Goal: Communication & Community: Answer question/provide support

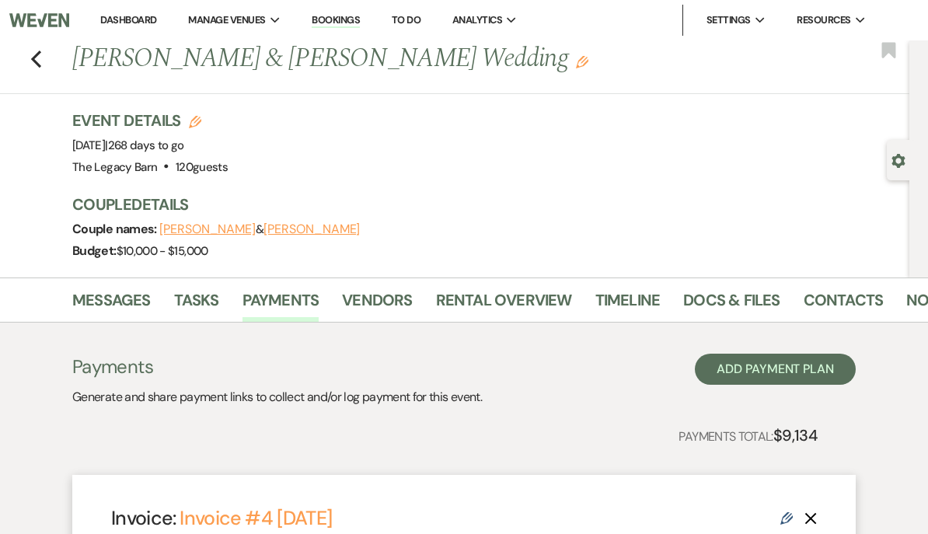
click at [131, 23] on link "Dashboard" at bounding box center [128, 19] width 56 height 13
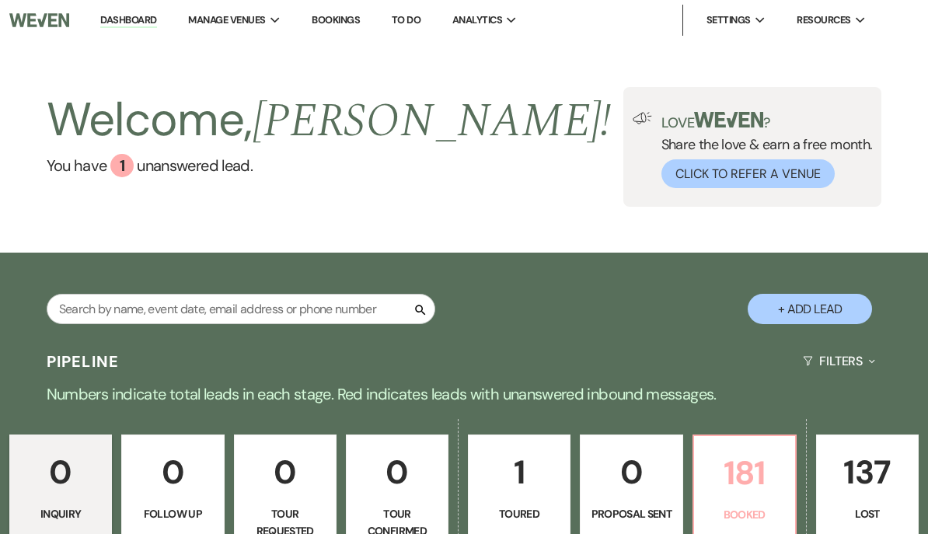
click at [745, 486] on p "181" at bounding box center [744, 473] width 82 height 52
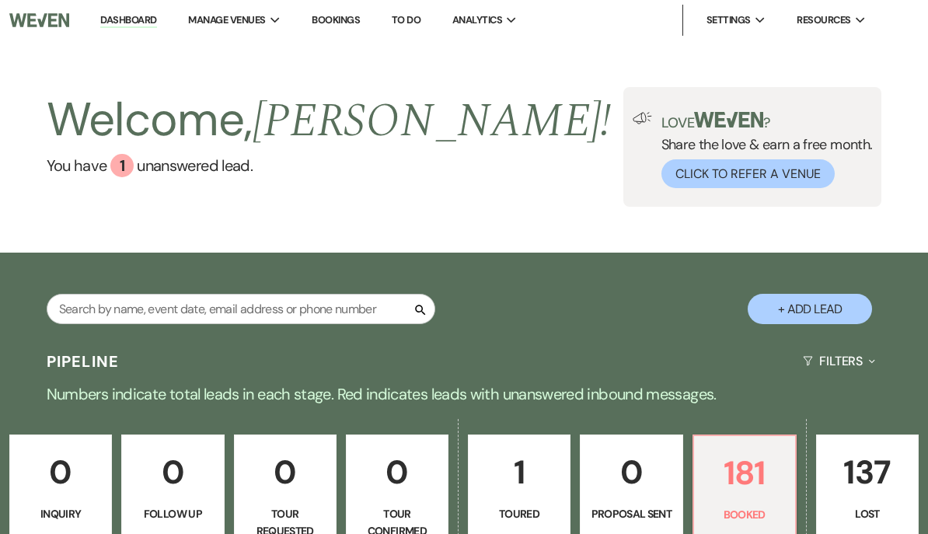
scroll to position [593, 0]
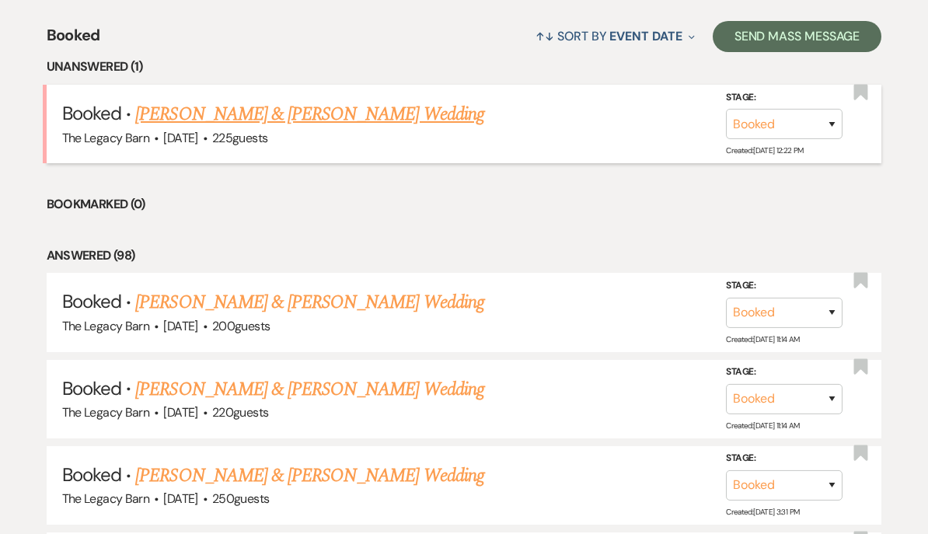
click at [288, 113] on link "[PERSON_NAME] & [PERSON_NAME] Wedding" at bounding box center [309, 114] width 348 height 28
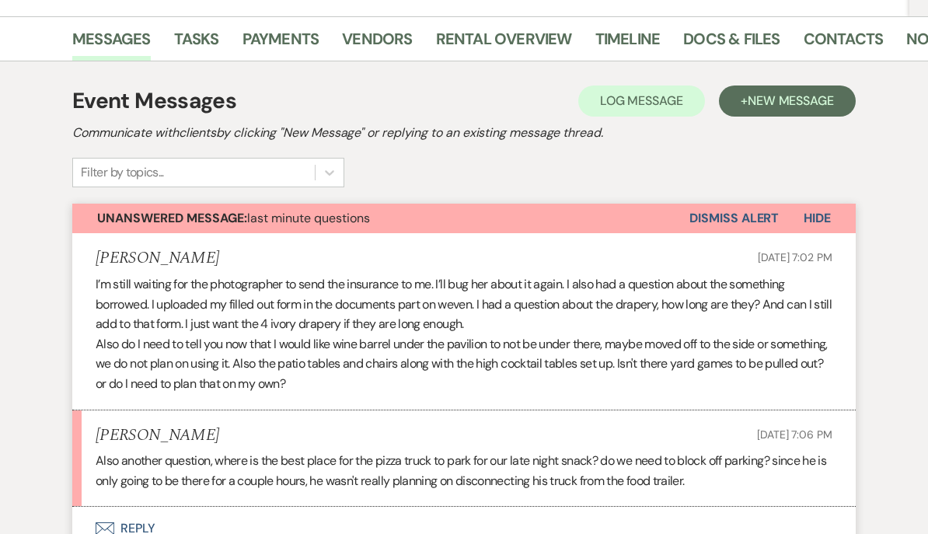
scroll to position [240, 0]
click at [127, 524] on button "Envelope Reply" at bounding box center [463, 528] width 783 height 44
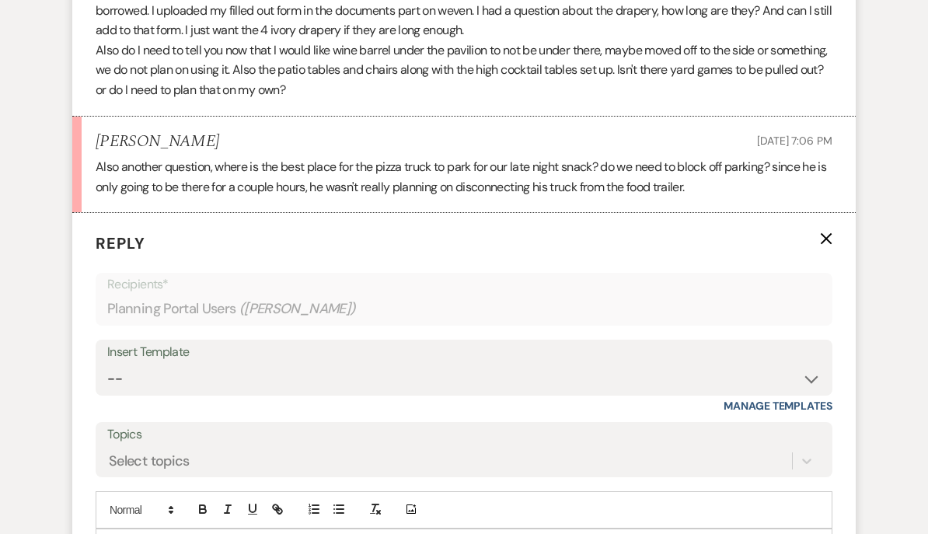
scroll to position [599, 0]
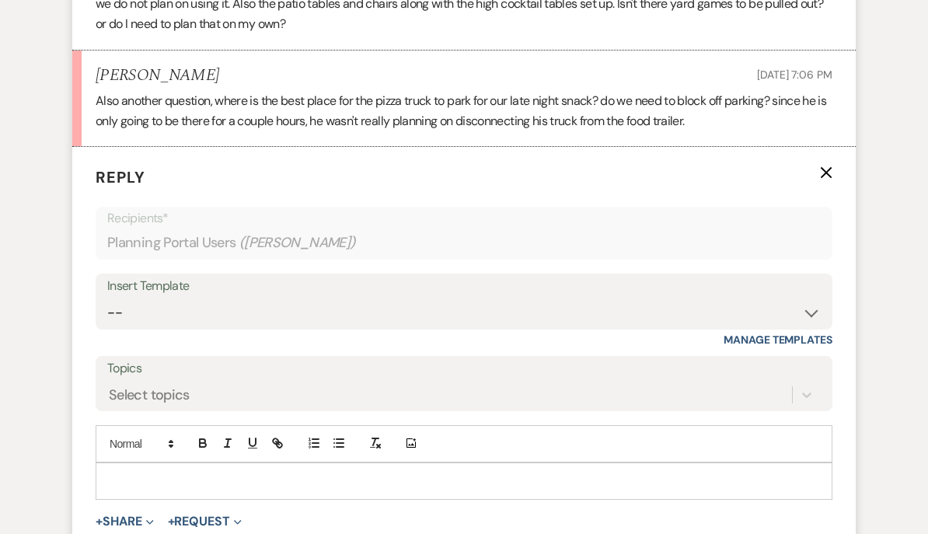
click at [117, 475] on p at bounding box center [464, 480] width 712 height 17
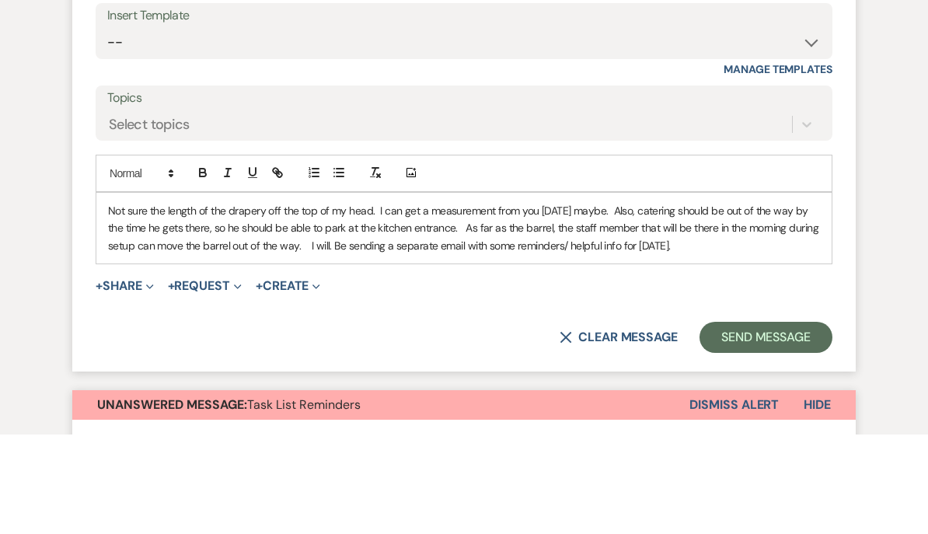
scroll to position [803, 0]
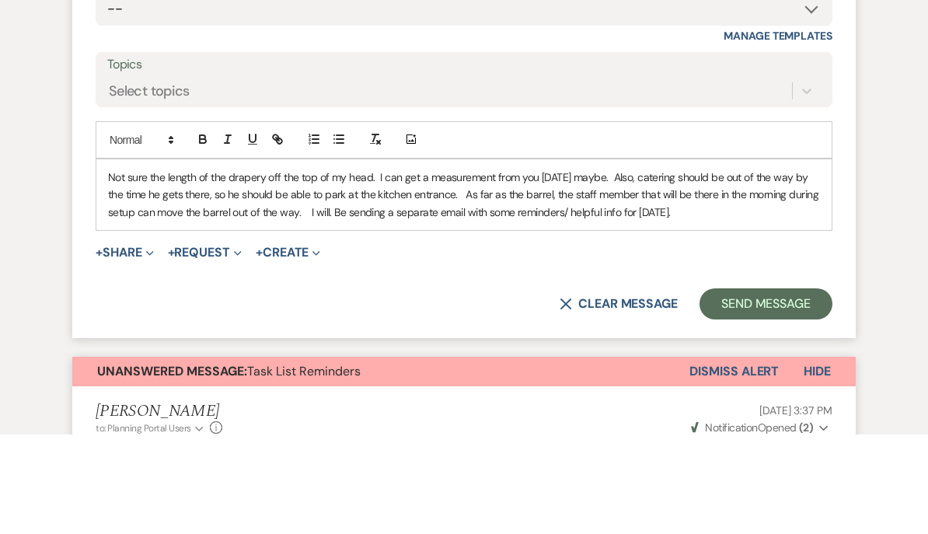
click at [297, 268] on p "Not sure the length of the drapery off the top of my head. I can get a measurem…" at bounding box center [464, 294] width 712 height 52
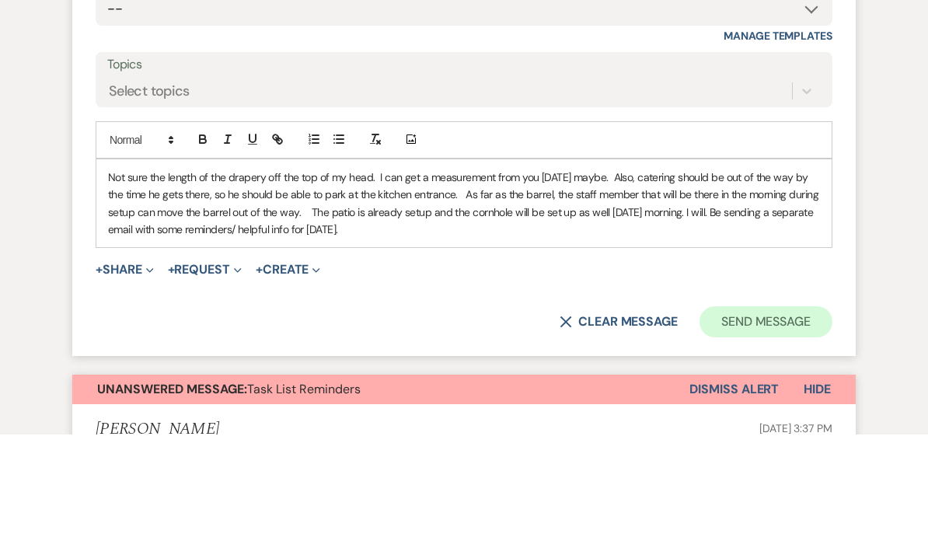
click at [741, 406] on button "Send Message" at bounding box center [765, 421] width 133 height 31
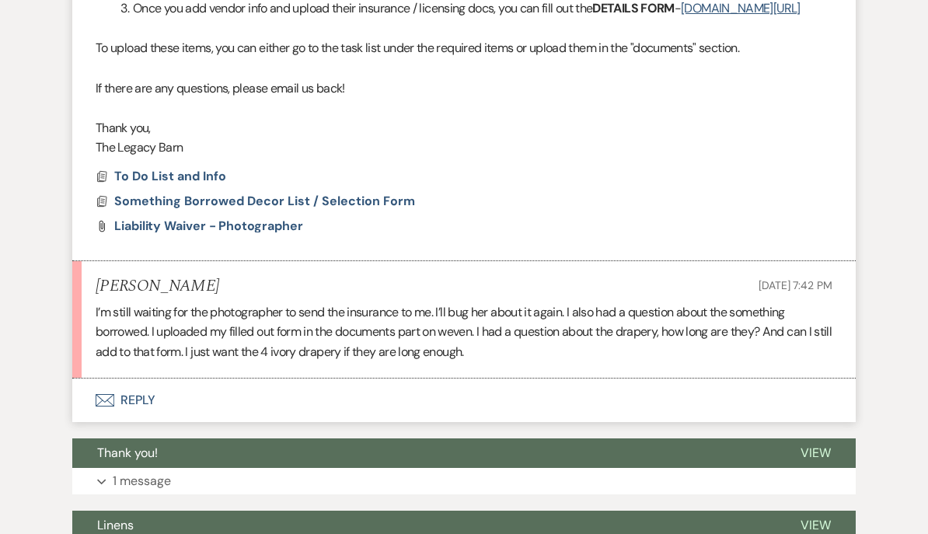
scroll to position [1280, 0]
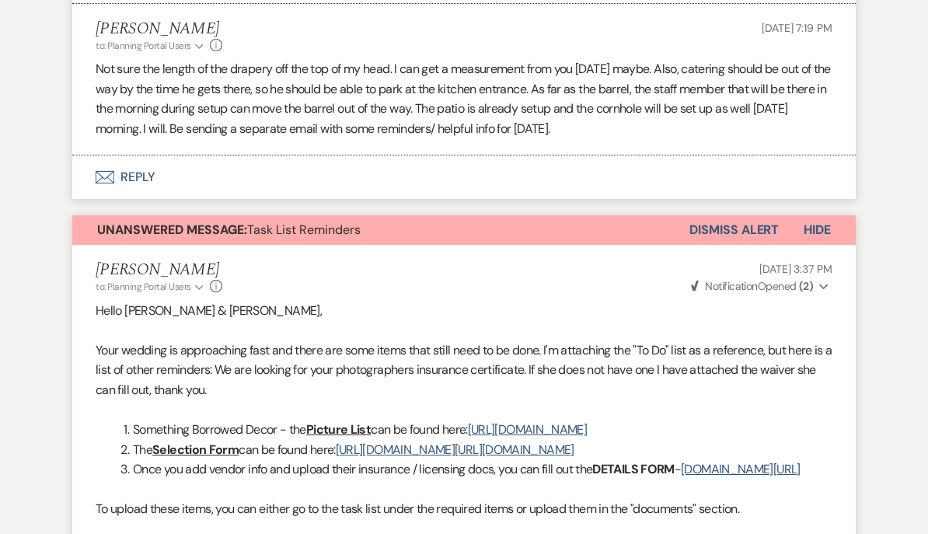
click at [131, 179] on button "Envelope Reply" at bounding box center [463, 177] width 783 height 44
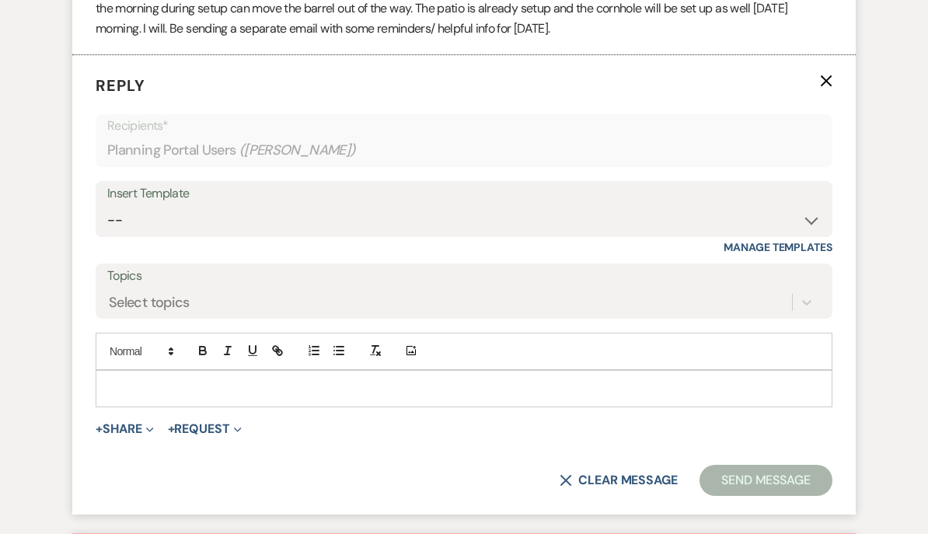
scroll to position [852, 0]
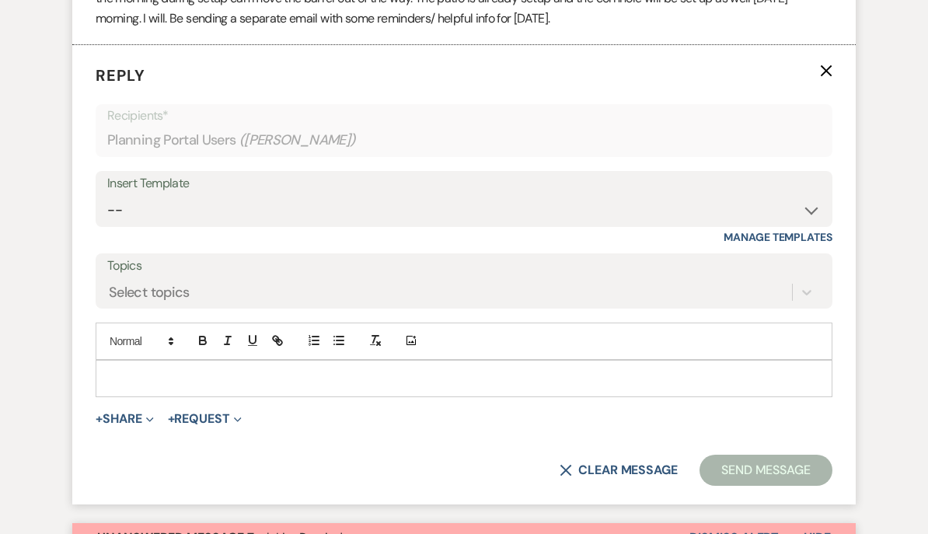
click at [139, 381] on div at bounding box center [463, 378] width 735 height 36
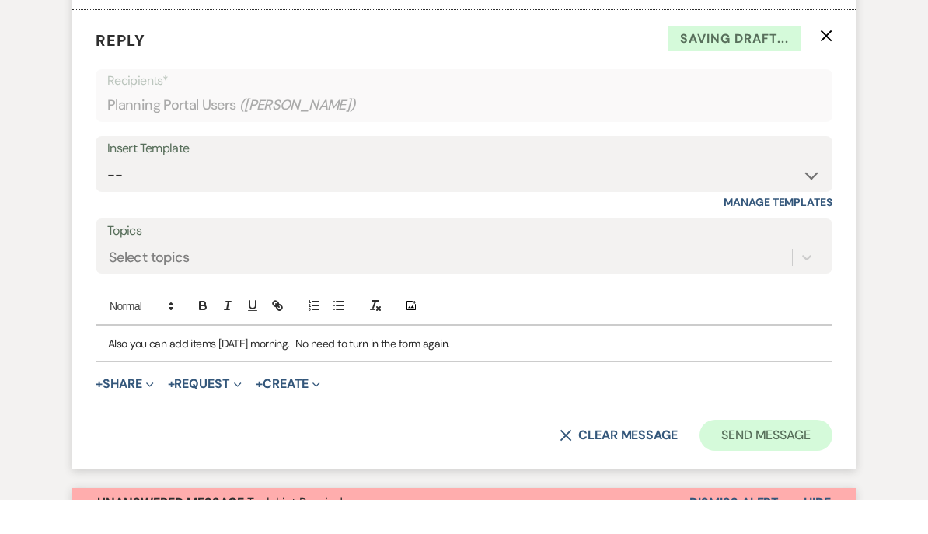
click at [746, 454] on button "Send Message" at bounding box center [765, 469] width 133 height 31
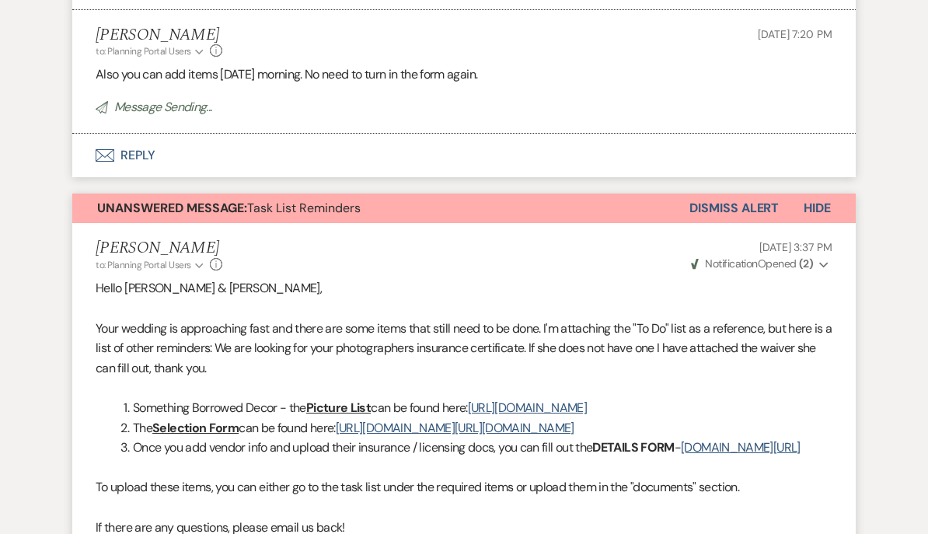
click at [716, 204] on button "Dismiss Alert" at bounding box center [733, 209] width 89 height 30
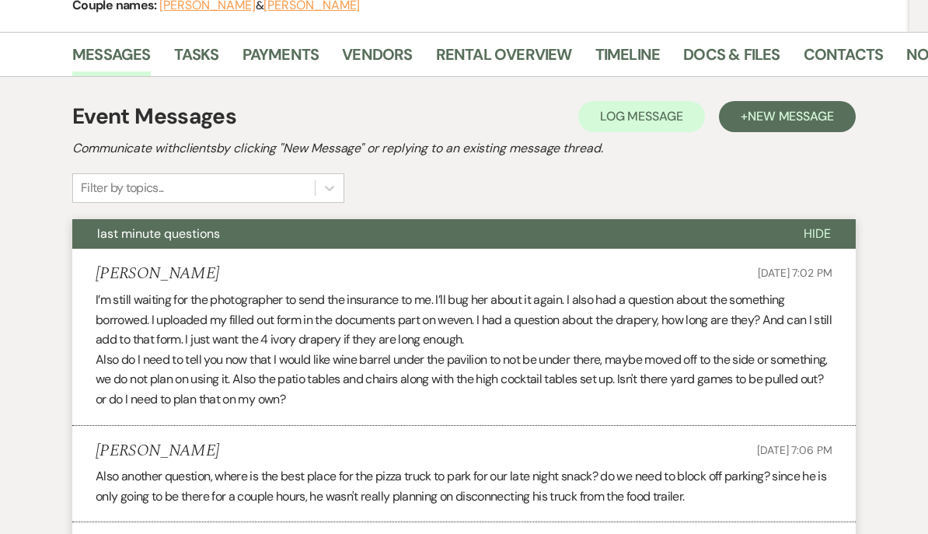
scroll to position [0, 0]
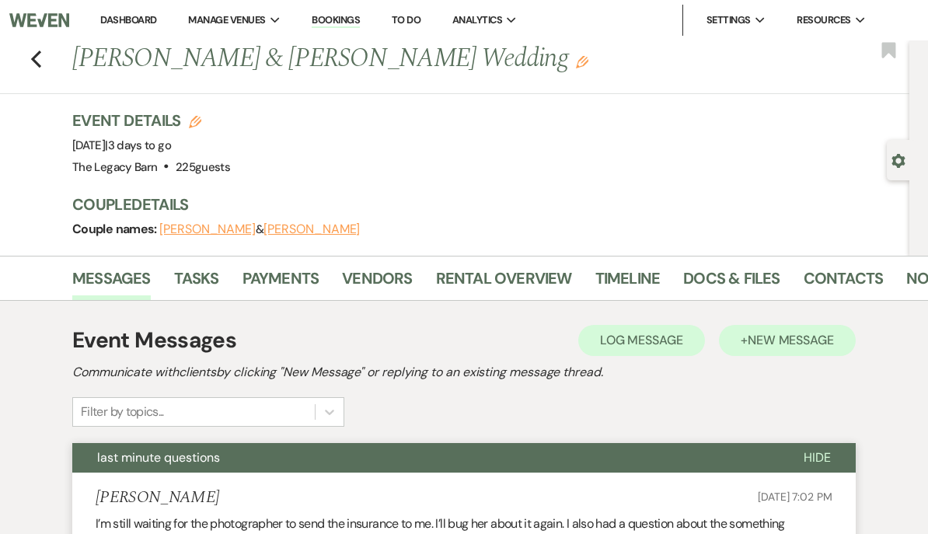
click at [802, 343] on span "New Message" at bounding box center [790, 340] width 86 height 16
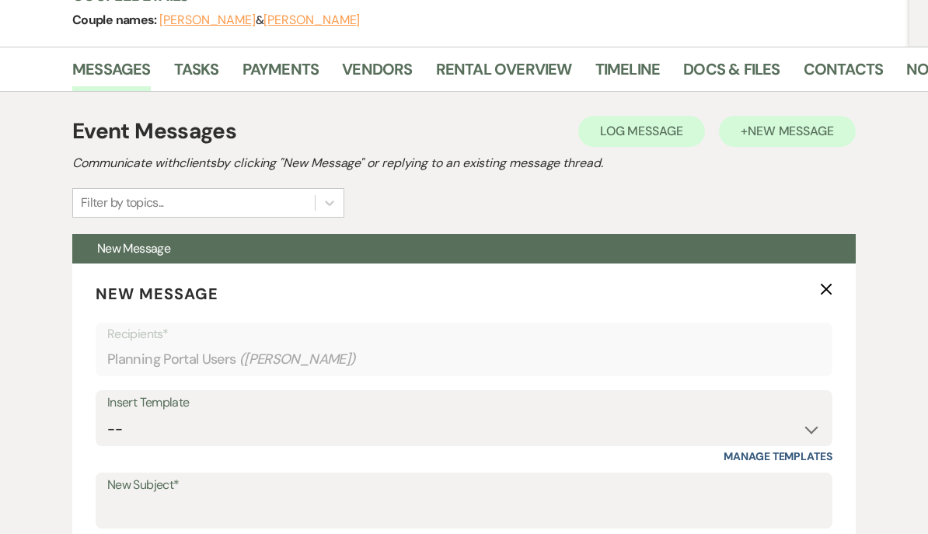
scroll to position [221, 0]
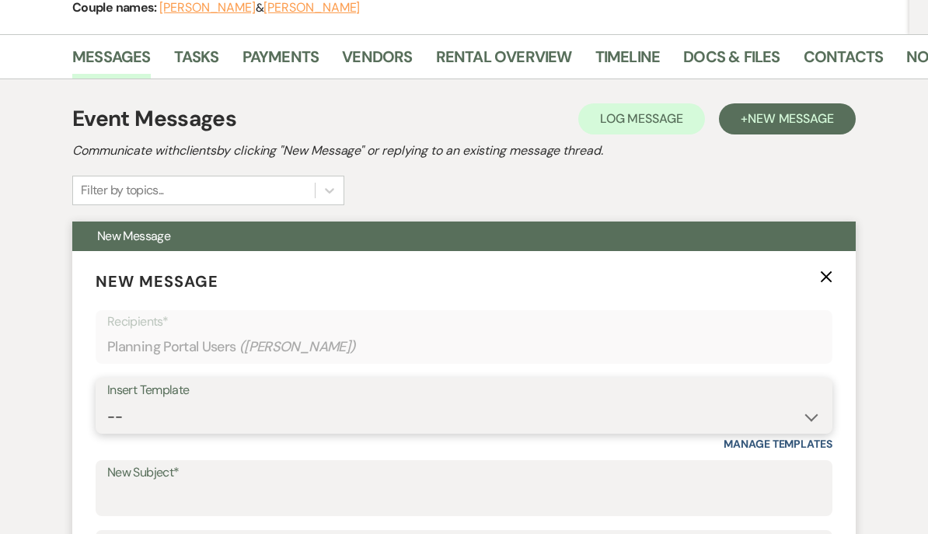
click at [132, 408] on select "-- Documents for Conversion Planning Portal Introduction Initial Inquiry Respon…" at bounding box center [463, 417] width 713 height 30
select select "3917"
type input "Happy Wedding Week!"
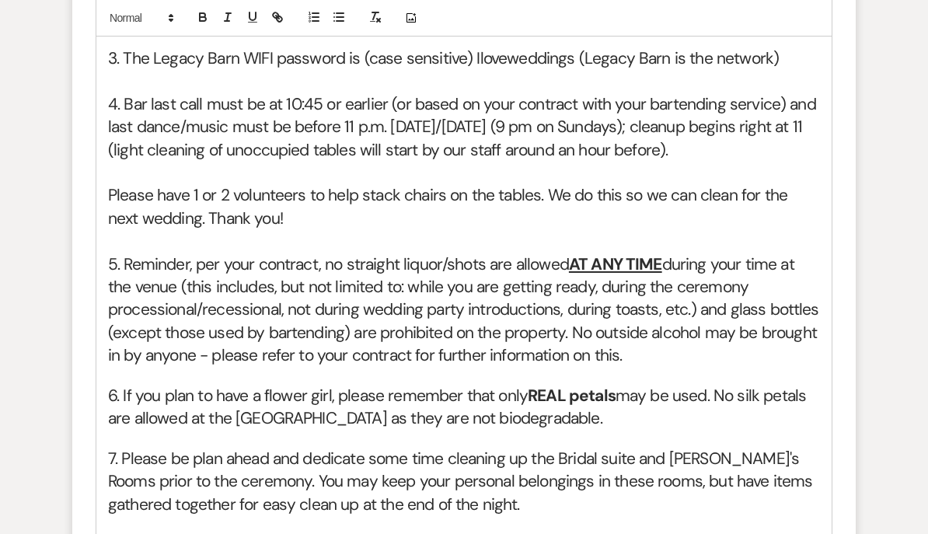
scroll to position [1548, 0]
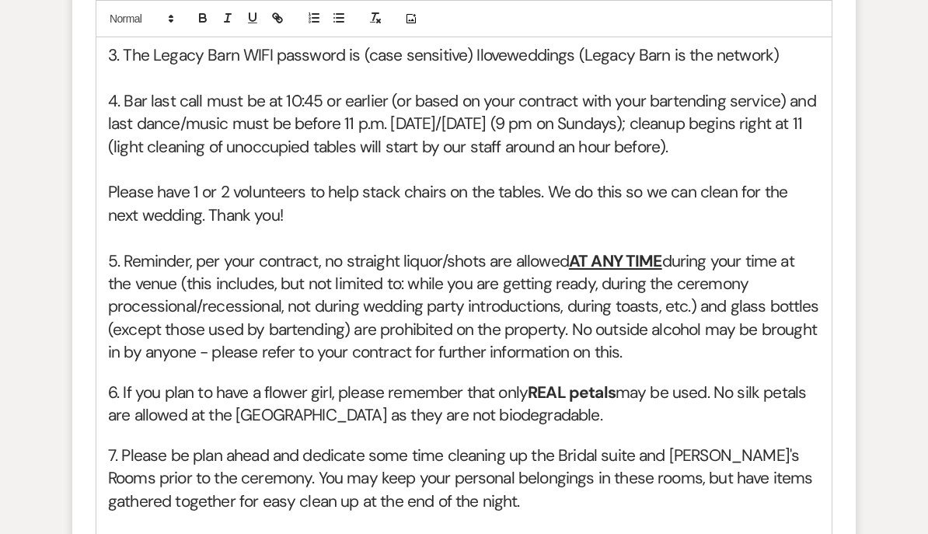
click at [578, 227] on h2 "Please have 1 or 2 volunteers to help stack chairs on the tables. We do this so…" at bounding box center [464, 204] width 712 height 46
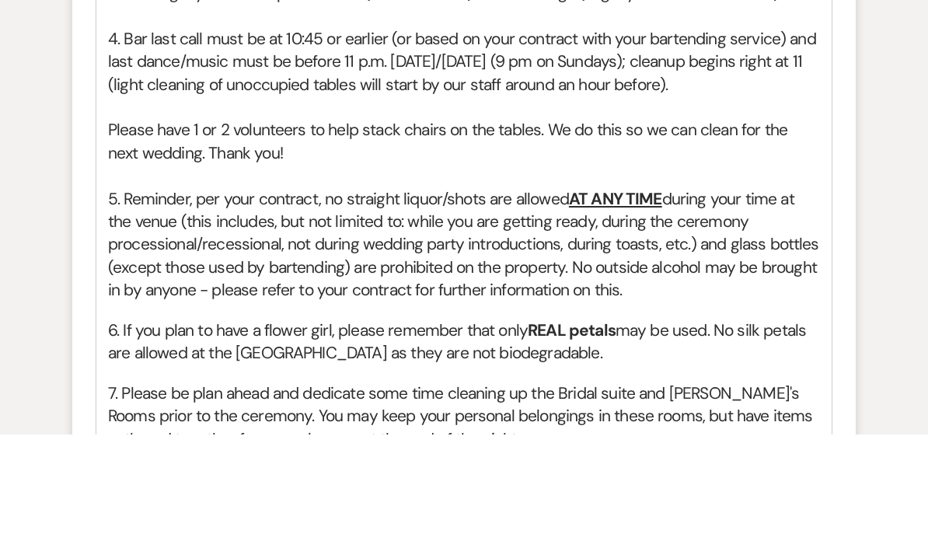
scroll to position [1582, 0]
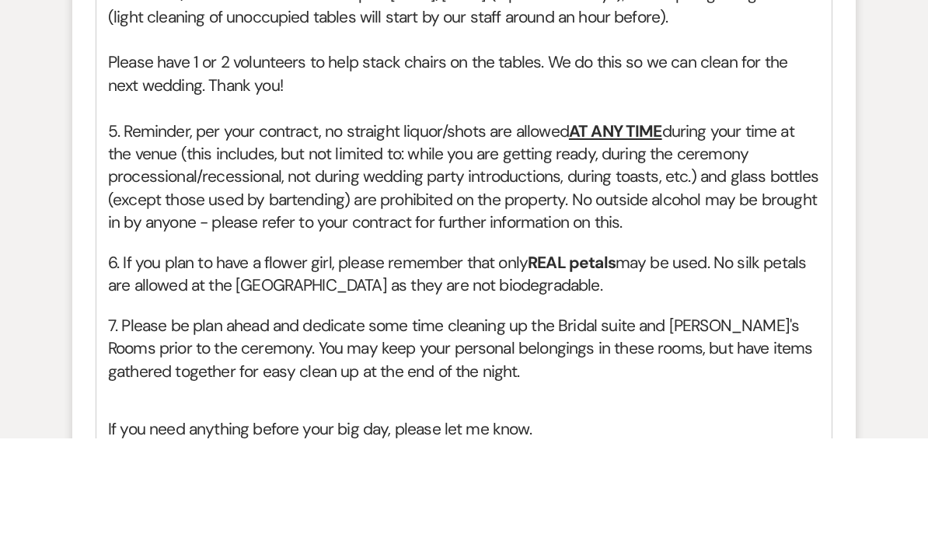
click at [580, 148] on h2 "Please have 1 or 2 volunteers to help stack chairs on the tables. We do this so…" at bounding box center [464, 171] width 712 height 46
click at [573, 148] on h2 "Please have 1 or 2 volunteers to help stack chairs on the tables. We do this so…" at bounding box center [464, 171] width 712 height 46
click at [684, 148] on h2 "Please have 1 or 2 volunteers to help stack chairs on the tables. This so we ca…" at bounding box center [464, 171] width 712 height 46
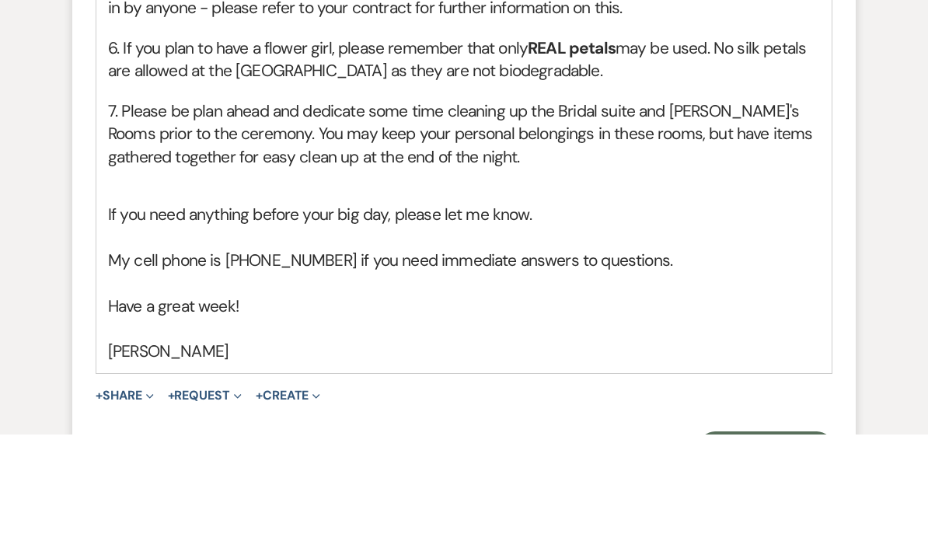
scroll to position [1794, 0]
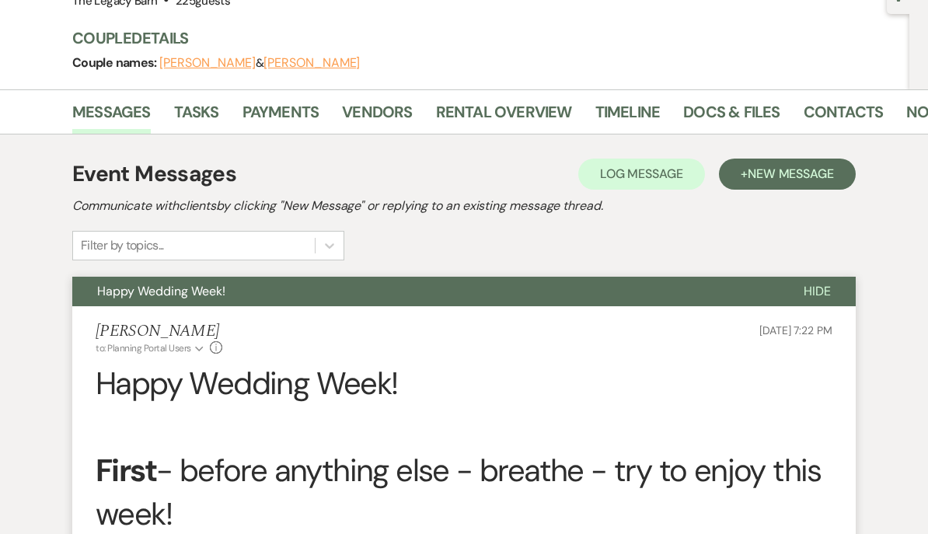
scroll to position [0, 0]
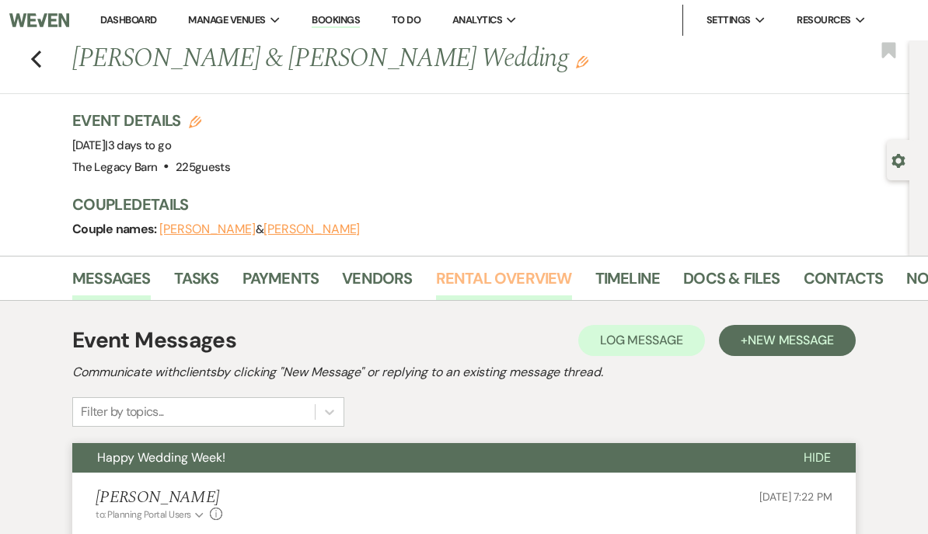
click at [486, 270] on link "Rental Overview" at bounding box center [504, 283] width 136 height 34
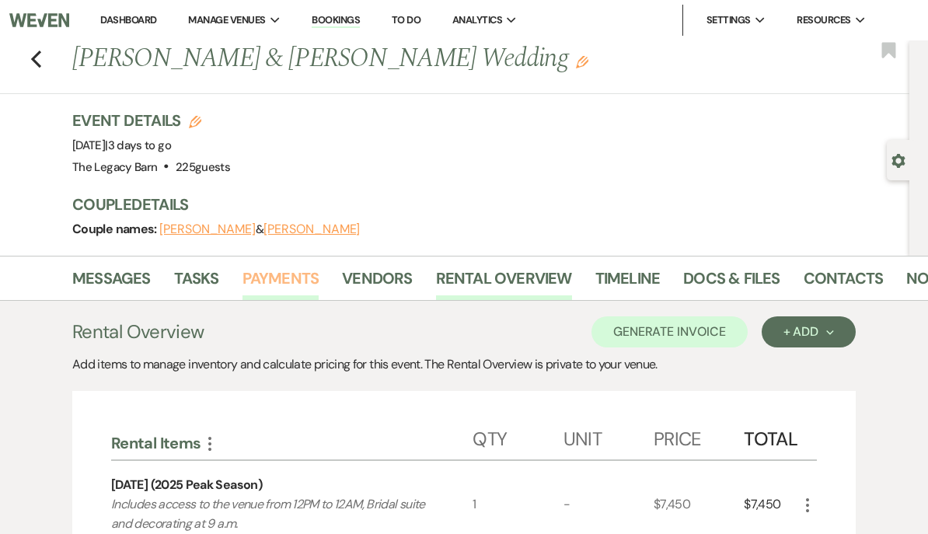
click at [263, 278] on link "Payments" at bounding box center [280, 283] width 77 height 34
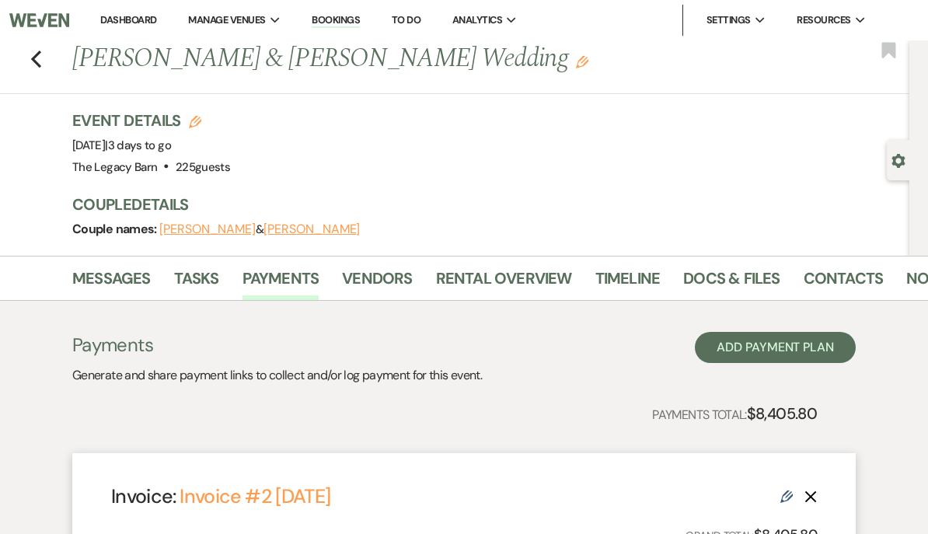
click at [116, 25] on link "Dashboard" at bounding box center [128, 19] width 56 height 13
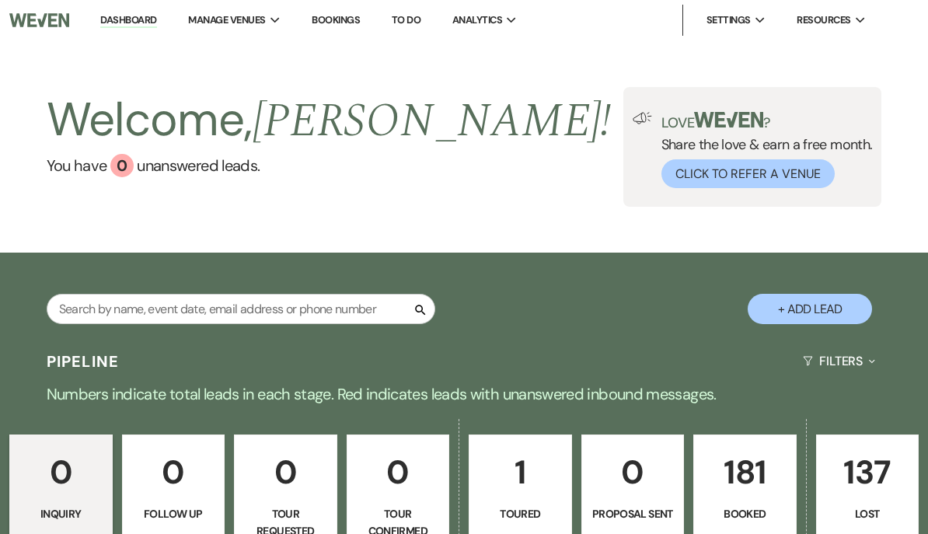
click at [734, 474] on p "181" at bounding box center [744, 472] width 83 height 52
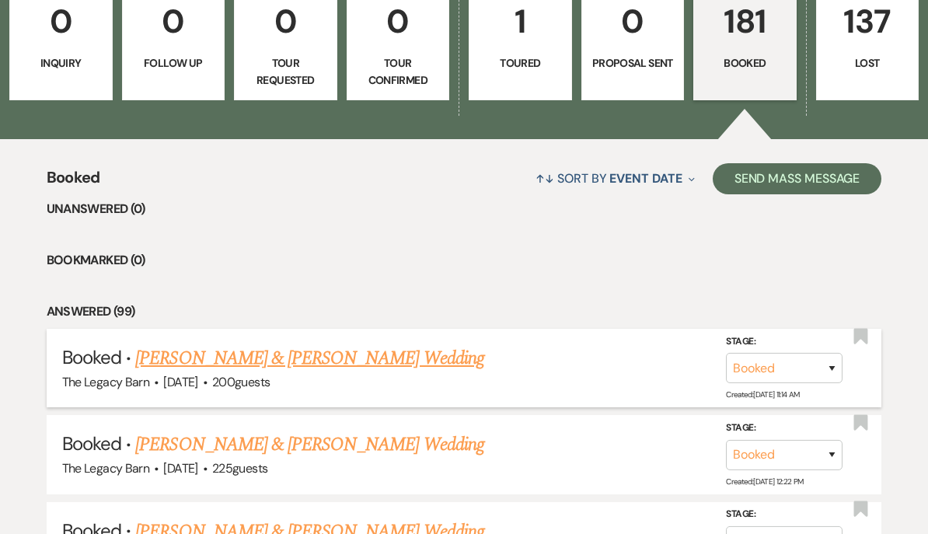
scroll to position [451, 0]
click at [146, 353] on link "[PERSON_NAME] & [PERSON_NAME] Wedding" at bounding box center [309, 358] width 348 height 28
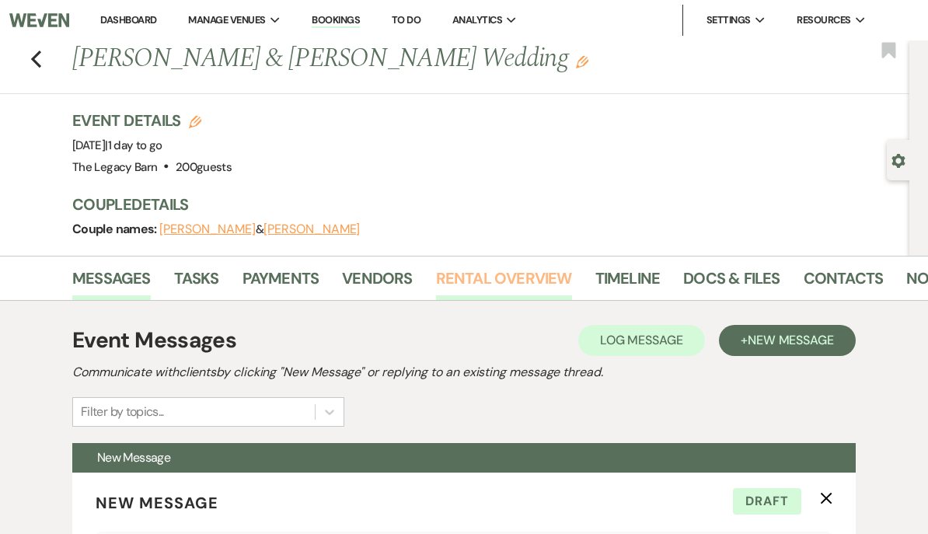
click at [510, 270] on link "Rental Overview" at bounding box center [504, 283] width 136 height 34
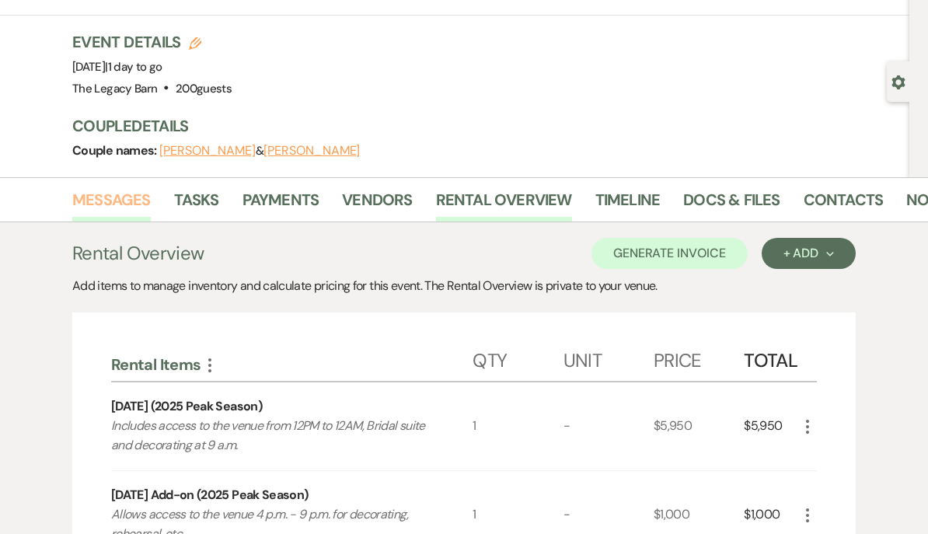
click at [100, 204] on link "Messages" at bounding box center [111, 204] width 78 height 34
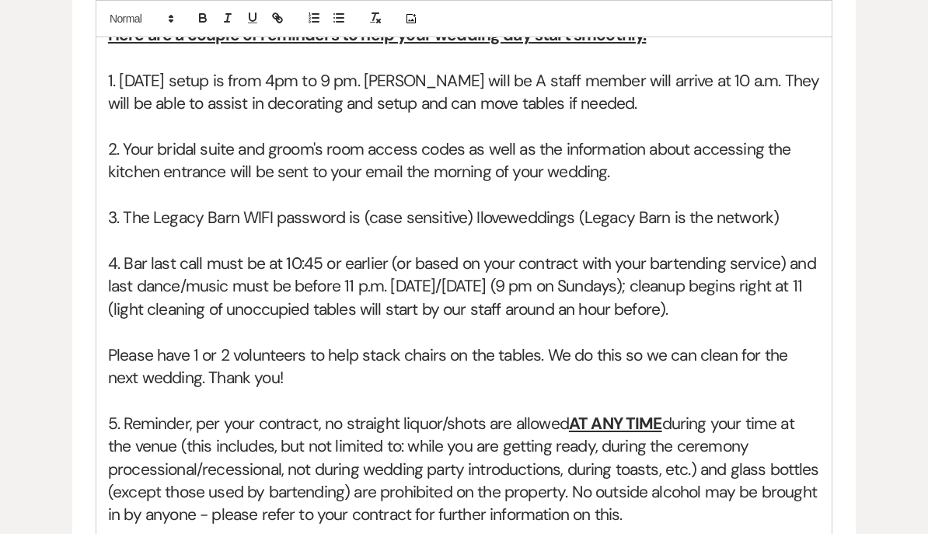
scroll to position [1342, 0]
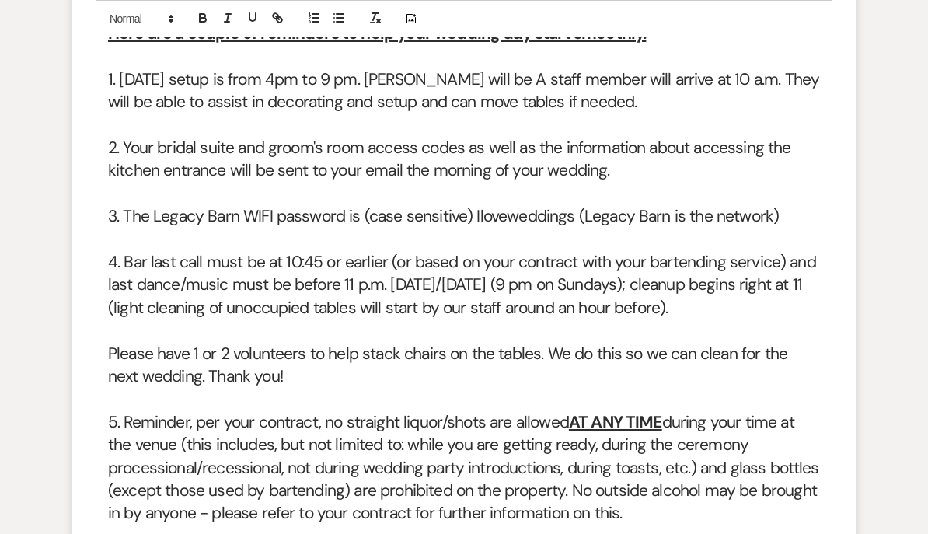
click at [458, 114] on h2 "1. [DATE] setup is from 4pm to 9 pm. [PERSON_NAME] will be A staff member will …" at bounding box center [464, 91] width 712 height 46
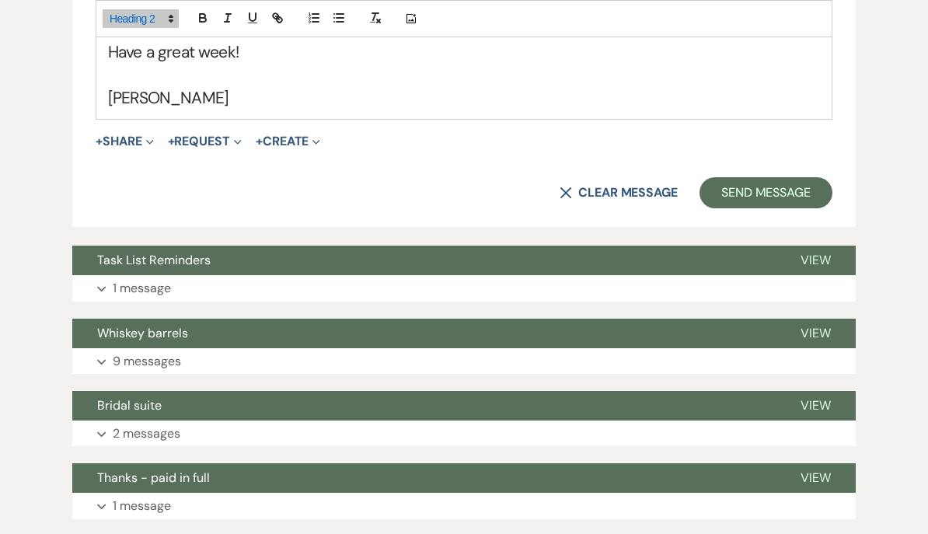
scroll to position [2122, 0]
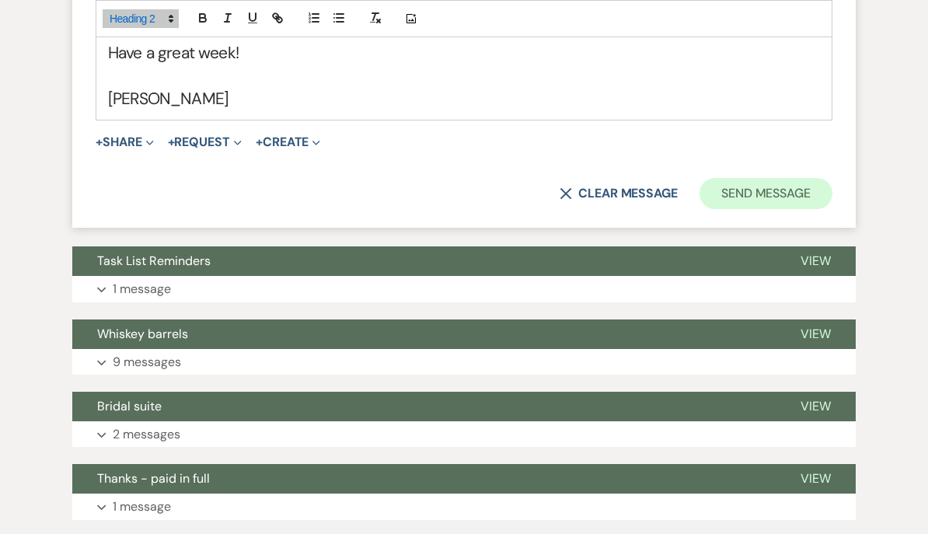
click at [754, 209] on button "Send Message" at bounding box center [765, 193] width 133 height 31
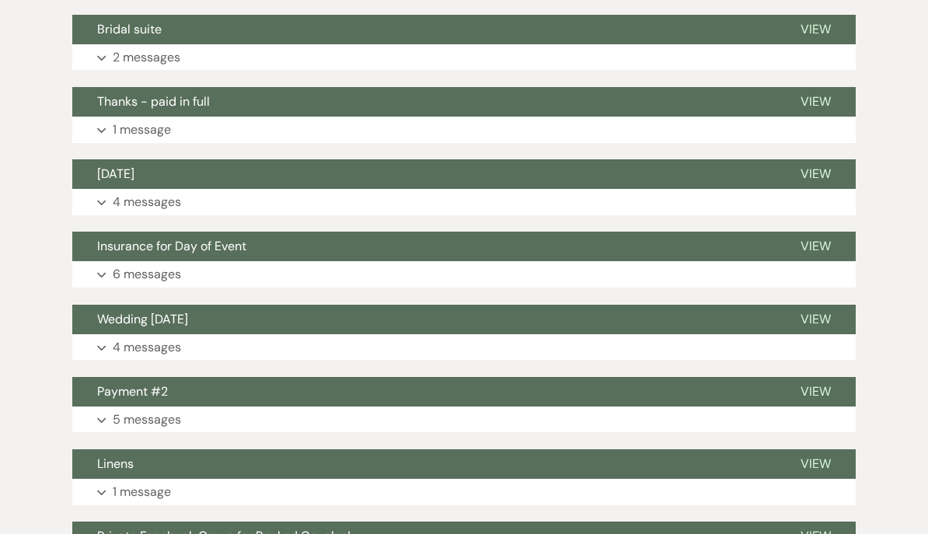
scroll to position [4446, 0]
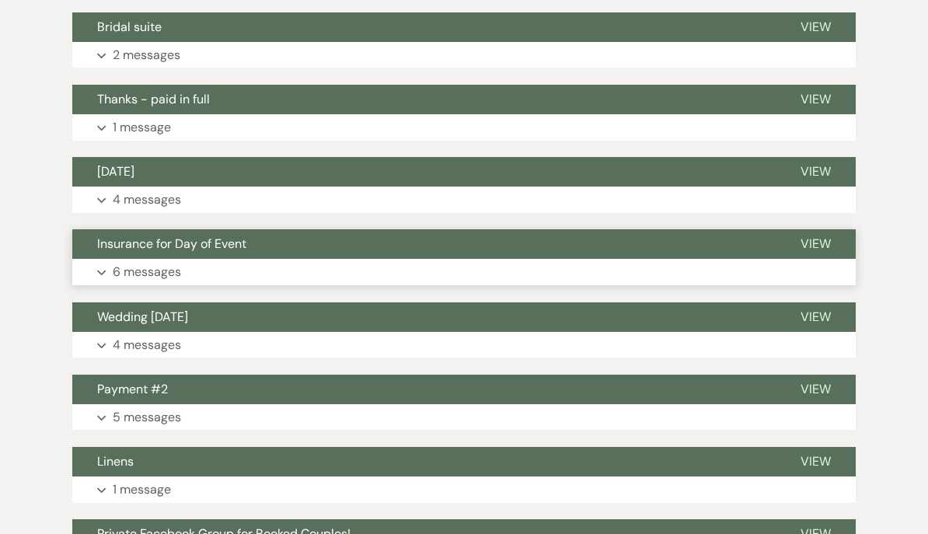
click at [132, 252] on span "Insurance for Day of Event" at bounding box center [171, 244] width 149 height 16
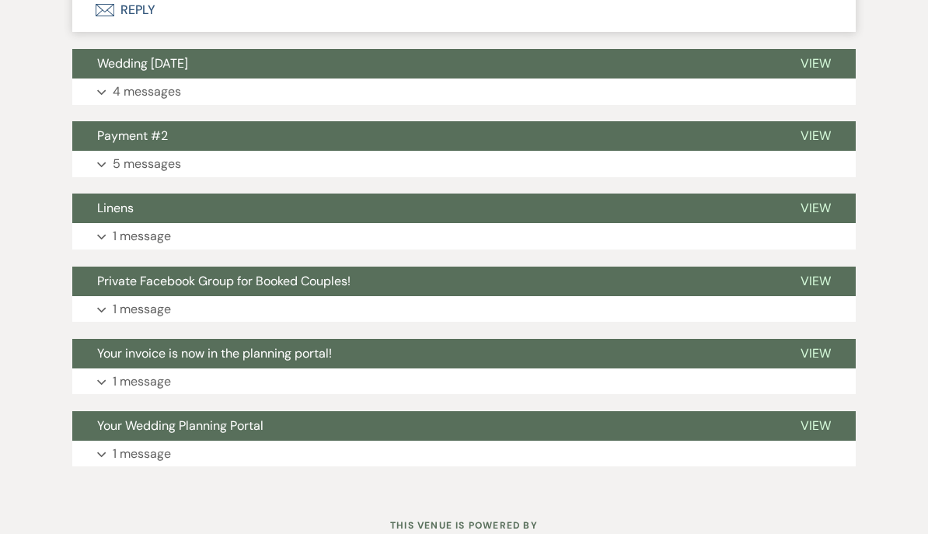
scroll to position [5525, 0]
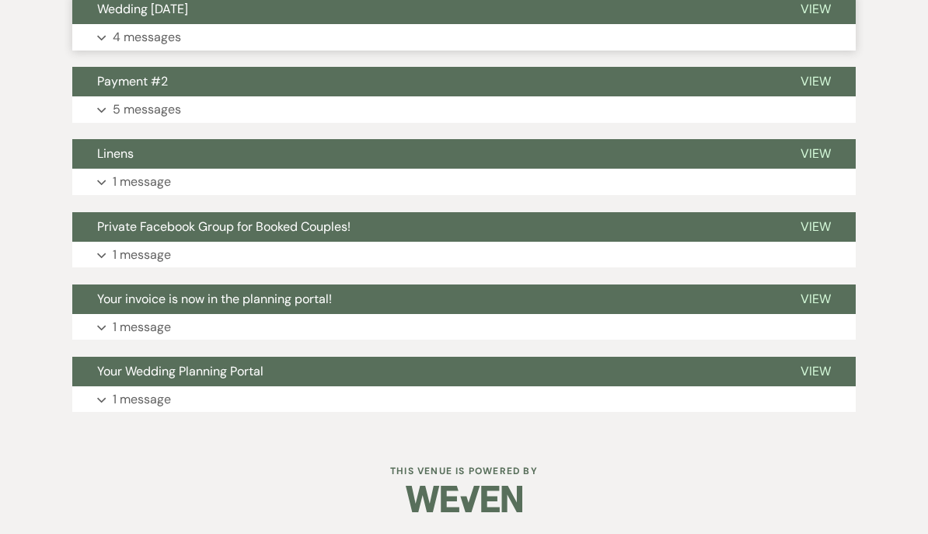
click at [120, 24] on button "Wedding [DATE]" at bounding box center [423, 10] width 703 height 30
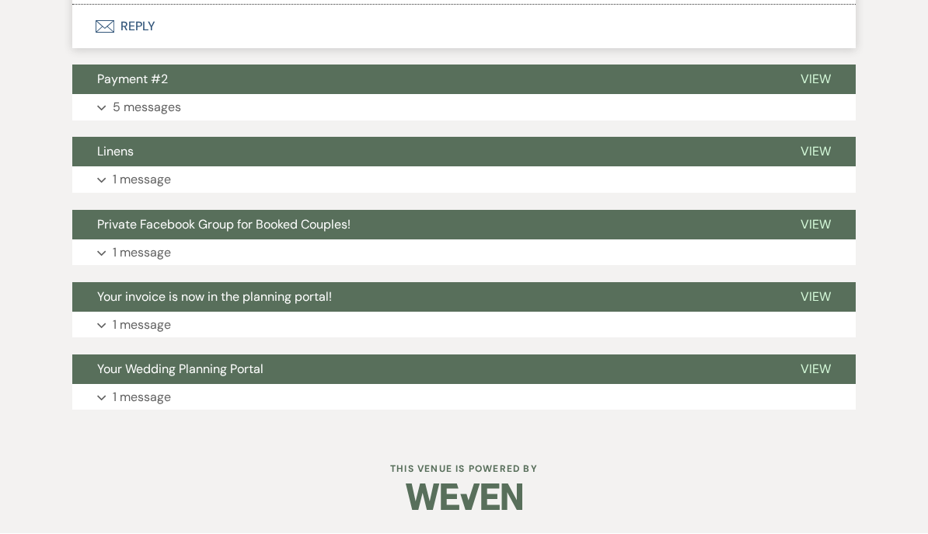
scroll to position [6131, 0]
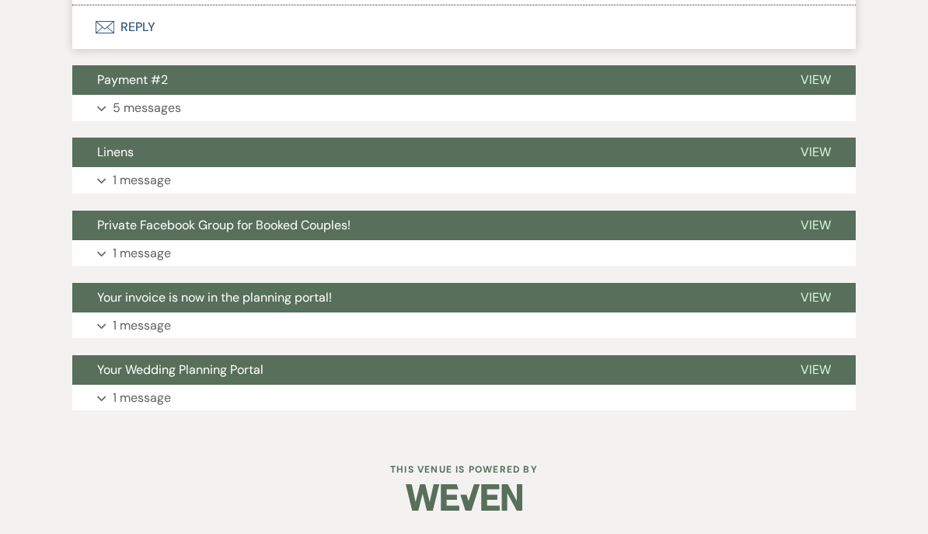
click at [131, 167] on button "Linens" at bounding box center [423, 153] width 703 height 30
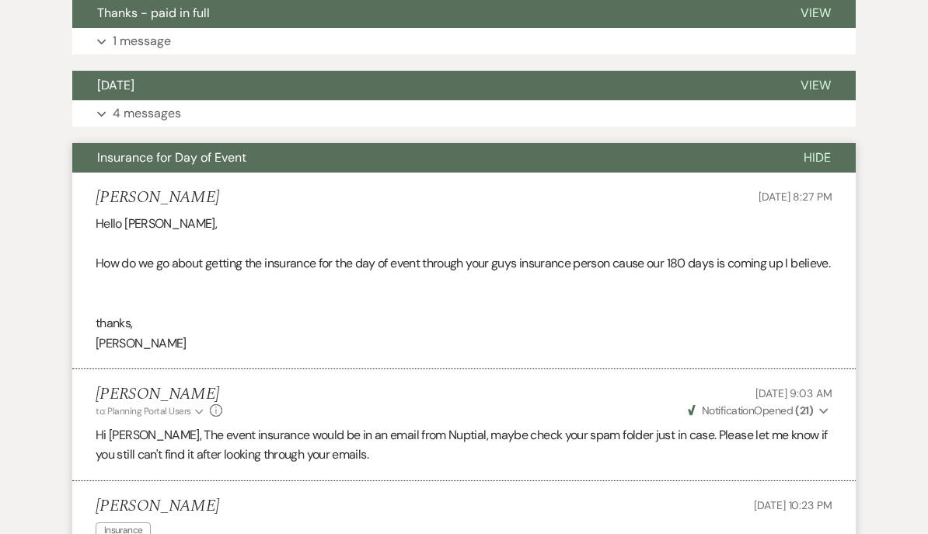
scroll to position [4532, 0]
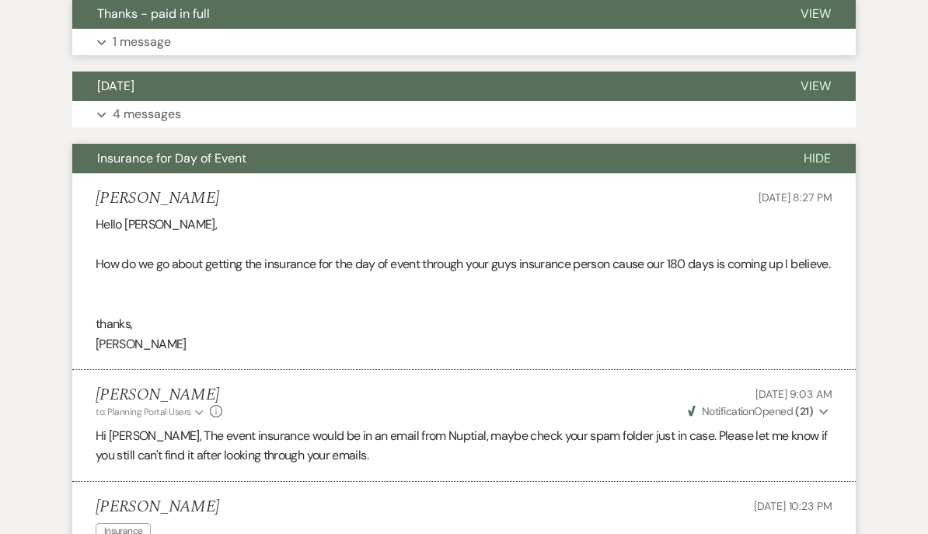
click at [115, 29] on button "Thanks - paid in full" at bounding box center [423, 14] width 703 height 30
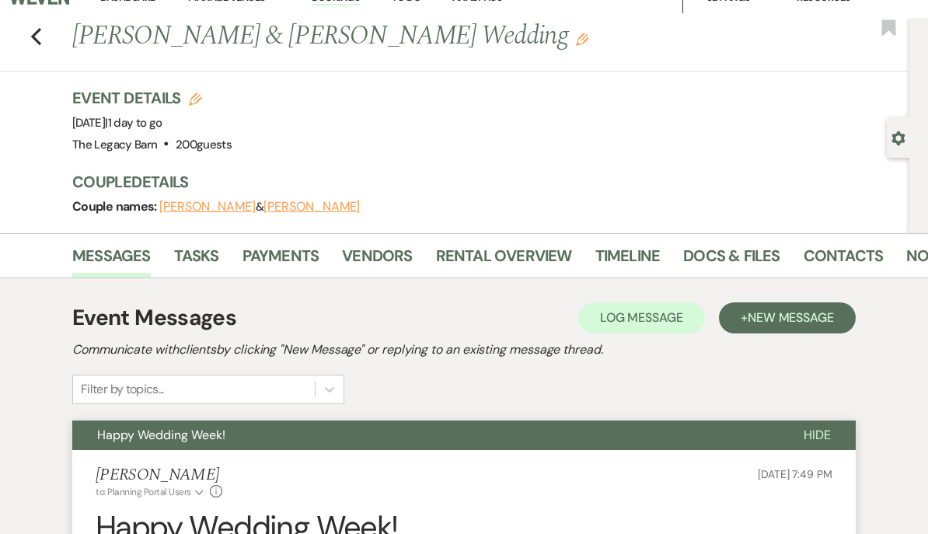
scroll to position [23, 0]
click at [468, 251] on link "Rental Overview" at bounding box center [504, 260] width 136 height 34
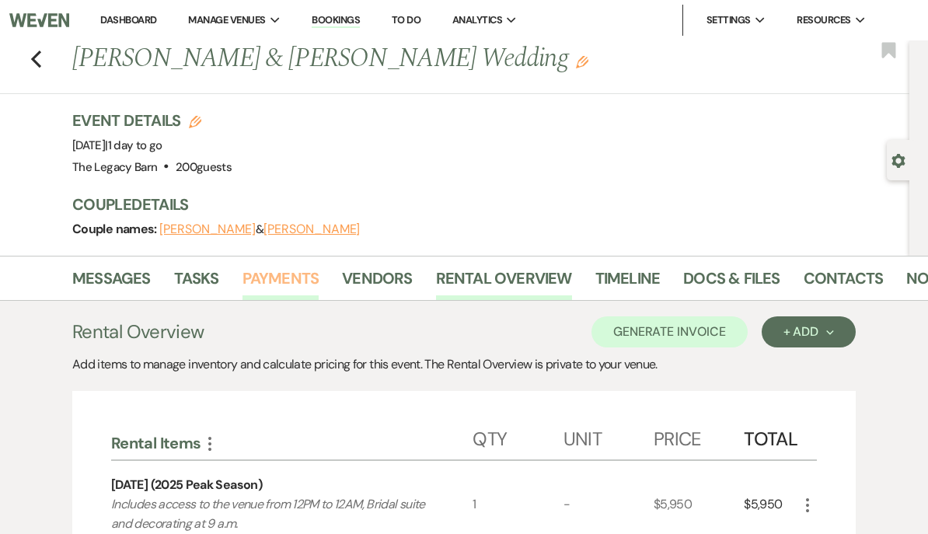
click at [261, 273] on link "Payments" at bounding box center [280, 283] width 77 height 34
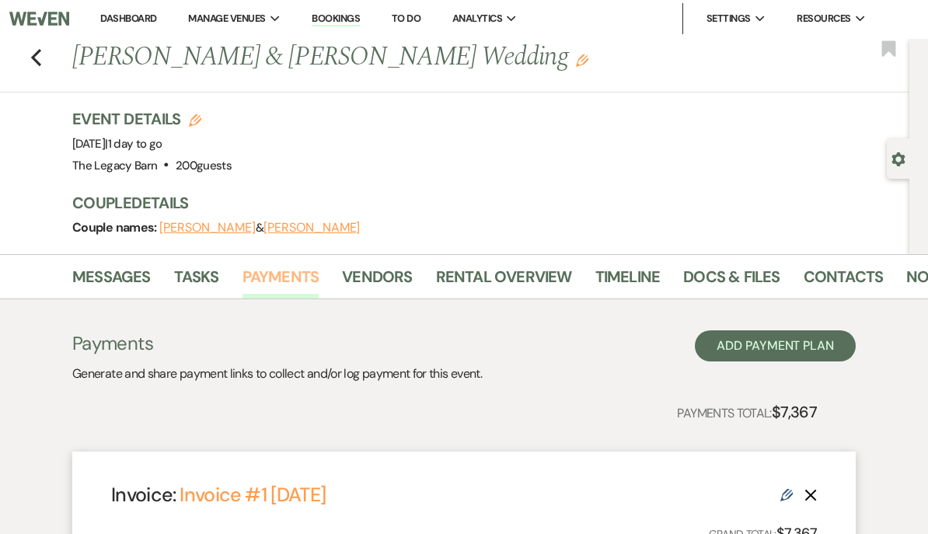
scroll to position [19, 0]
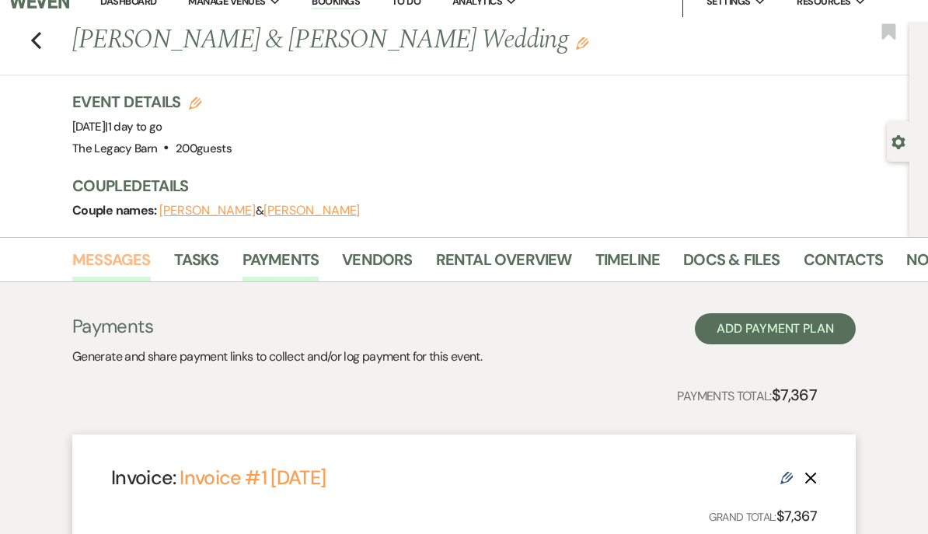
click at [101, 262] on link "Messages" at bounding box center [111, 264] width 78 height 34
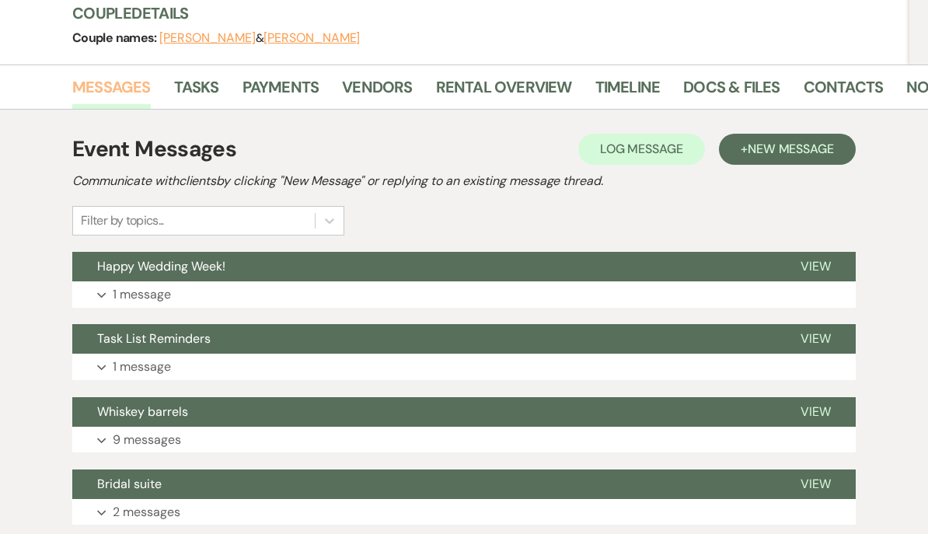
scroll to position [201, 0]
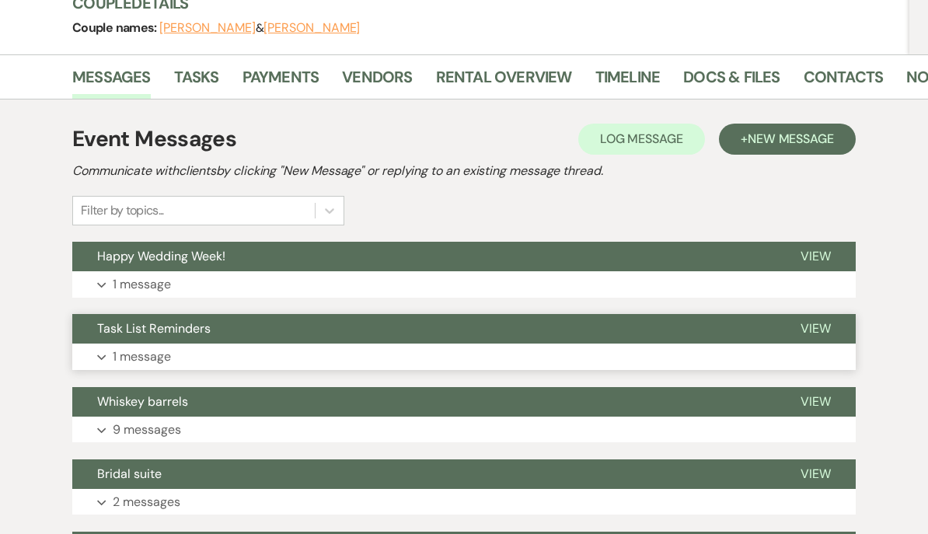
click at [135, 329] on span "Task List Reminders" at bounding box center [153, 328] width 113 height 16
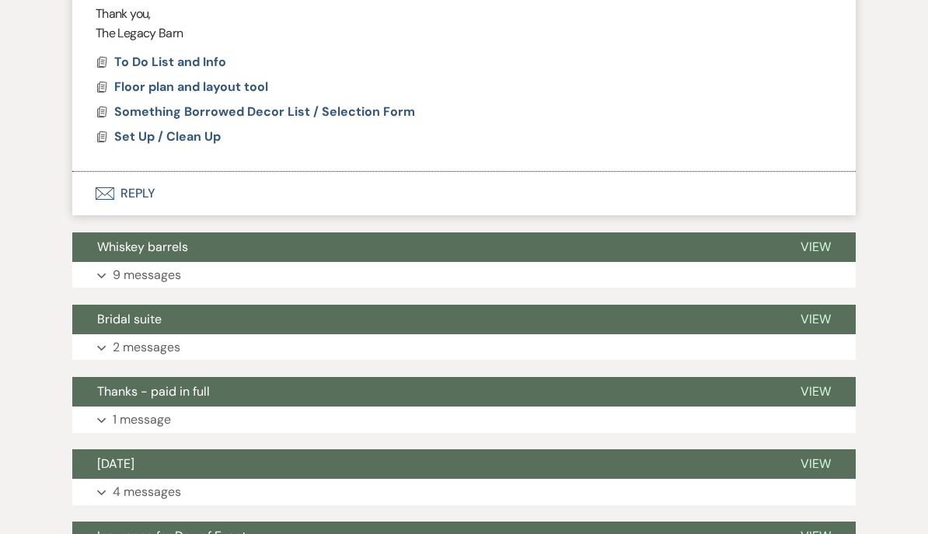
scroll to position [1015, 0]
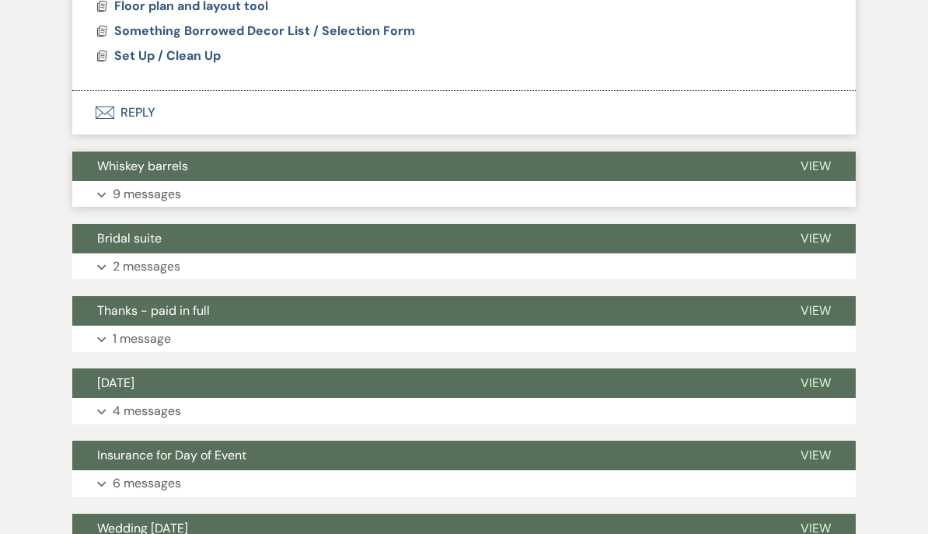
click at [121, 175] on span "Whiskey barrels" at bounding box center [142, 166] width 91 height 16
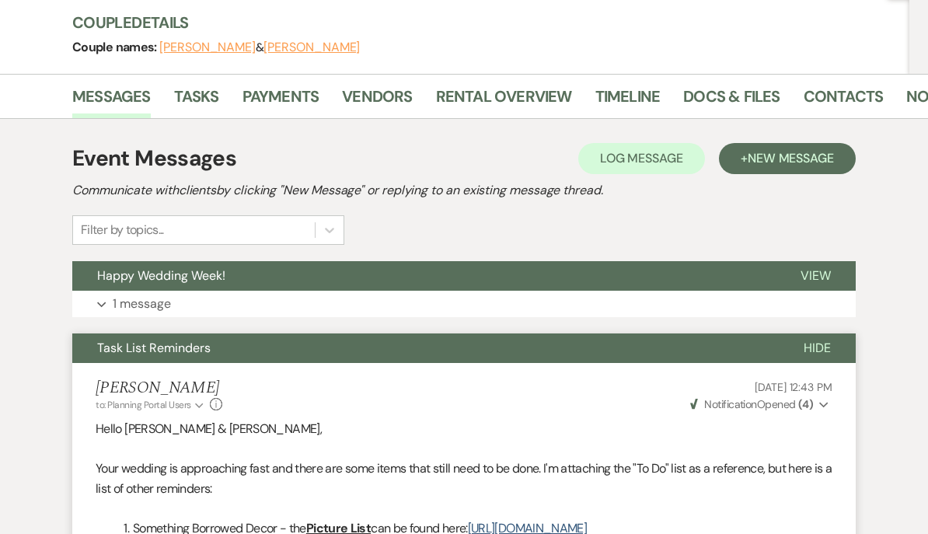
scroll to position [0, 0]
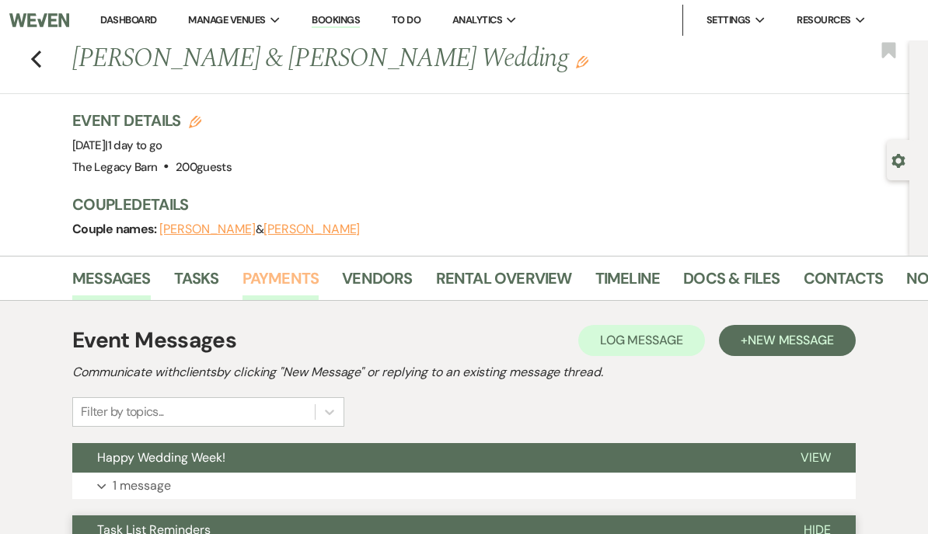
click at [271, 279] on link "Payments" at bounding box center [280, 283] width 77 height 34
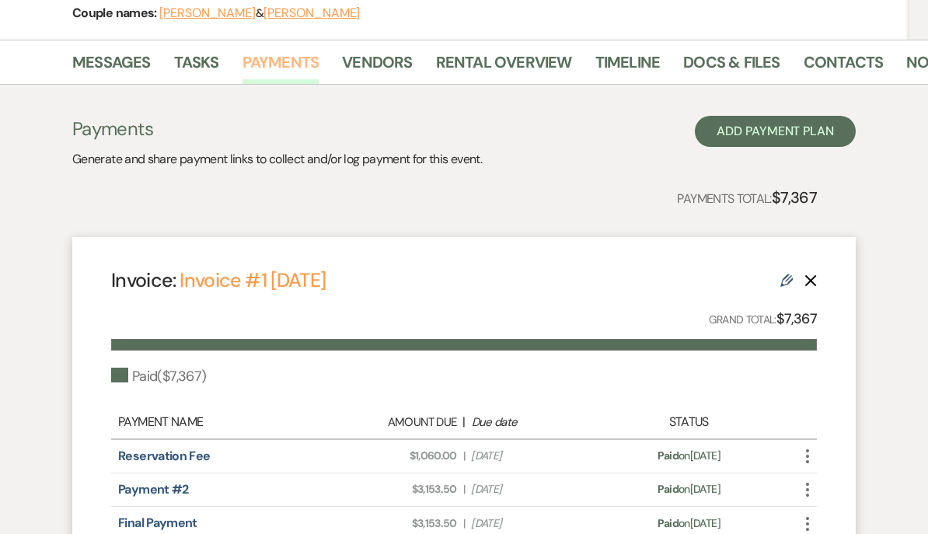
scroll to position [216, 0]
click at [486, 58] on link "Rental Overview" at bounding box center [504, 67] width 136 height 34
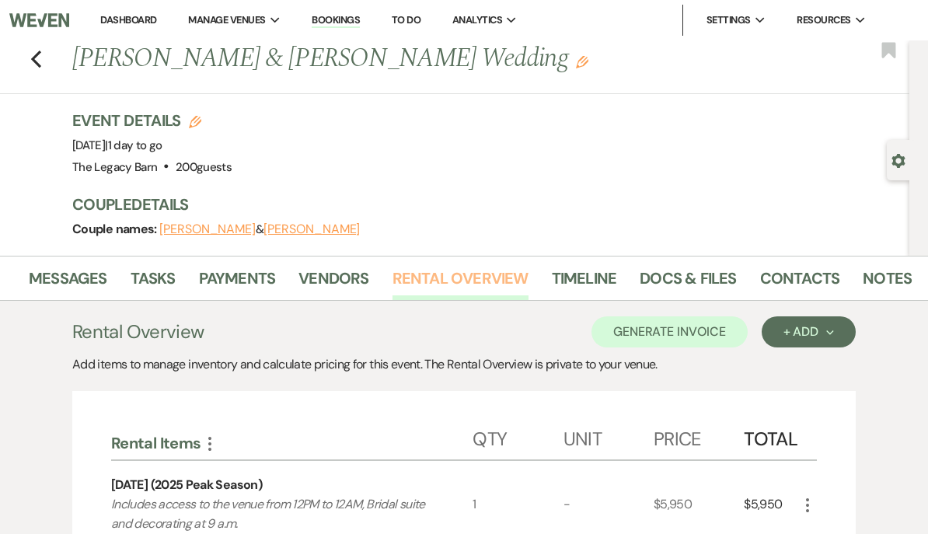
scroll to position [0, 43]
click at [30, 61] on icon "Previous" at bounding box center [36, 59] width 12 height 19
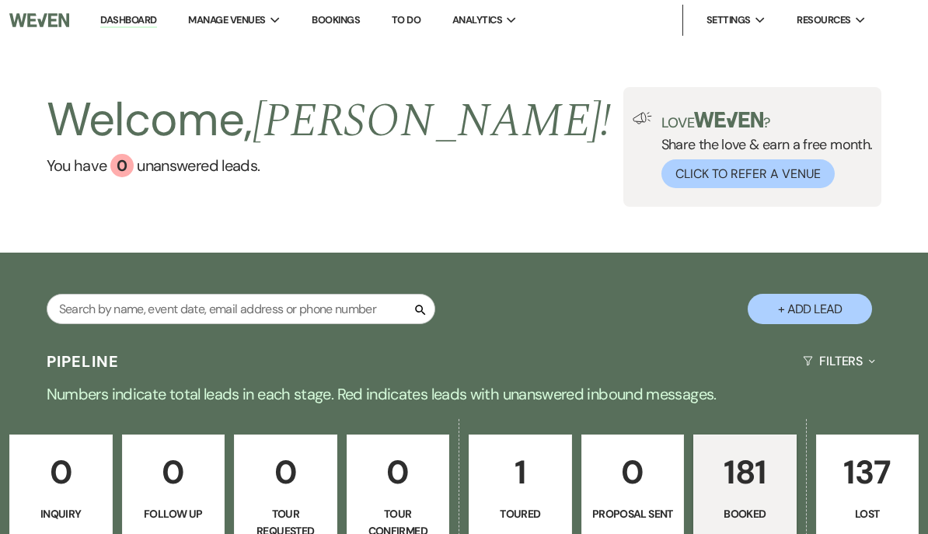
scroll to position [522, 0]
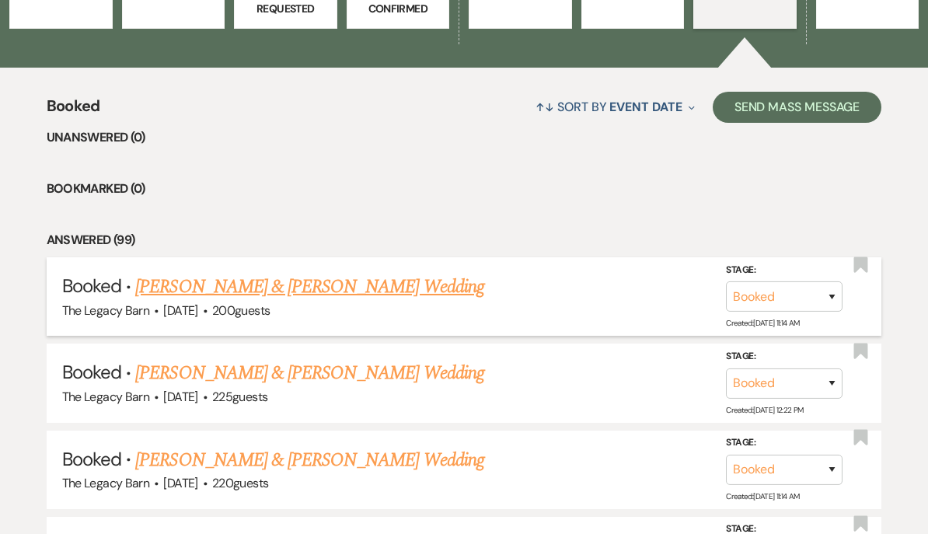
click at [183, 294] on link "[PERSON_NAME] & [PERSON_NAME] Wedding" at bounding box center [309, 287] width 348 height 28
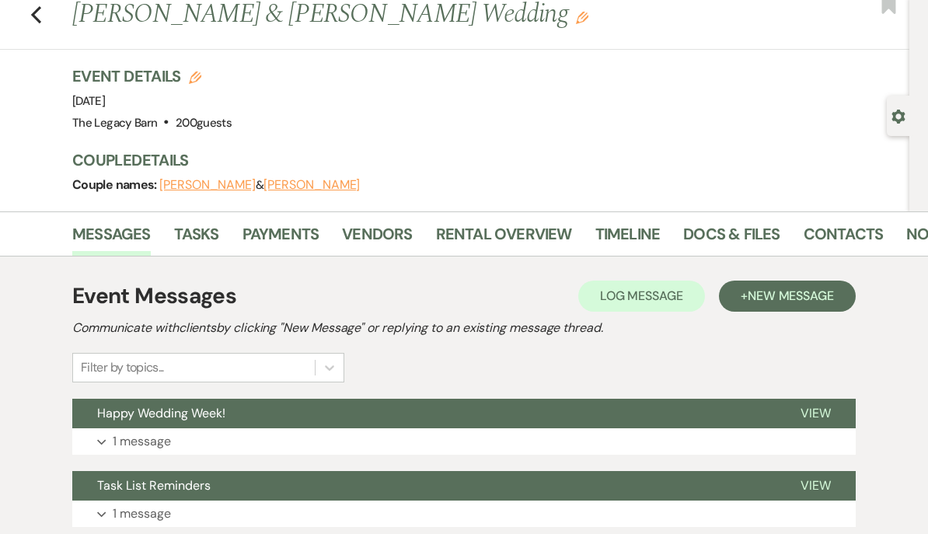
scroll to position [44, 0]
click at [108, 246] on link "Messages" at bounding box center [111, 238] width 78 height 34
click at [770, 293] on span "New Message" at bounding box center [790, 295] width 86 height 16
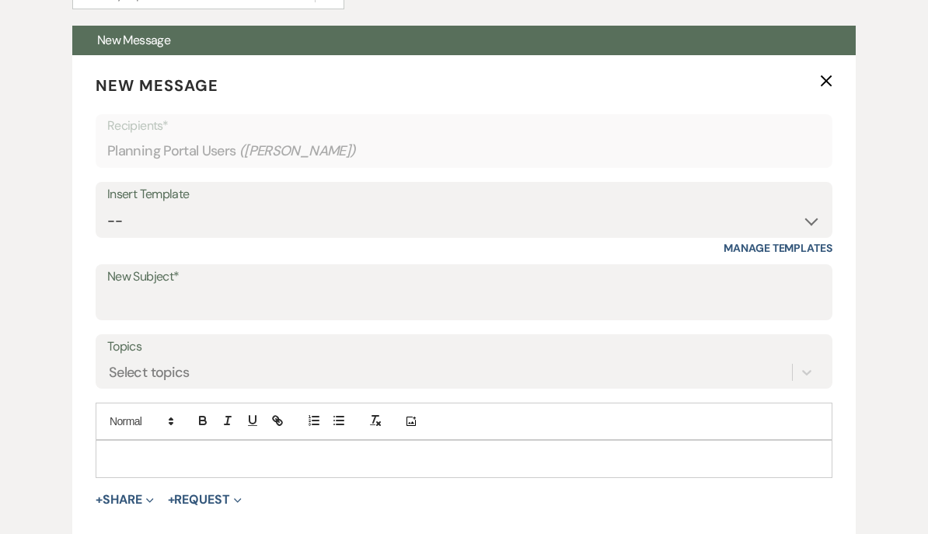
scroll to position [423, 0]
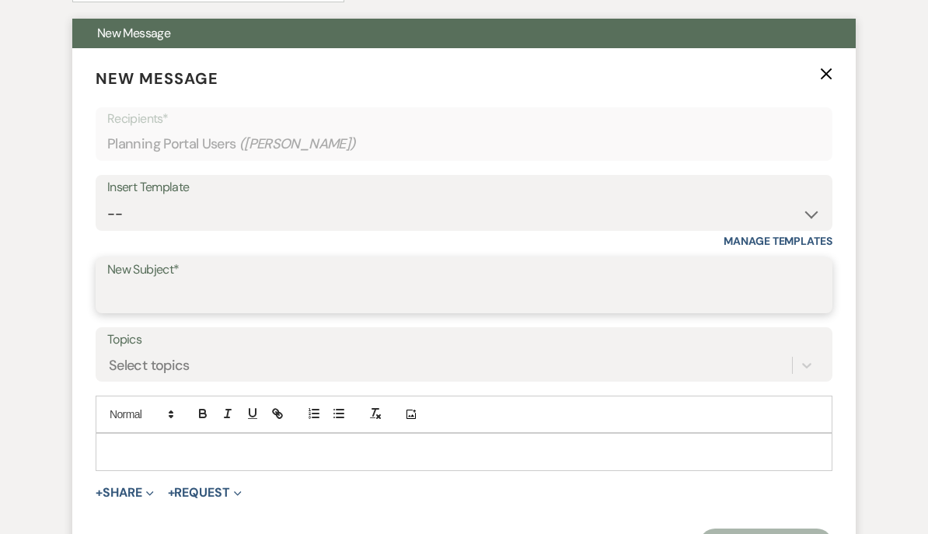
click at [132, 294] on input "New Subject*" at bounding box center [463, 297] width 713 height 30
type input "U"
type input "*Important*"
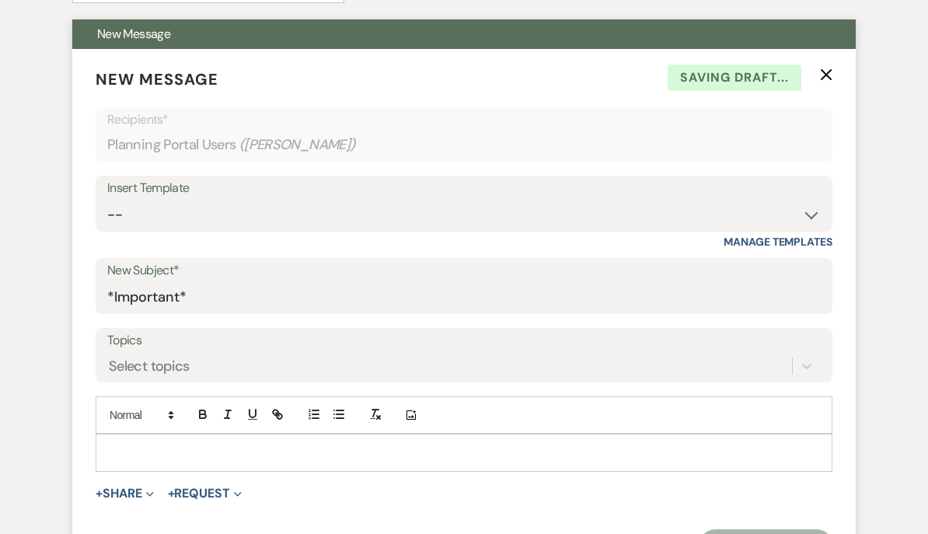
click at [134, 454] on p at bounding box center [464, 452] width 712 height 17
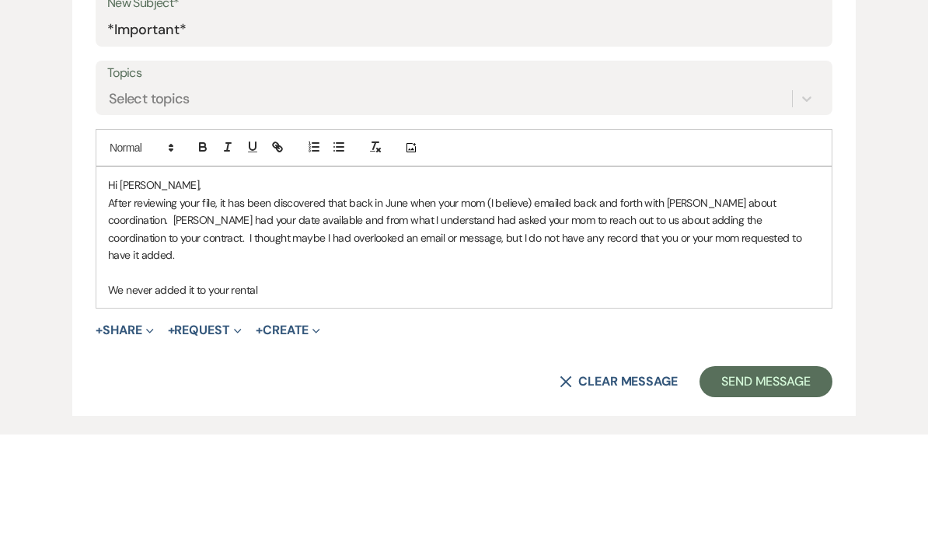
scroll to position [593, 0]
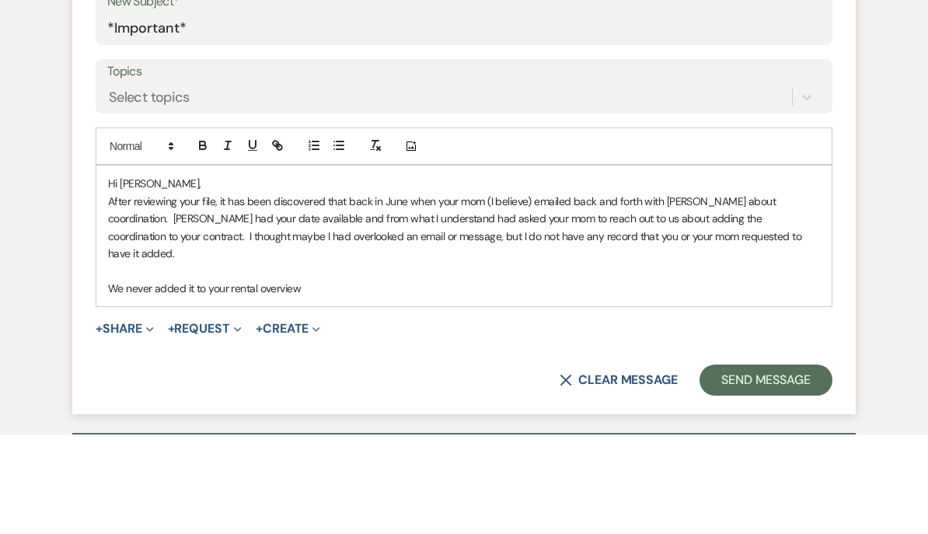
click at [113, 379] on p "We never added it to your rental overview" at bounding box center [464, 387] width 712 height 17
click at [479, 379] on p "Fast forward to this week, I am realizing this and reaching out because it was …" at bounding box center [464, 387] width 712 height 17
click at [632, 379] on p "Fast forward to this week, I am realizing this and reaching out because it was …" at bounding box center [464, 387] width 712 height 17
click at [639, 379] on p "Fast forward to this week, I am realizing this and reaching out because it was …" at bounding box center [464, 387] width 712 height 17
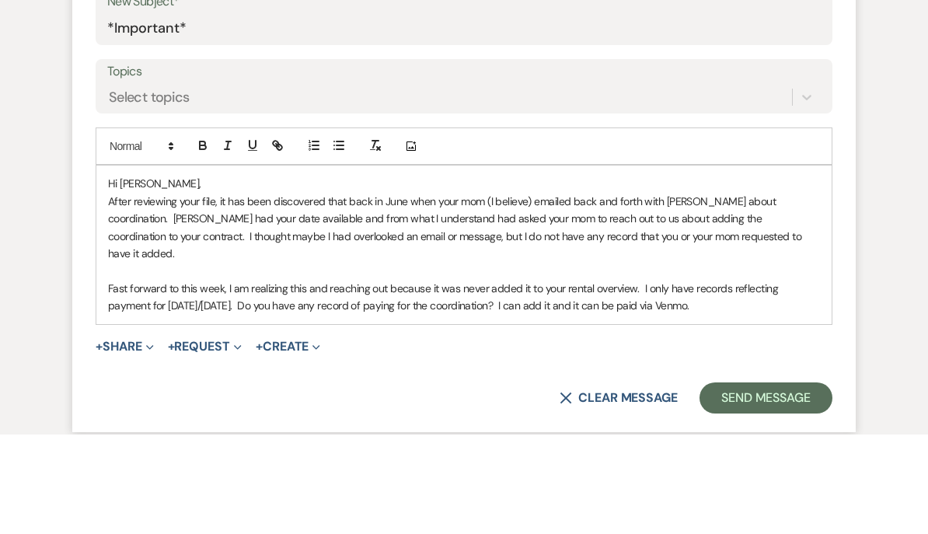
click at [144, 379] on p "Fast forward to this week, I am realizing this and reaching out because it was …" at bounding box center [464, 396] width 712 height 35
click at [149, 379] on p "Fast forward to this week, I am realizing this and reaching out because it was …" at bounding box center [464, 396] width 712 height 35
click at [536, 292] on p "After reviewing your file, it has been discovered that back in June when your m…" at bounding box center [464, 327] width 712 height 70
click at [429, 292] on p "After reviewing your file, it has been discovered that back in June when your m…" at bounding box center [464, 327] width 712 height 70
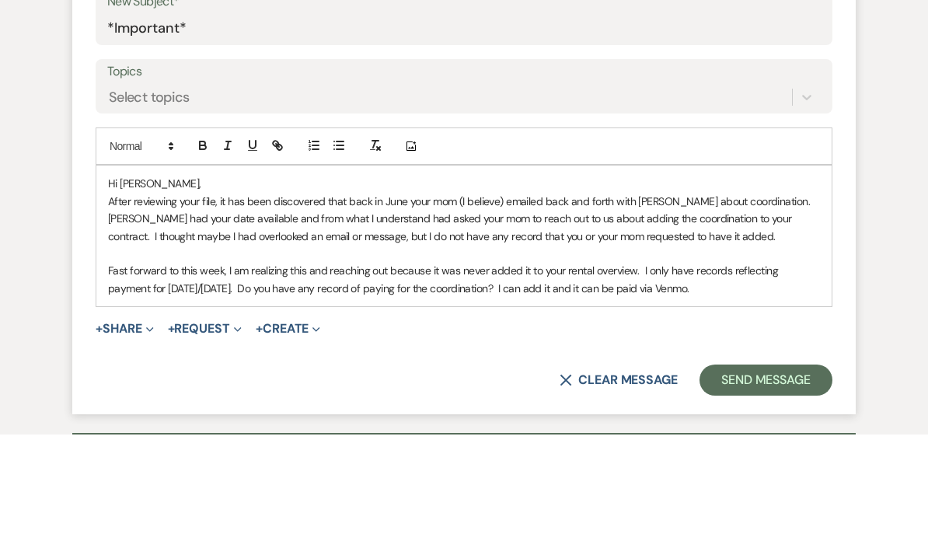
click at [158, 361] on p "Fast forward to this week, I am realizing this and reaching out because it was …" at bounding box center [464, 378] width 712 height 35
click at [207, 292] on p "After reviewing your file, it has been discovered that back in June your mom (I…" at bounding box center [464, 318] width 712 height 52
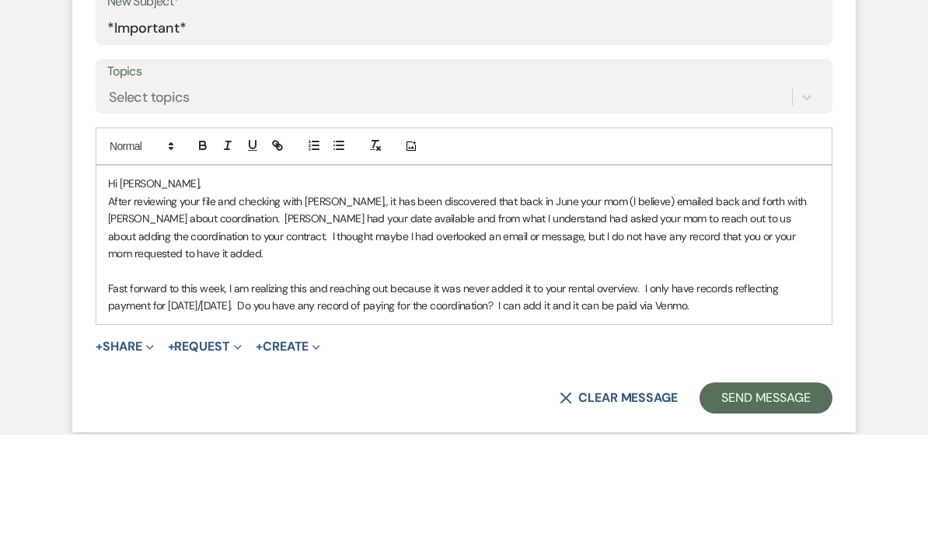
click at [615, 292] on p "After reviewing your file and checking with [PERSON_NAME],, it has been discove…" at bounding box center [464, 327] width 712 height 70
click at [546, 292] on p "After reviewing your file and checking with [PERSON_NAME],, it has been discove…" at bounding box center [464, 327] width 712 height 70
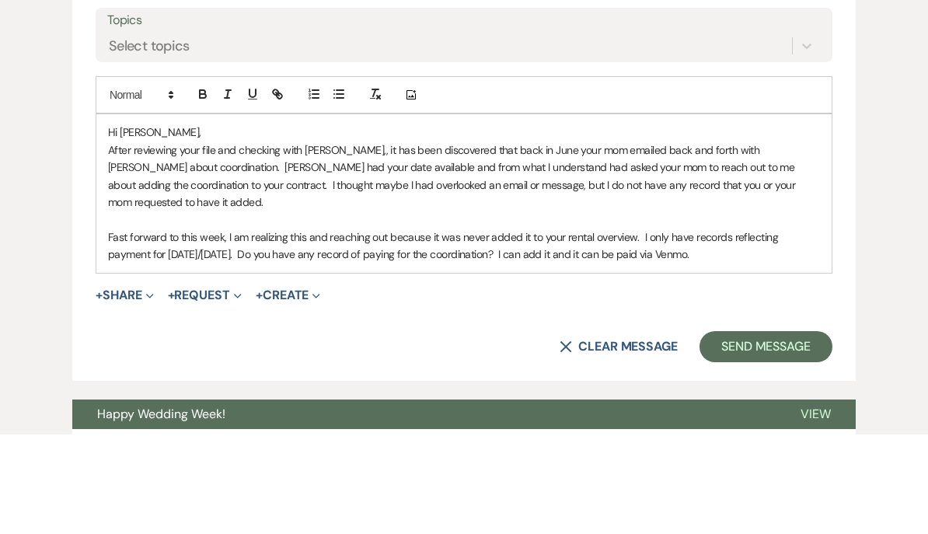
scroll to position [644, 0]
click at [459, 328] on p "Fast forward to this week, I am realizing this and reaching out because it was …" at bounding box center [464, 345] width 712 height 35
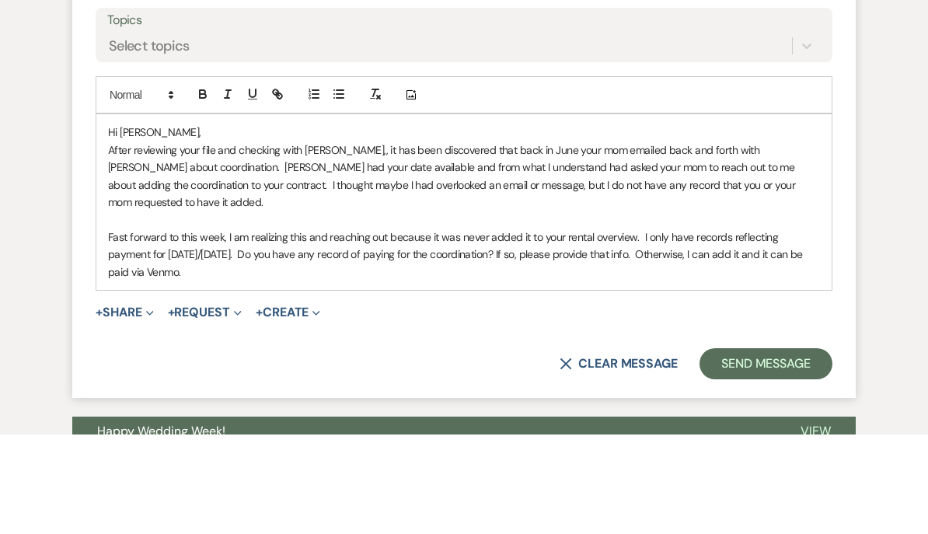
click at [670, 328] on p "Fast forward to this week, I am realizing this and reaching out because it was …" at bounding box center [464, 354] width 712 height 52
click at [190, 328] on p "Fast forward to this week, I am realizing this and reaching out because it was …" at bounding box center [464, 354] width 712 height 52
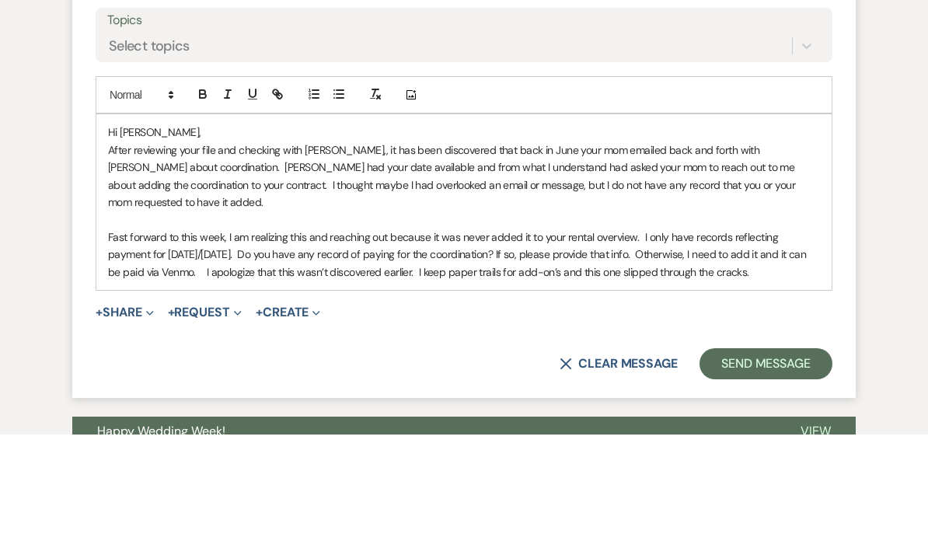
click at [535, 328] on p "Fast forward to this week, I am realizing this and reaching out because it was …" at bounding box center [464, 354] width 712 height 52
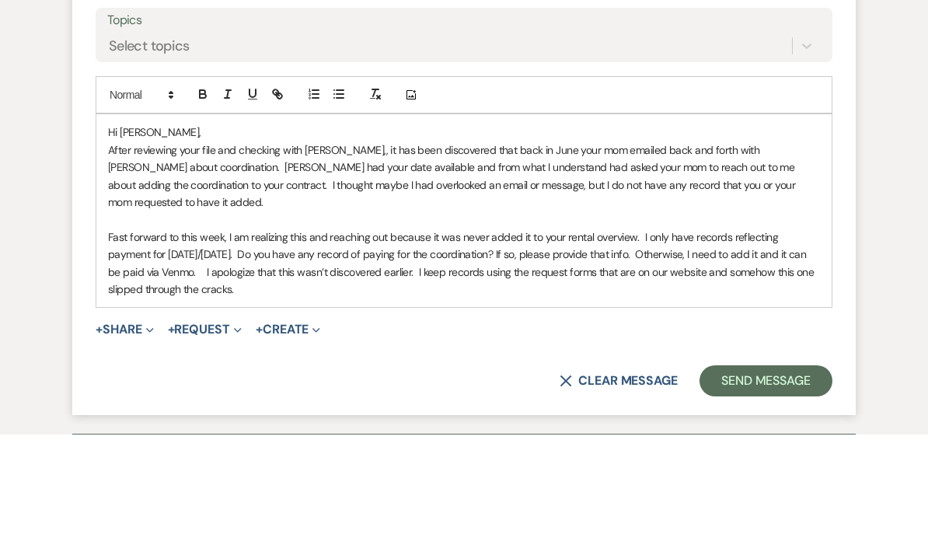
click at [231, 328] on p "Fast forward to this week, I am realizing this and reaching out because it was …" at bounding box center [464, 363] width 712 height 70
click at [372, 241] on p "After reviewing your file and checking with [PERSON_NAME],, it has been discove…" at bounding box center [464, 276] width 712 height 70
click at [626, 241] on p "After reviewing your file and checking with [PERSON_NAME],, it has been discove…" at bounding box center [464, 276] width 712 height 70
click at [249, 241] on p "After reviewing your file and checking with [PERSON_NAME],, it has been discove…" at bounding box center [464, 276] width 712 height 70
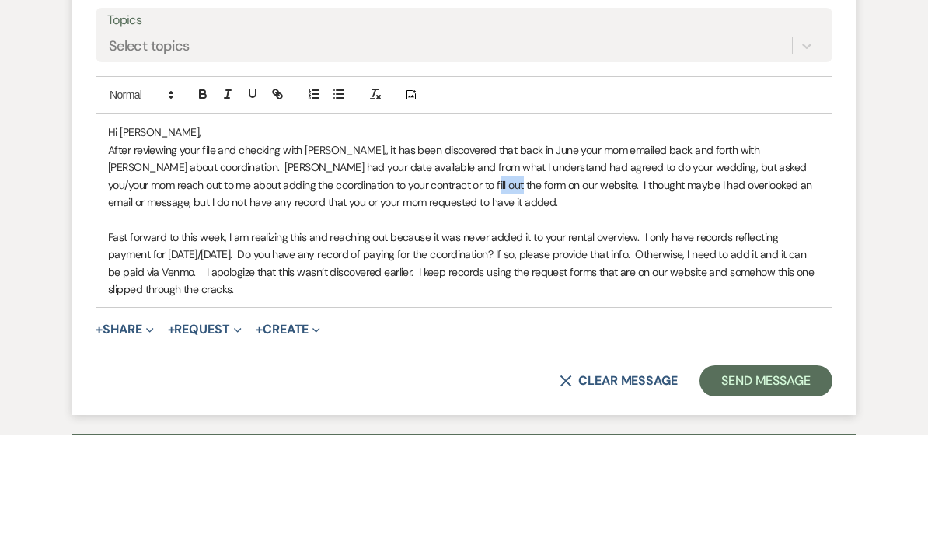
click at [395, 241] on p "After reviewing your file and checking with [PERSON_NAME],, it has been discove…" at bounding box center [464, 276] width 712 height 70
click at [353, 328] on p "Fast forward to this week, I am realizing this and reaching out because it was …" at bounding box center [464, 363] width 712 height 70
click at [191, 241] on p "After reviewing your file and checking with [PERSON_NAME],, it has been discove…" at bounding box center [464, 276] width 712 height 70
click at [742, 465] on button "Send Message" at bounding box center [765, 480] width 133 height 31
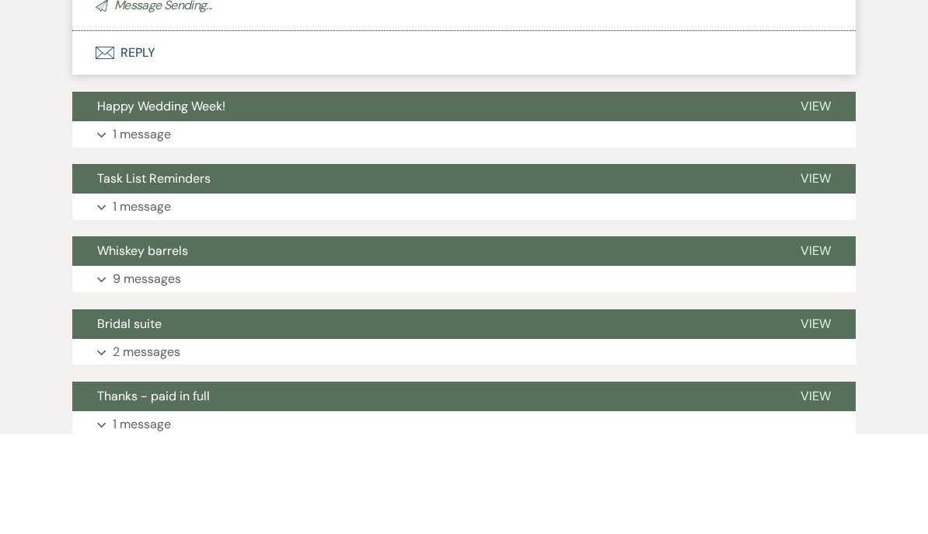
scroll to position [744, 0]
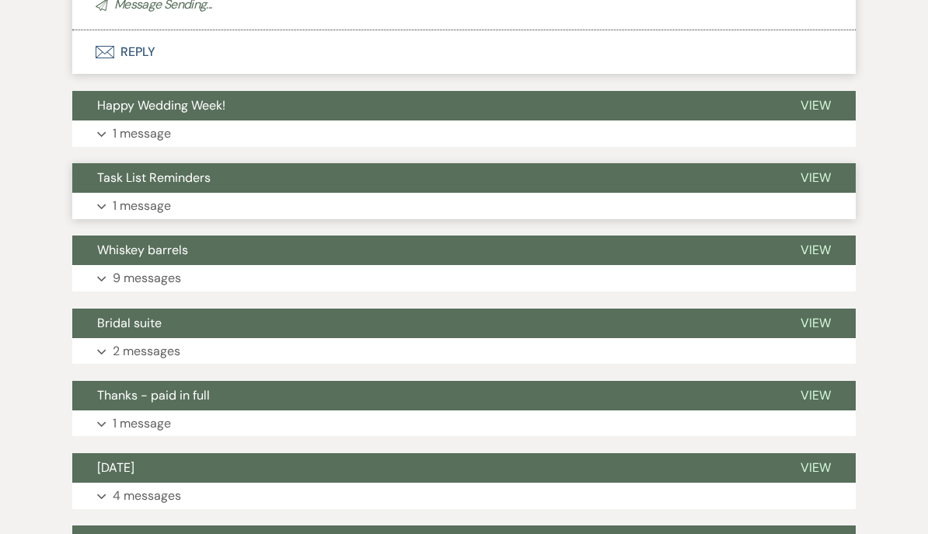
click at [807, 171] on span "View" at bounding box center [815, 177] width 30 height 16
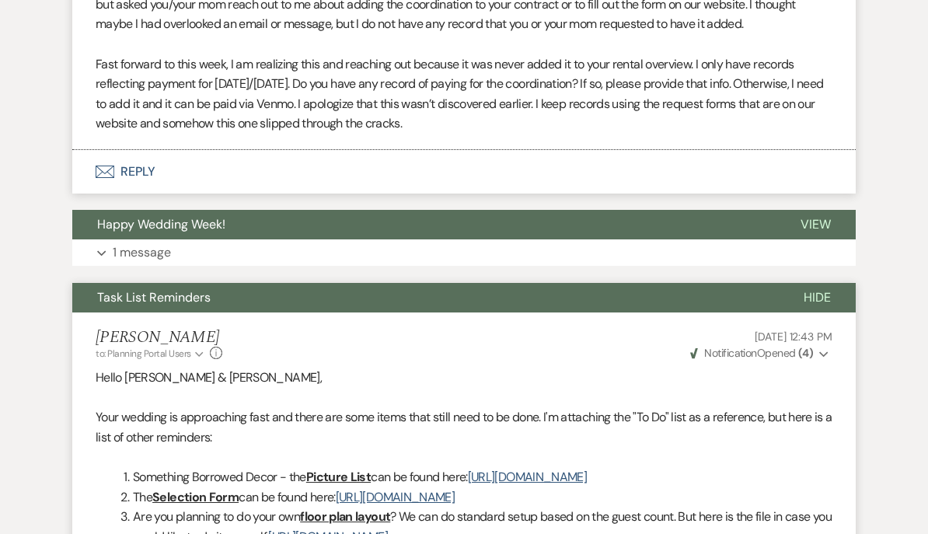
scroll to position [586, 0]
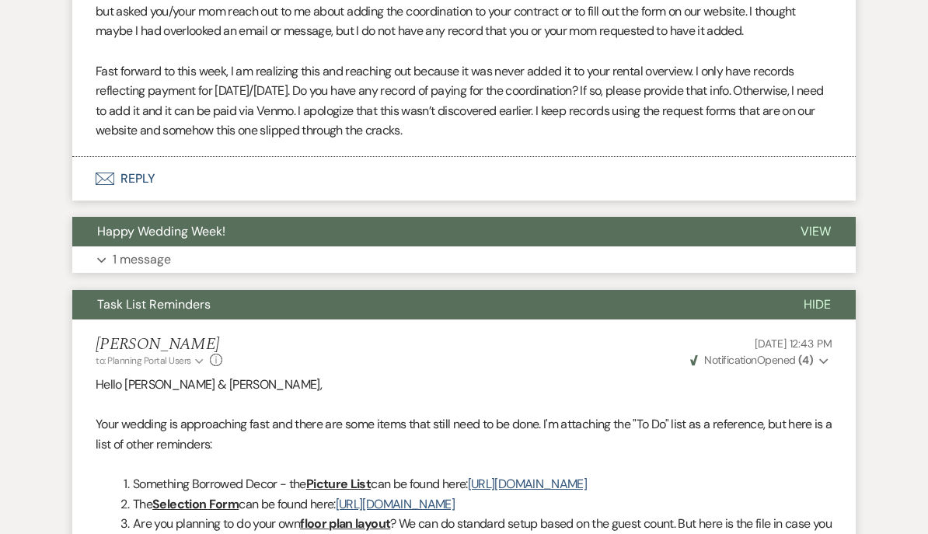
click at [806, 228] on span "View" at bounding box center [815, 231] width 30 height 16
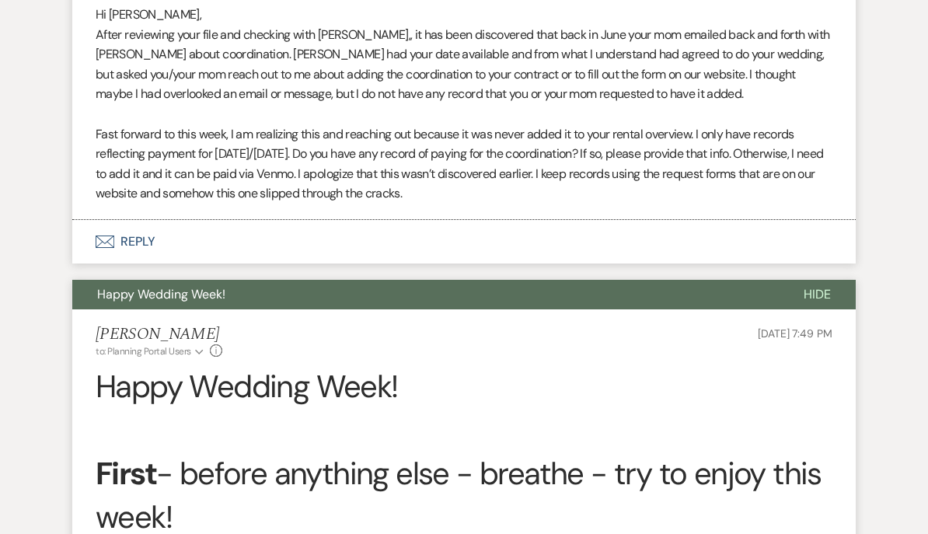
scroll to position [269, 0]
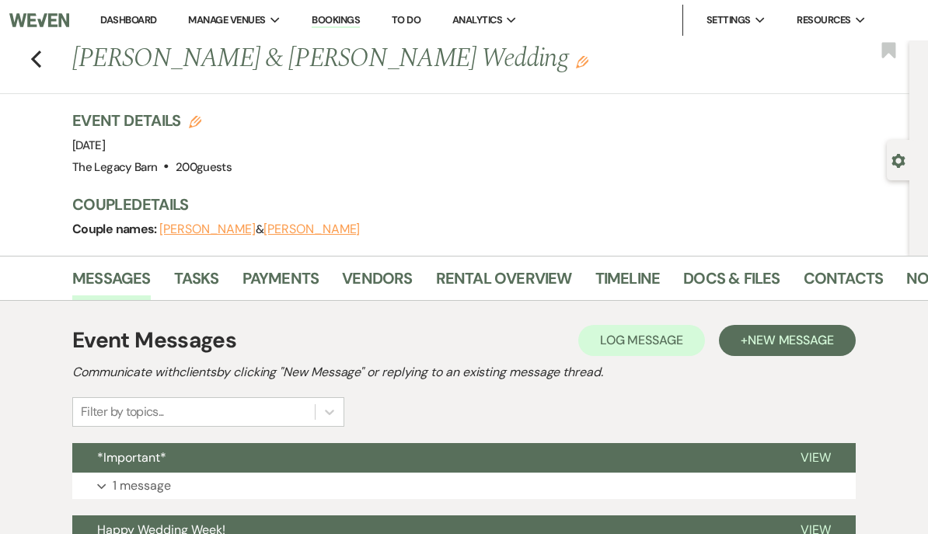
scroll to position [269, 0]
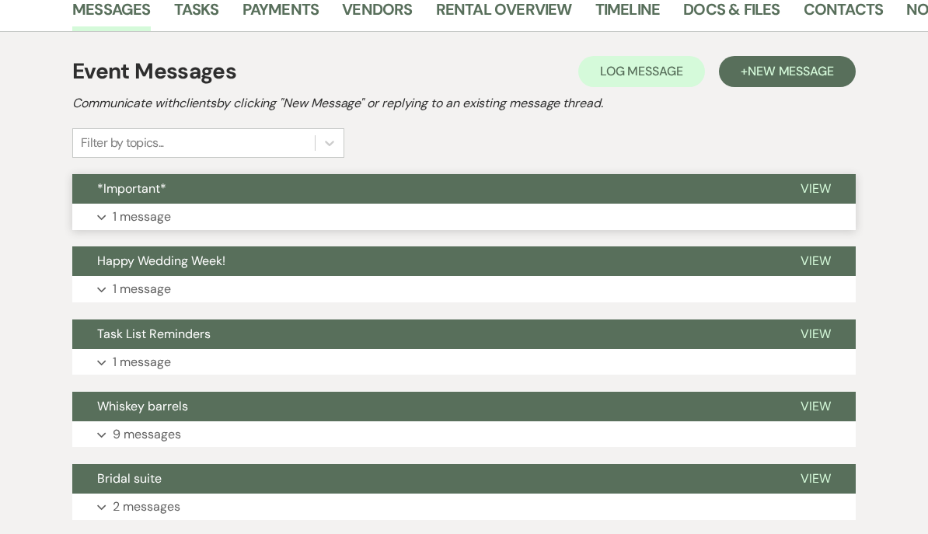
click at [742, 190] on button "*Important*" at bounding box center [423, 189] width 703 height 30
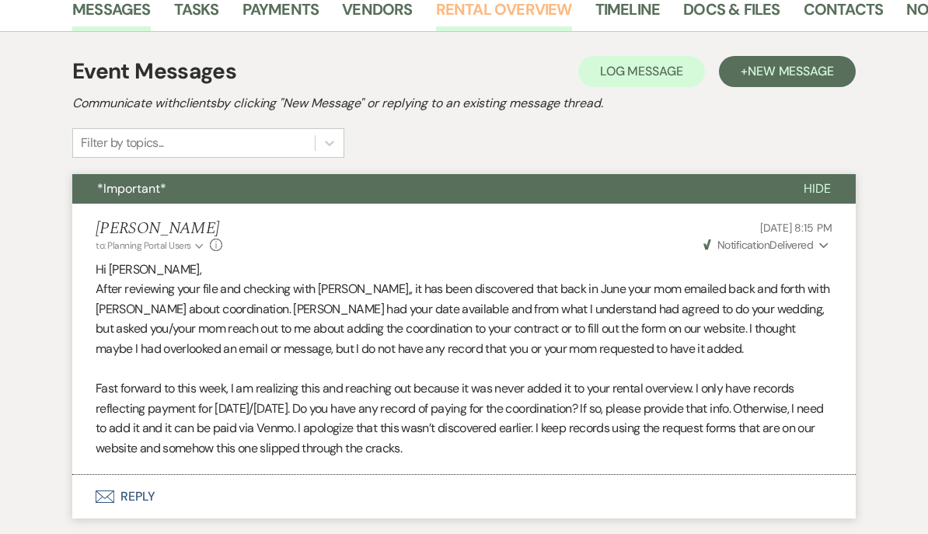
click at [464, 9] on link "Rental Overview" at bounding box center [504, 14] width 136 height 34
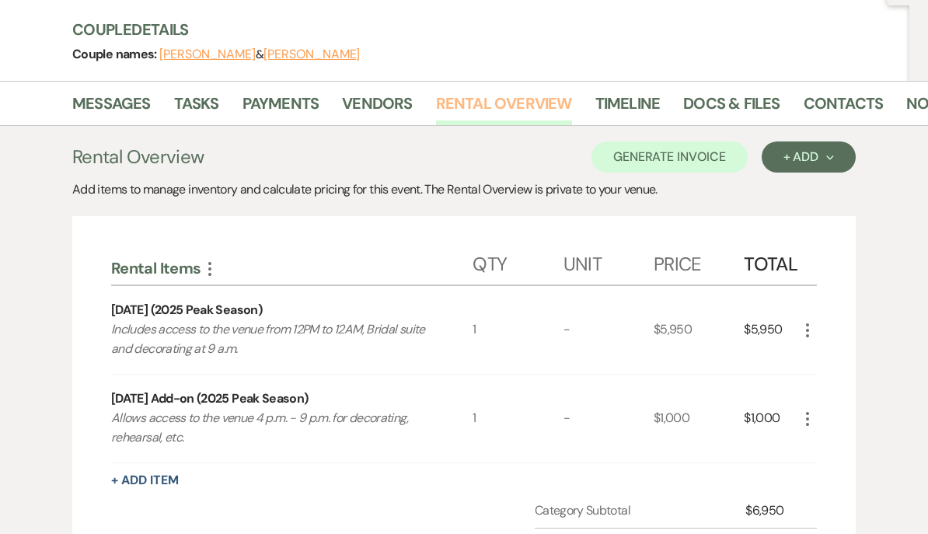
scroll to position [175, 0]
click at [810, 160] on div "+ Add Next" at bounding box center [808, 157] width 50 height 12
click at [796, 188] on button "Item" at bounding box center [800, 192] width 78 height 24
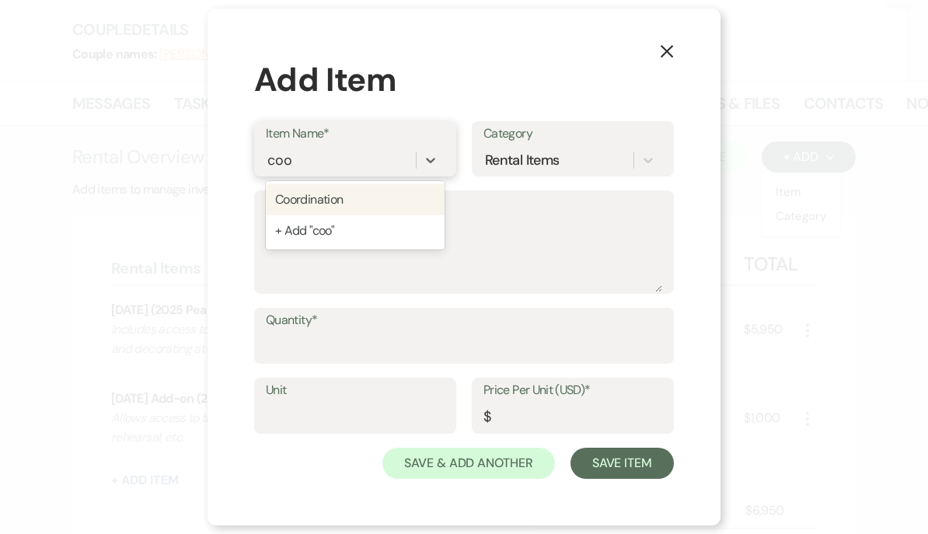
click at [319, 215] on div "Coordination" at bounding box center [355, 199] width 179 height 31
type input "coo"
type textarea "Day-Of Coordination Services"
type input "900"
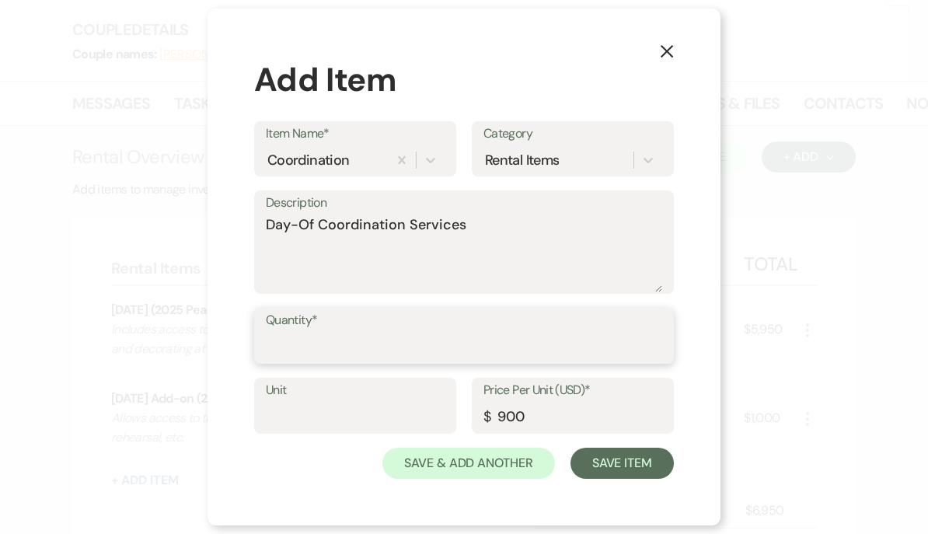
click at [284, 362] on input "Quantity*" at bounding box center [464, 347] width 396 height 30
type input "1"
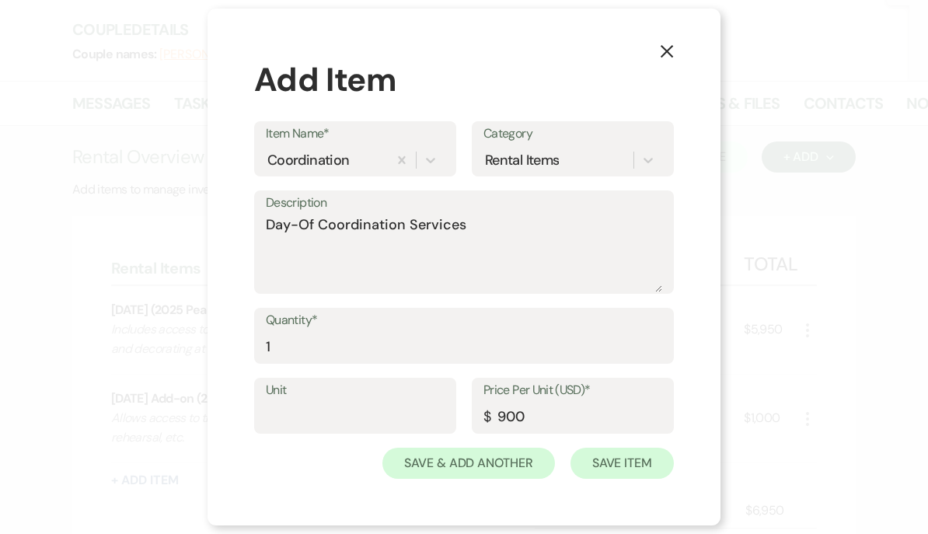
click at [610, 479] on button "Save Item" at bounding box center [621, 462] width 103 height 31
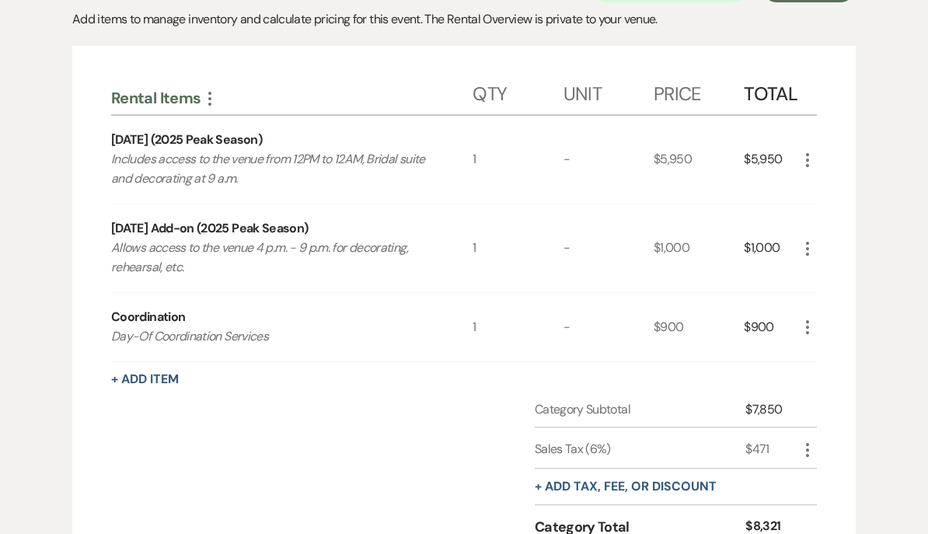
scroll to position [345, 0]
click at [810, 445] on icon "More" at bounding box center [807, 449] width 19 height 19
click at [840, 472] on button "Pencil Edit" at bounding box center [838, 480] width 81 height 25
select select "3"
select select "false"
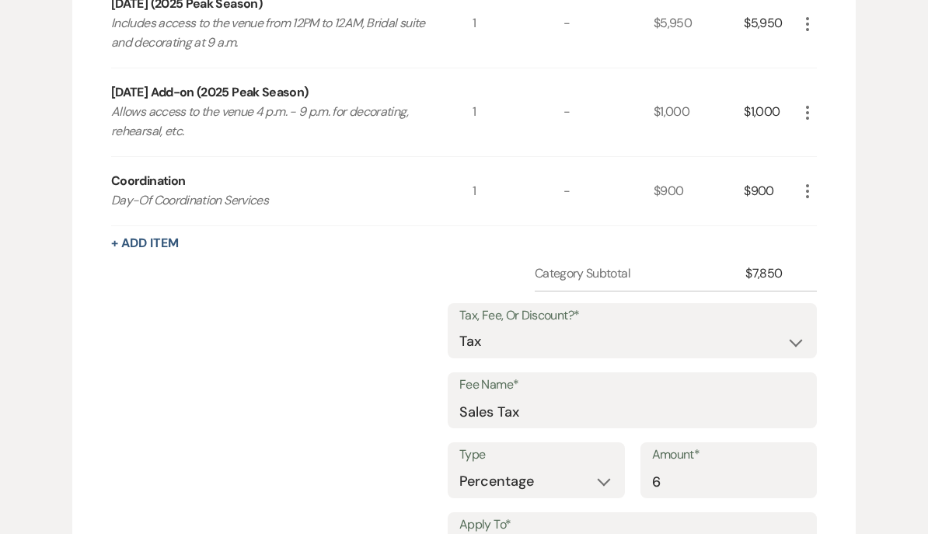
scroll to position [481, 0]
select select "0"
click at [113, 90] on input "checkbox" at bounding box center [116, 91] width 10 height 10
checkbox input "true"
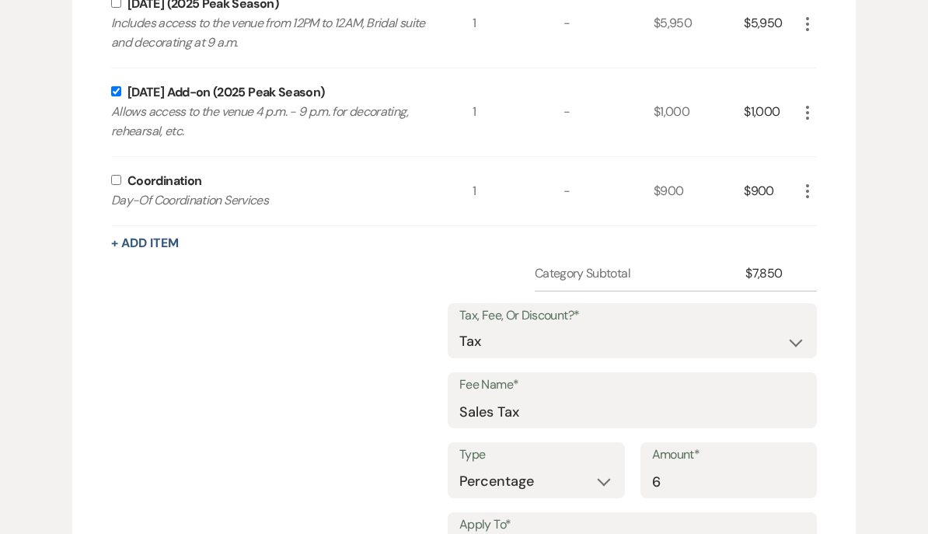
click at [111, 5] on input "checkbox" at bounding box center [116, 3] width 10 height 10
checkbox input "true"
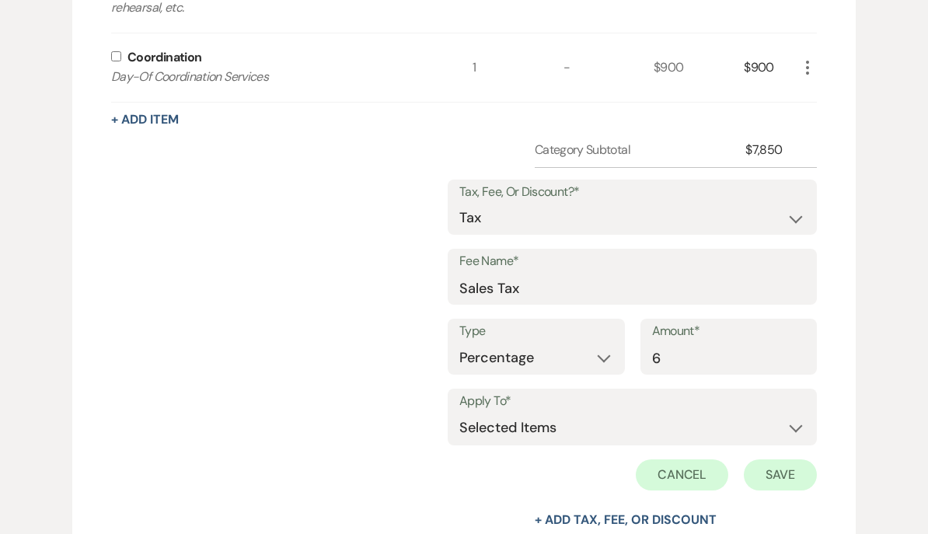
click at [798, 467] on button "Save" at bounding box center [779, 474] width 73 height 31
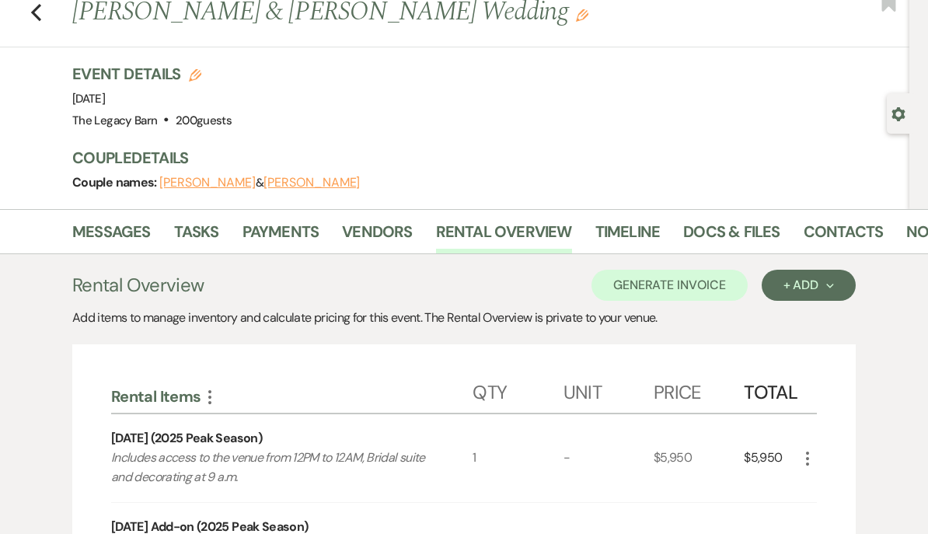
scroll to position [0, 0]
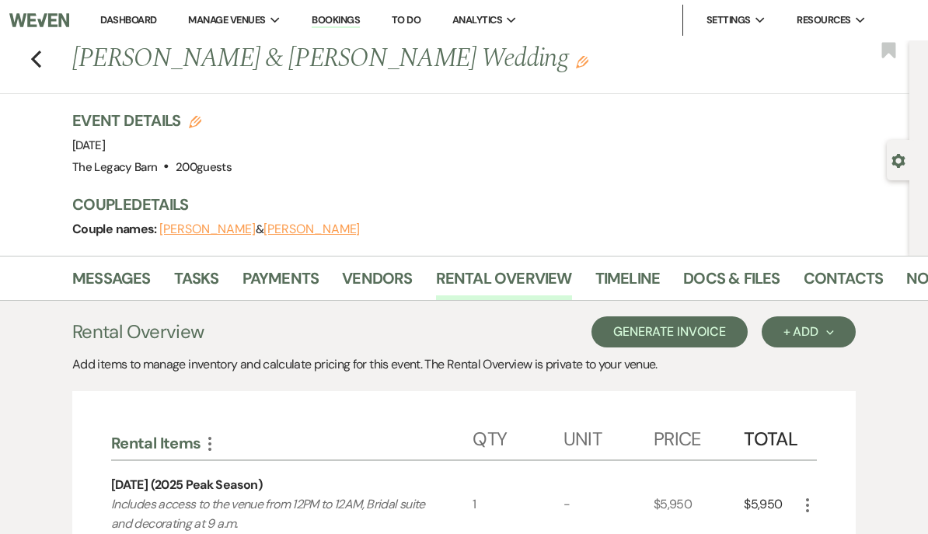
click at [696, 329] on button "Generate Invoice" at bounding box center [669, 331] width 156 height 31
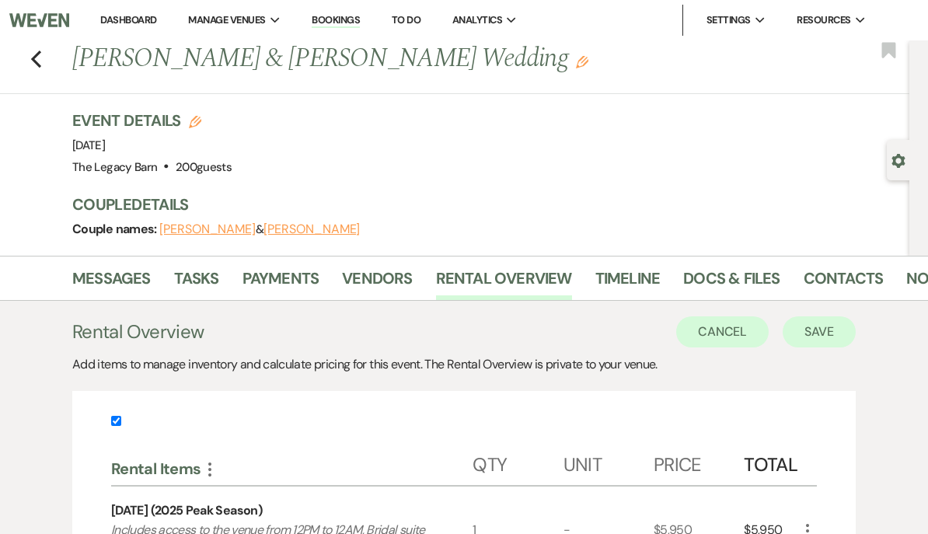
click at [827, 322] on button "Save" at bounding box center [818, 331] width 73 height 31
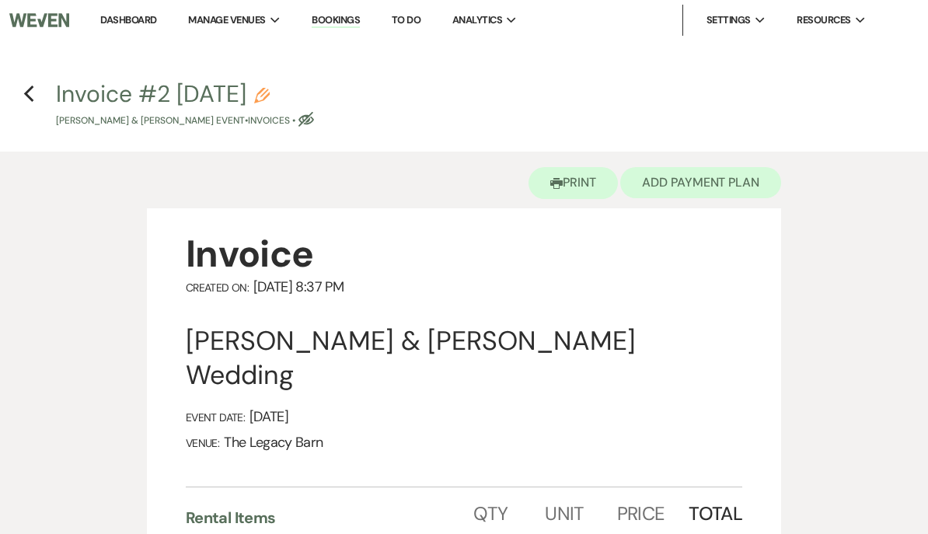
click at [738, 172] on button "Add Payment Plan" at bounding box center [700, 182] width 161 height 31
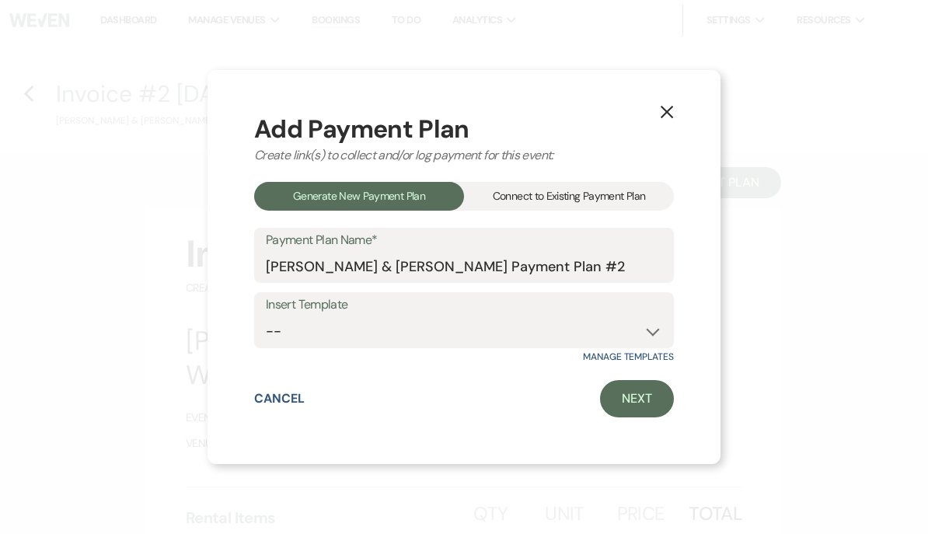
click at [521, 200] on div "Connect to Existing Payment Plan" at bounding box center [569, 196] width 210 height 29
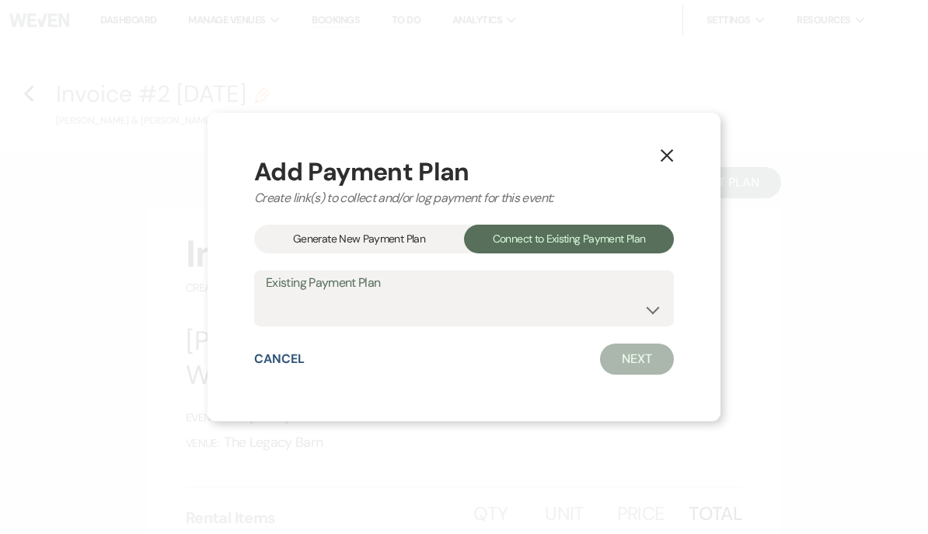
click at [294, 315] on select "[PERSON_NAME] & [PERSON_NAME] Payment Plan #1" at bounding box center [464, 309] width 396 height 30
select select "10772"
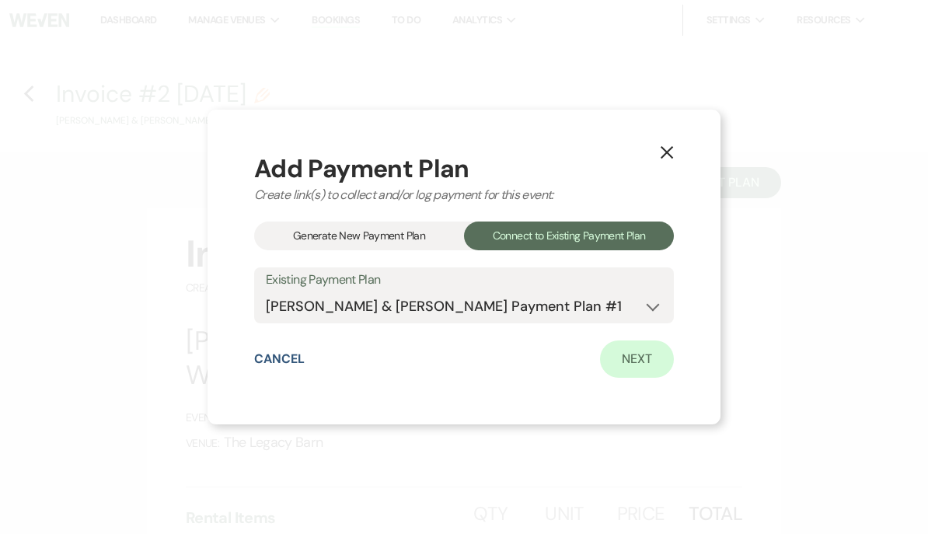
click at [644, 357] on link "Next" at bounding box center [637, 358] width 74 height 37
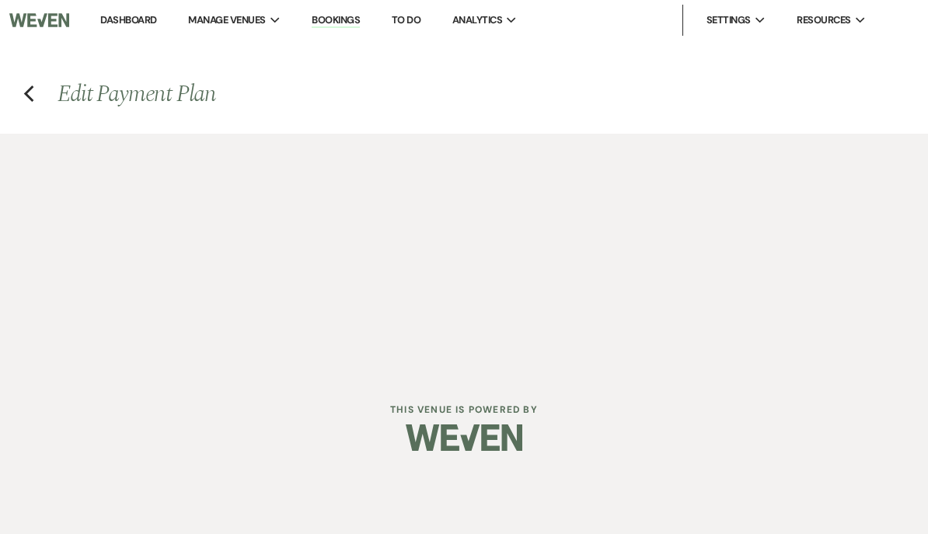
select select "28729"
select select "1"
select select "true"
select select "1"
select select "true"
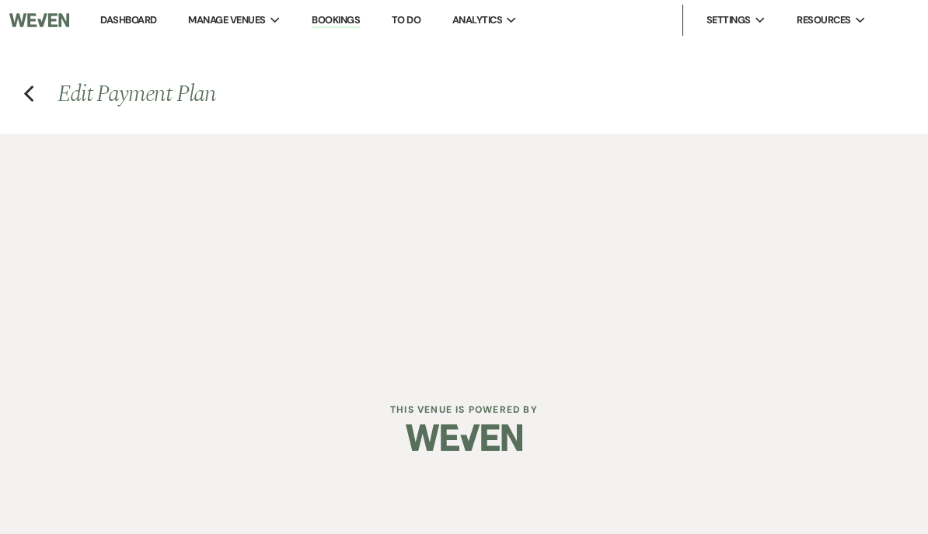
select select "1"
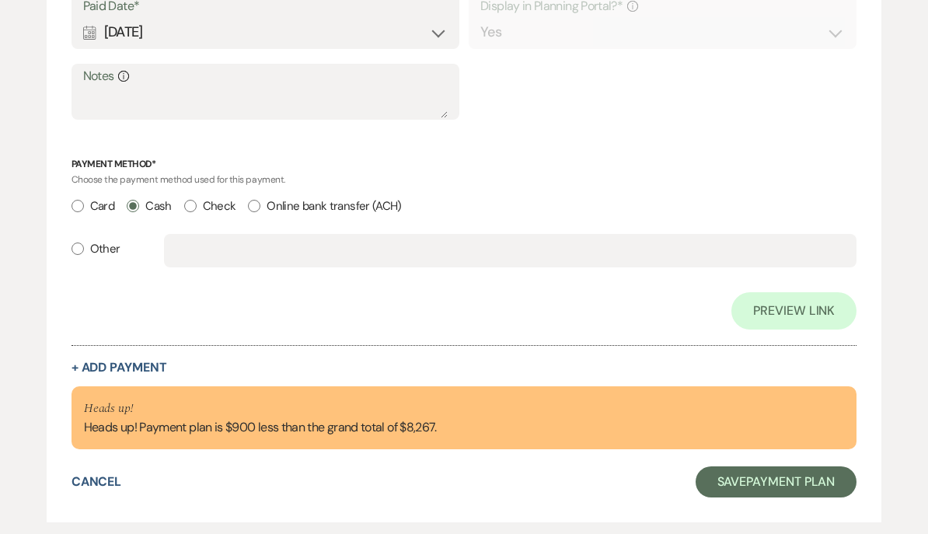
scroll to position [1904, 0]
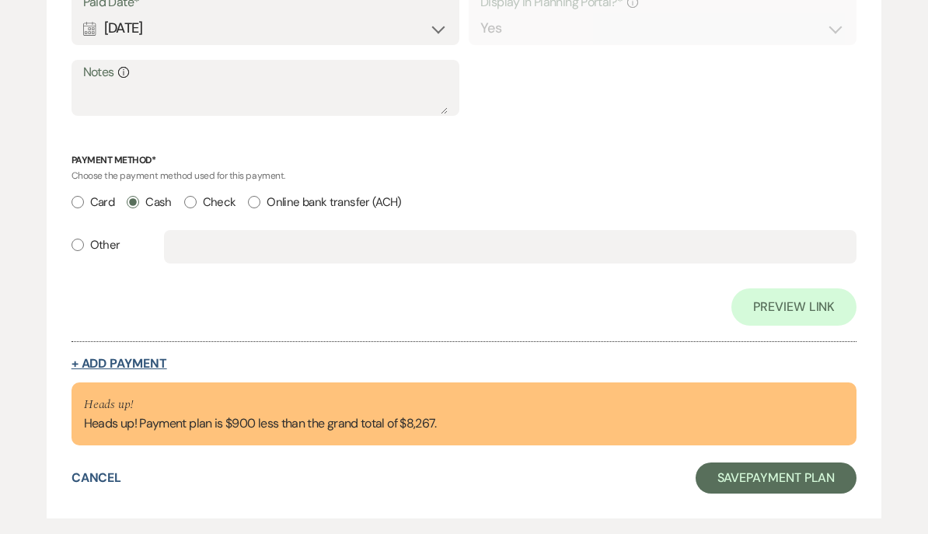
click at [124, 357] on button "+ Add Payment" at bounding box center [119, 363] width 96 height 12
select select "2"
select select "flat"
select select "true"
select select "client"
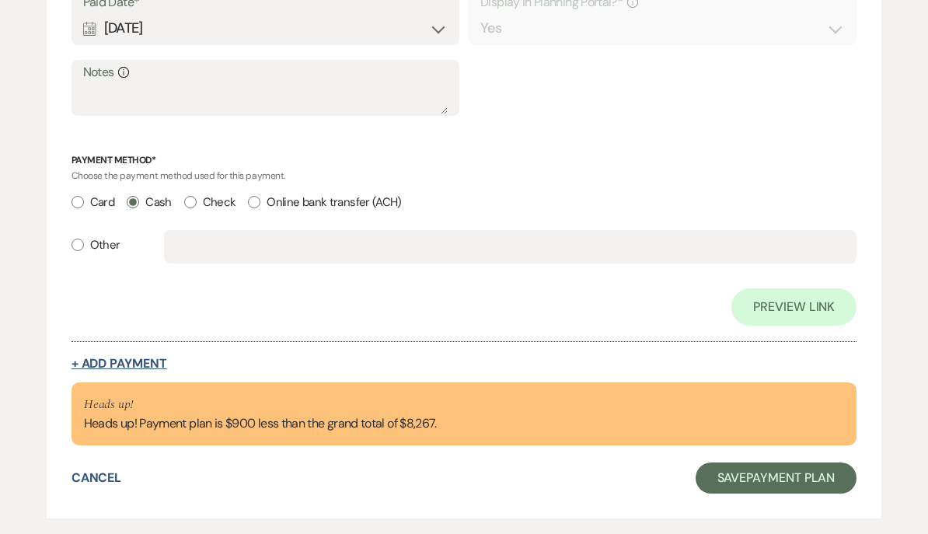
select select "weeks"
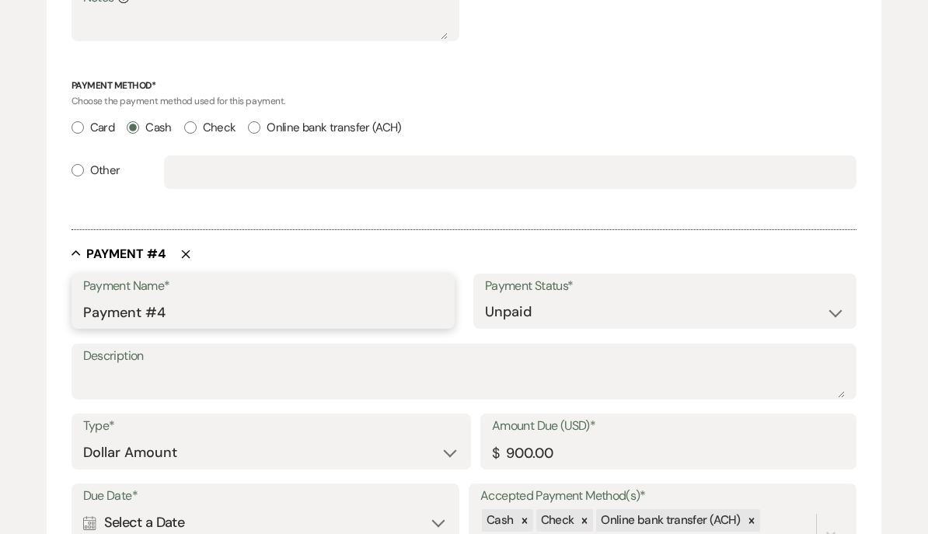
click at [162, 305] on input "Payment #4" at bounding box center [263, 312] width 360 height 30
type input "P"
type input "F"
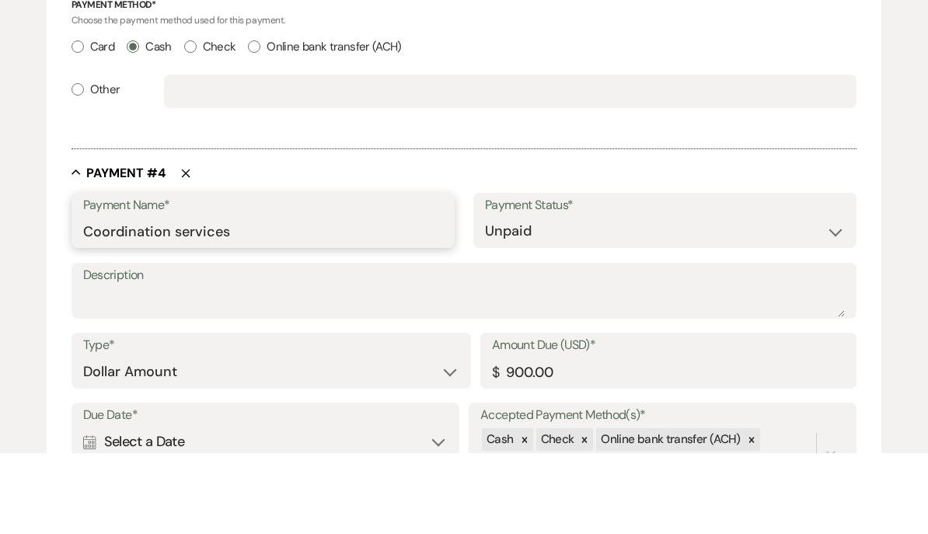
type input "Coordination services"
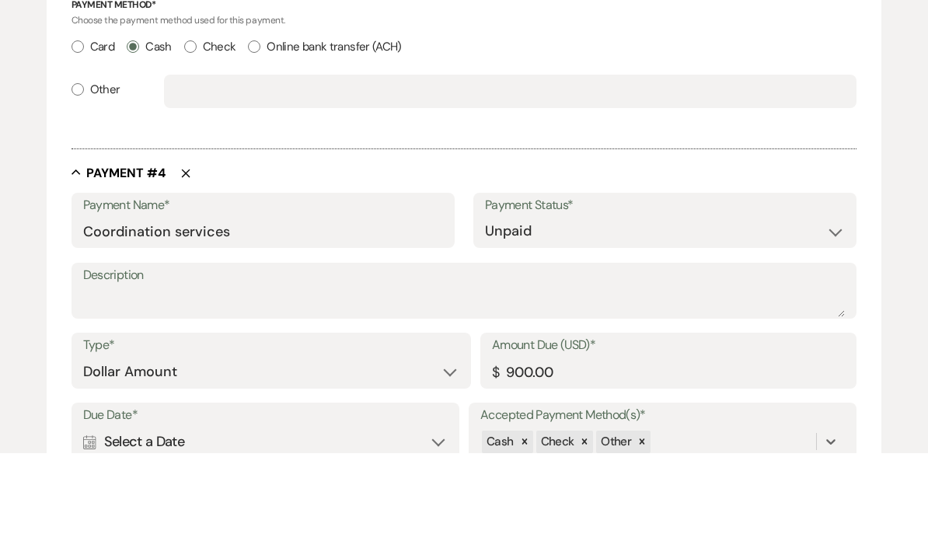
click at [126, 507] on div "Calendar Select a Date Expand" at bounding box center [265, 522] width 364 height 30
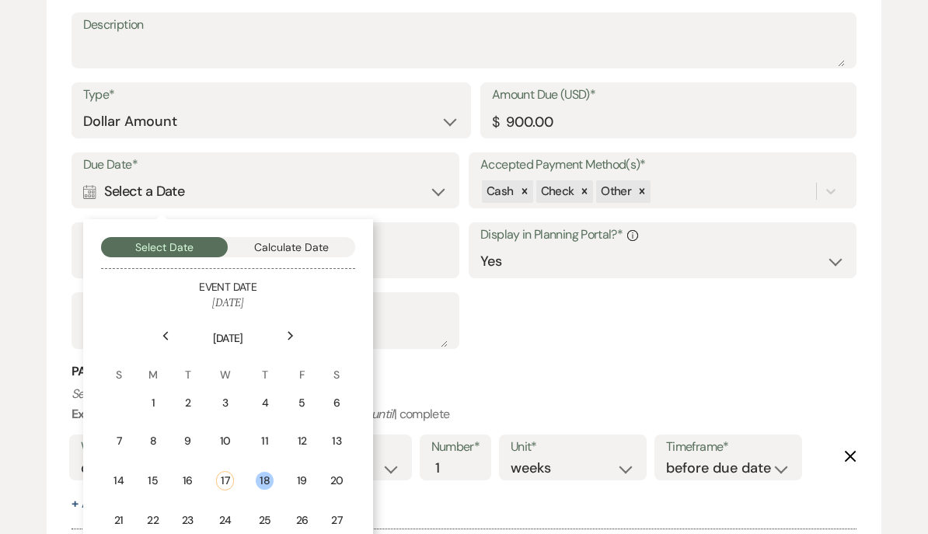
scroll to position [2250, 0]
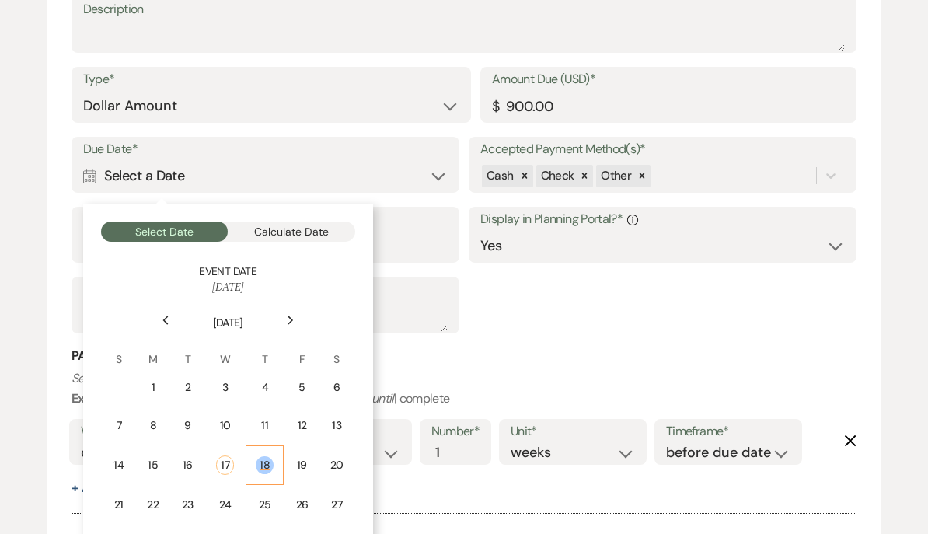
click at [266, 457] on div "18" at bounding box center [265, 466] width 18 height 18
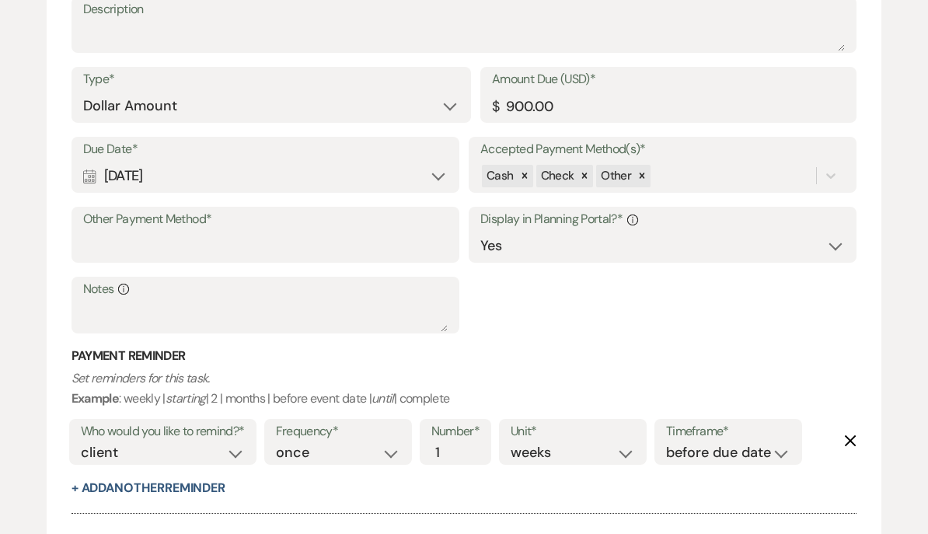
scroll to position [2251, 0]
click at [545, 443] on select "days weeks months" at bounding box center [572, 452] width 124 height 21
select select "days"
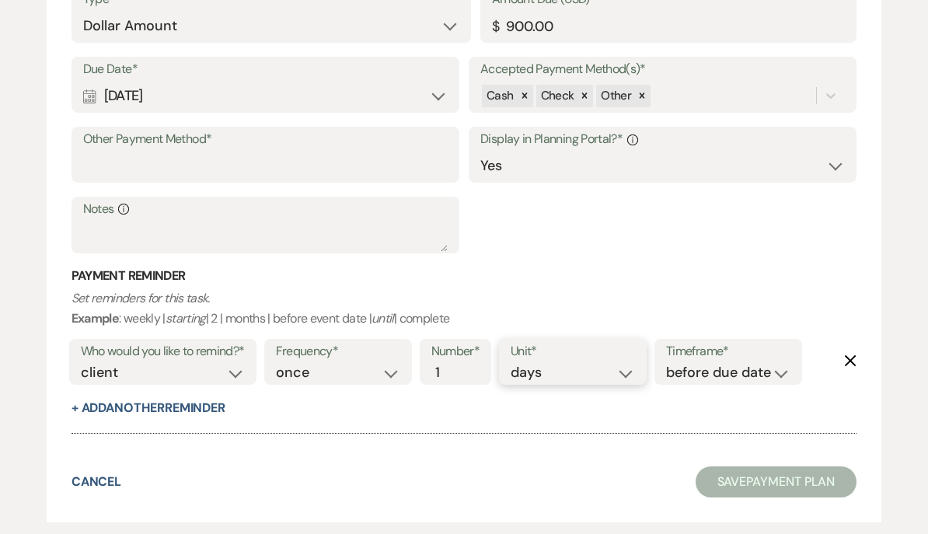
scroll to position [2311, 0]
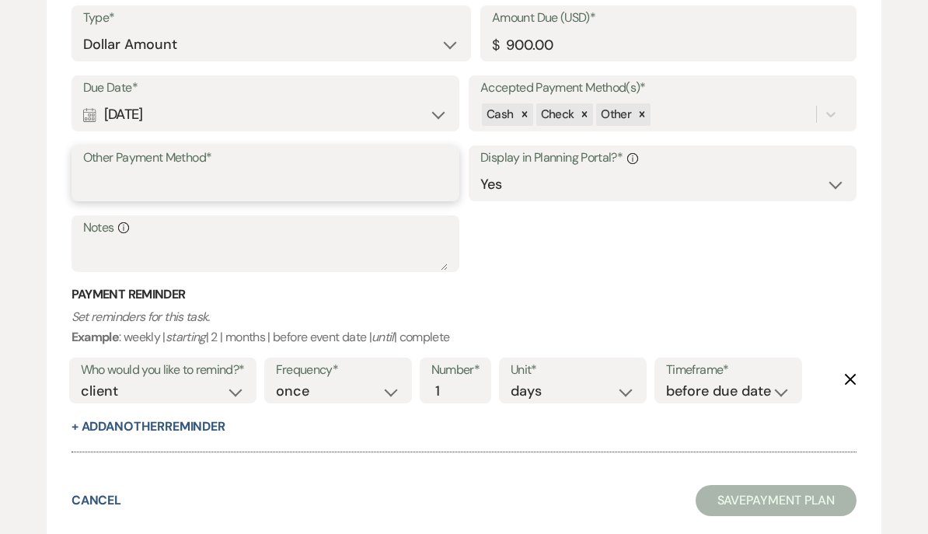
click at [104, 170] on input "Other Payment Method*" at bounding box center [265, 185] width 364 height 30
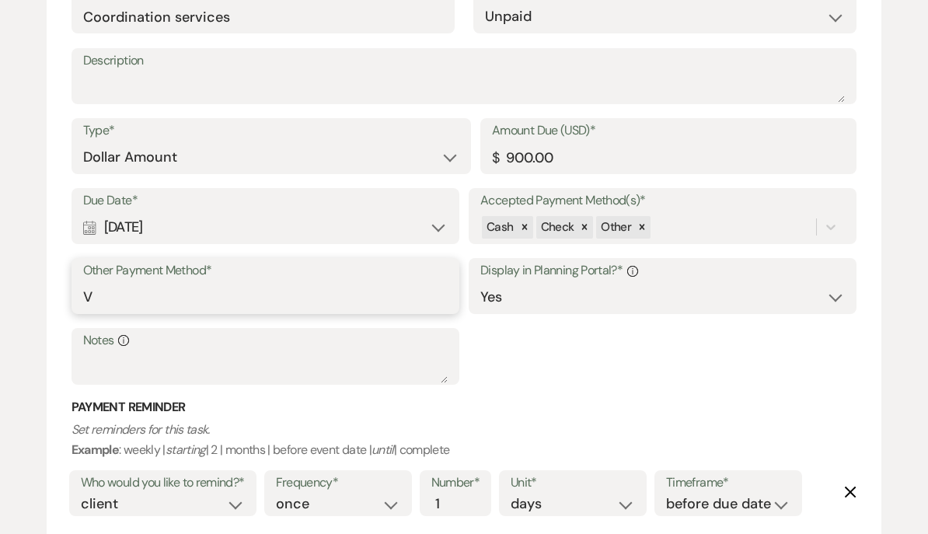
type input "Venmo"
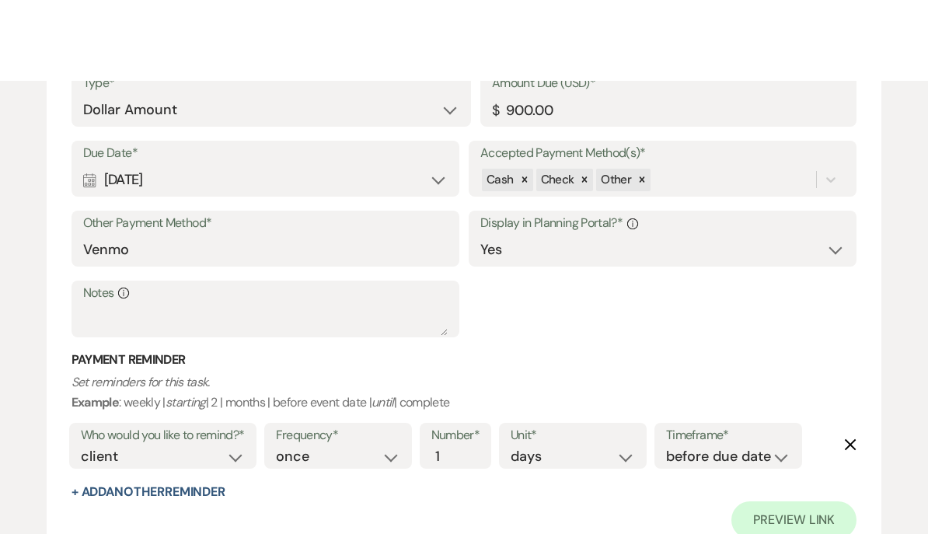
scroll to position [2440, 0]
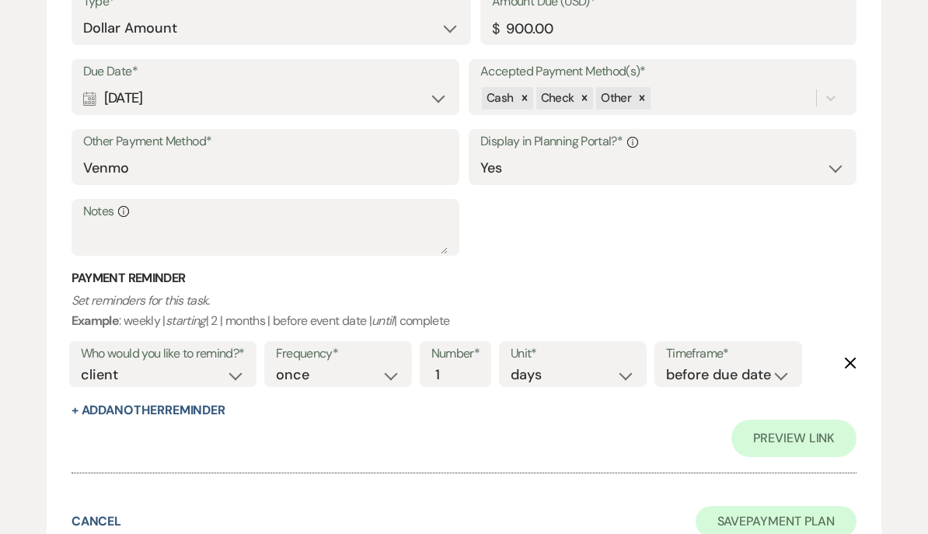
click at [754, 506] on button "Save Payment Plan" at bounding box center [776, 521] width 162 height 31
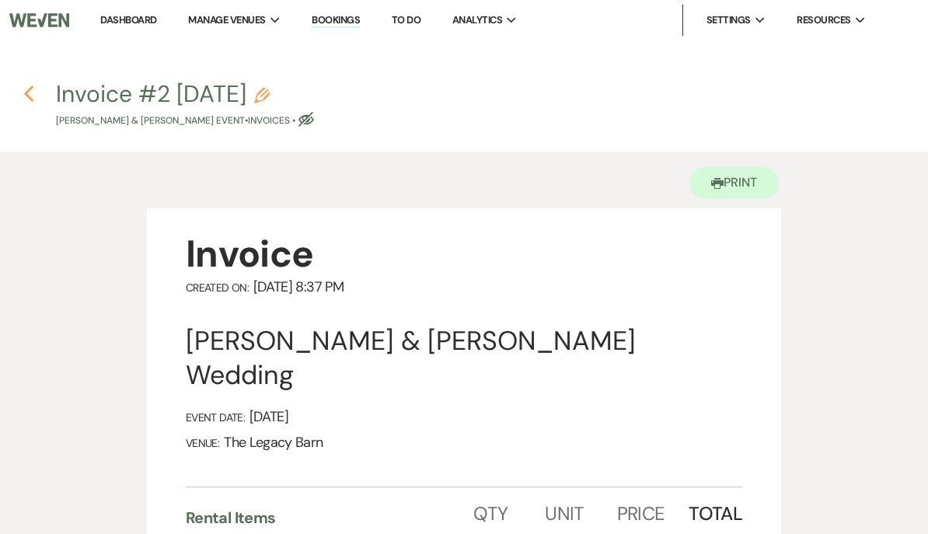
click at [29, 92] on icon "Previous" at bounding box center [29, 94] width 12 height 19
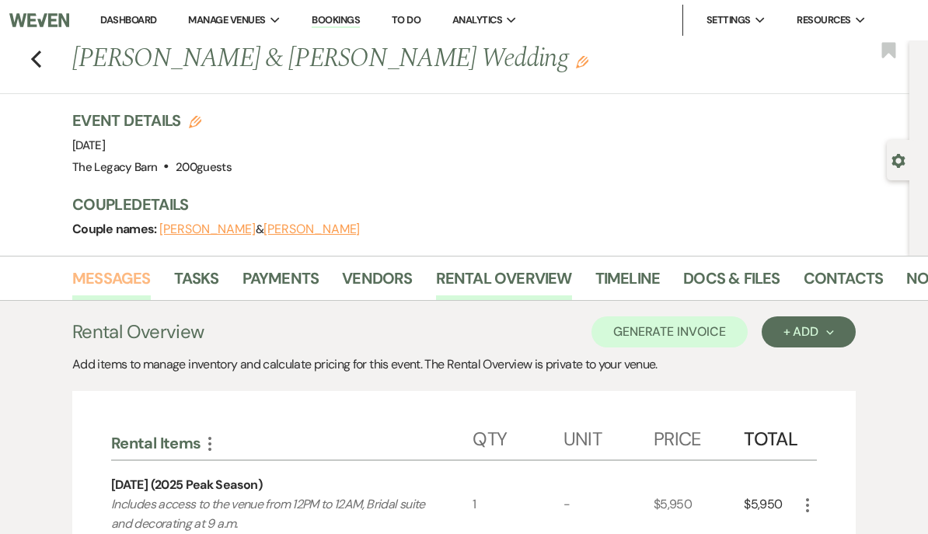
click at [109, 282] on link "Messages" at bounding box center [111, 283] width 78 height 34
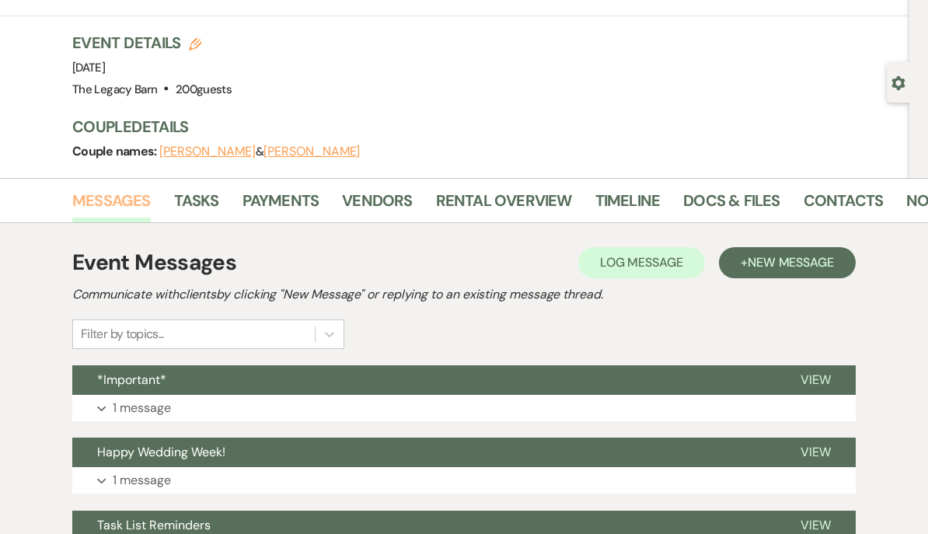
scroll to position [82, 0]
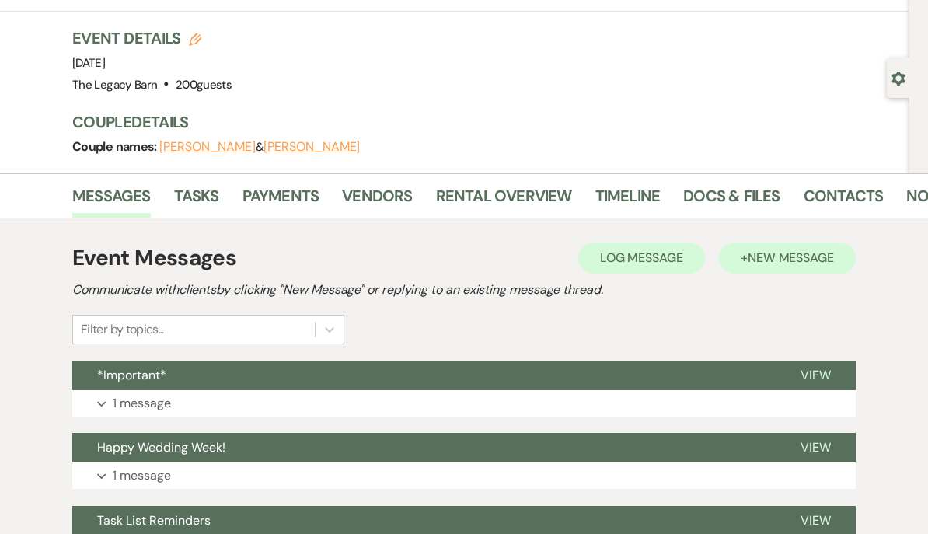
click at [796, 259] on span "New Message" at bounding box center [790, 257] width 86 height 16
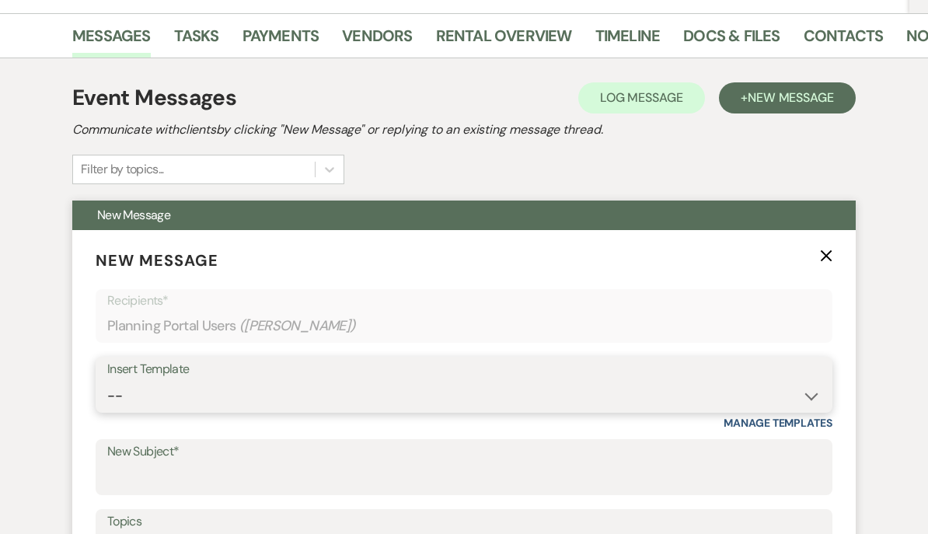
click at [130, 396] on select "-- Documents for Conversion Planning Portal Introduction Initial Inquiry Respon…" at bounding box center [463, 396] width 713 height 30
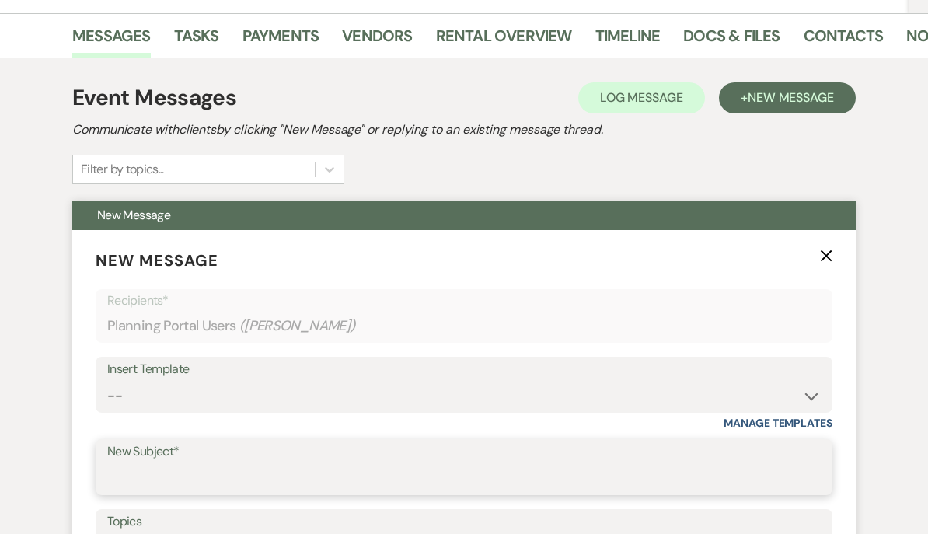
click at [127, 479] on input "New Subject*" at bounding box center [463, 478] width 713 height 30
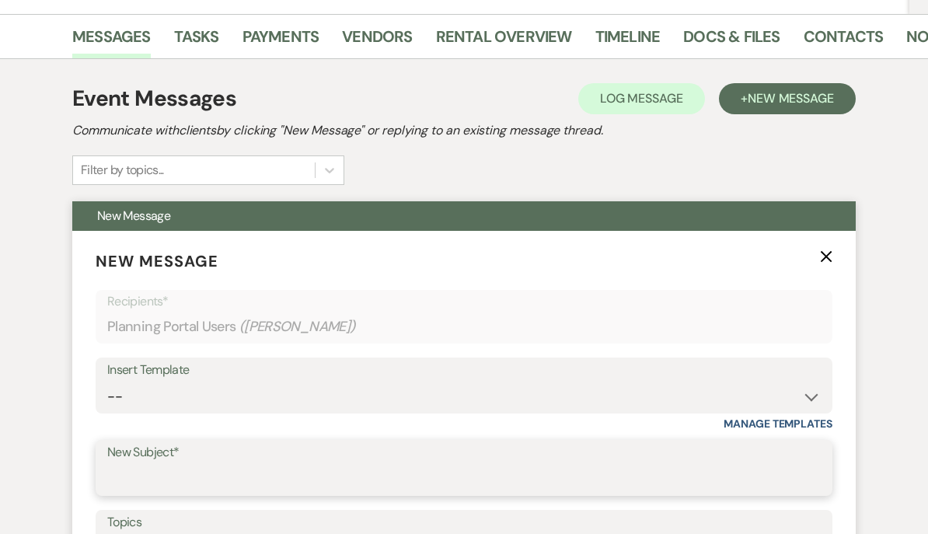
click at [113, 479] on input "New Subject*" at bounding box center [463, 479] width 713 height 30
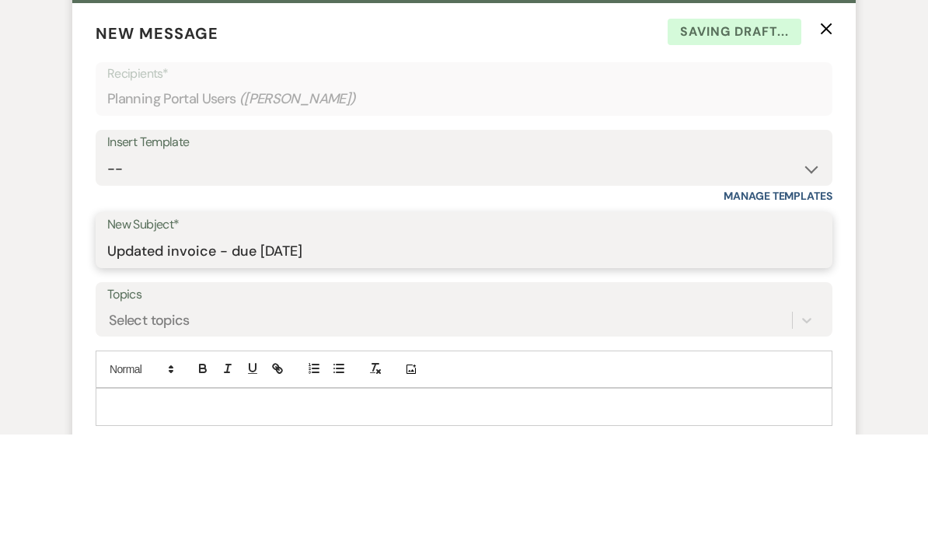
scroll to position [371, 0]
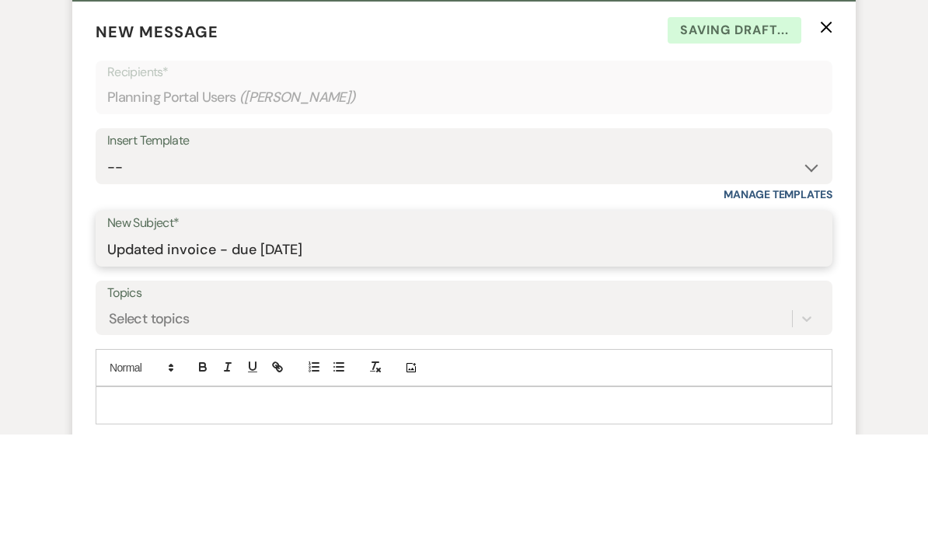
type input "Updated invoice - due 9/18/25"
click at [133, 496] on p at bounding box center [464, 504] width 712 height 17
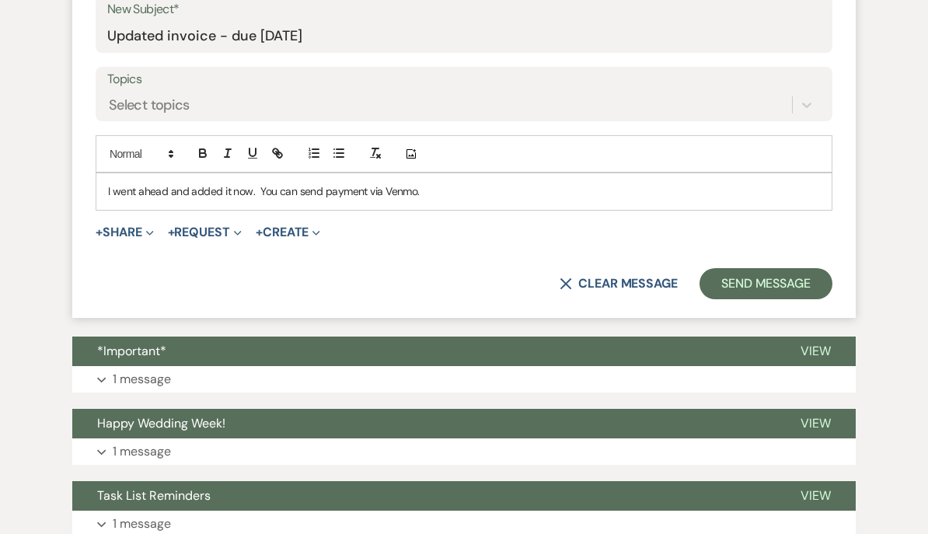
scroll to position [662, 0]
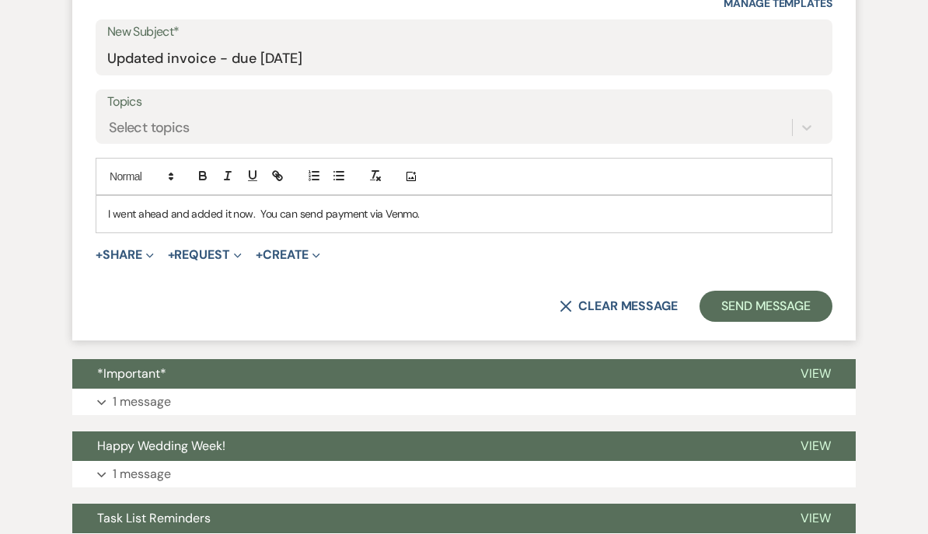
click at [432, 212] on p "I went ahead and added it now. You can send payment via Venmo." at bounding box center [464, 213] width 712 height 17
click at [437, 215] on p "I went ahead and added it now. You can send payment via Venmo." at bounding box center [464, 213] width 712 height 17
click at [419, 214] on p "I went ahead and added it now. You can send payment via Venmo. https://account.…" at bounding box center [464, 213] width 712 height 17
click at [423, 215] on p "I went ahead and added it now. You can send payment via Venmo. https://account.…" at bounding box center [464, 213] width 712 height 17
click at [273, 173] on icon "button" at bounding box center [275, 173] width 5 height 5
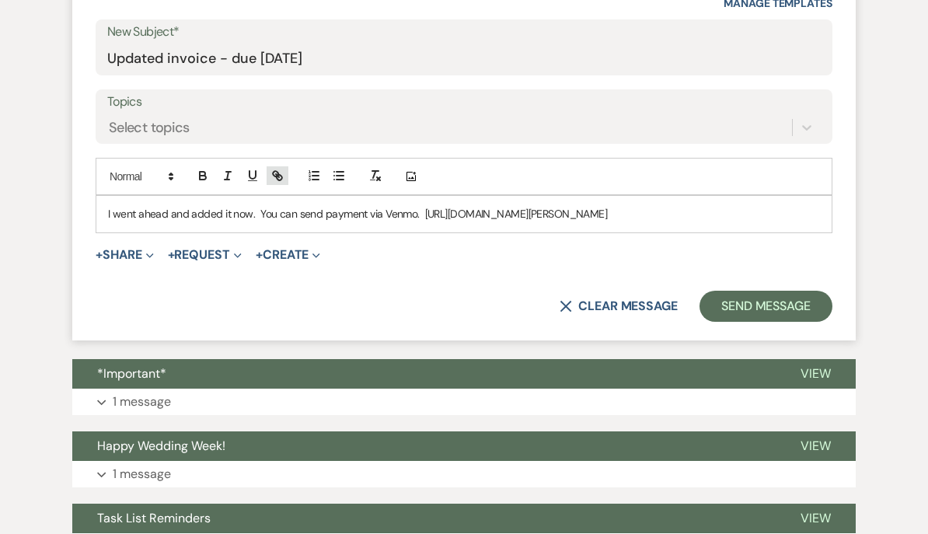
type input "https://account.venmo.com/u/Andrew-Gina-Green"
click at [635, 245] on link at bounding box center [628, 245] width 33 height 12
click at [245, 215] on p "I went ahead and added it now. You can send payment via Venmo. https://account.…" at bounding box center [464, 213] width 712 height 17
click at [118, 254] on button "+ Share Expand" at bounding box center [125, 255] width 58 height 12
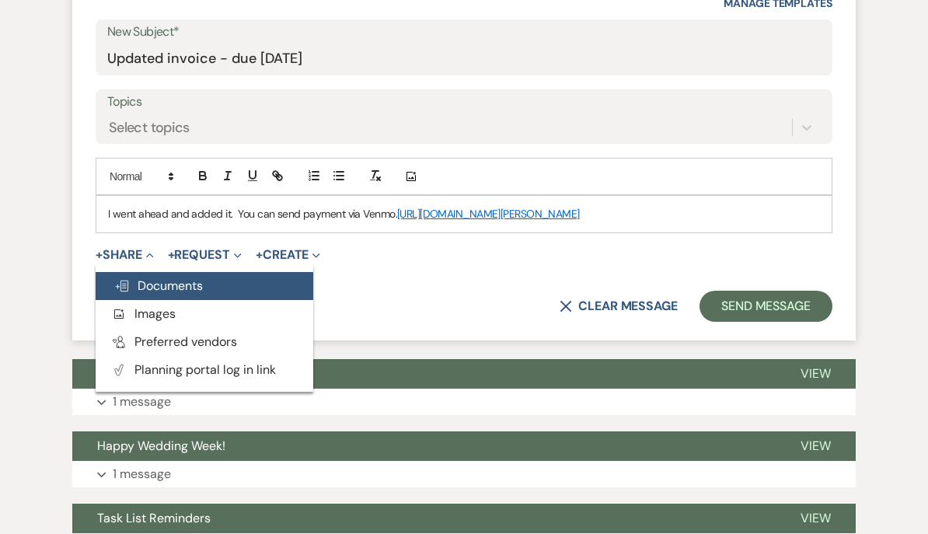
click at [148, 279] on span "Doc Upload Documents" at bounding box center [158, 285] width 89 height 16
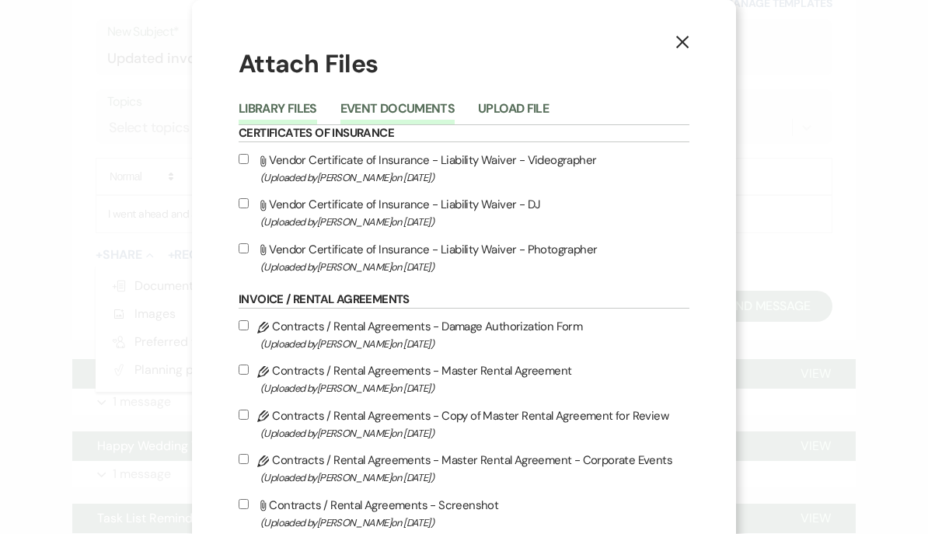
click at [371, 119] on button "Event Documents" at bounding box center [397, 114] width 114 height 22
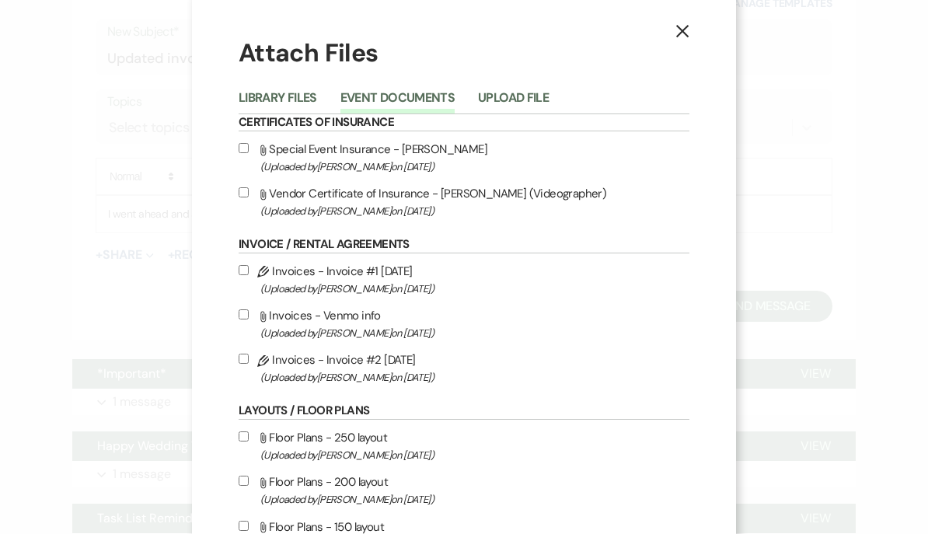
scroll to position [15, 0]
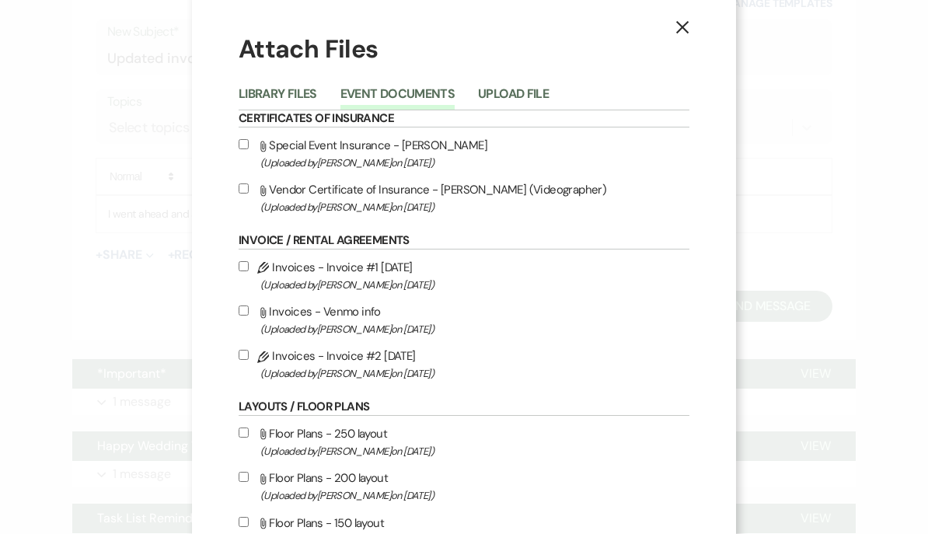
click at [245, 360] on input "Pencil Invoices - Invoice #2 9-16-2025 (Uploaded by Gina Green on Sep 17th, 202…" at bounding box center [244, 355] width 10 height 10
checkbox input "true"
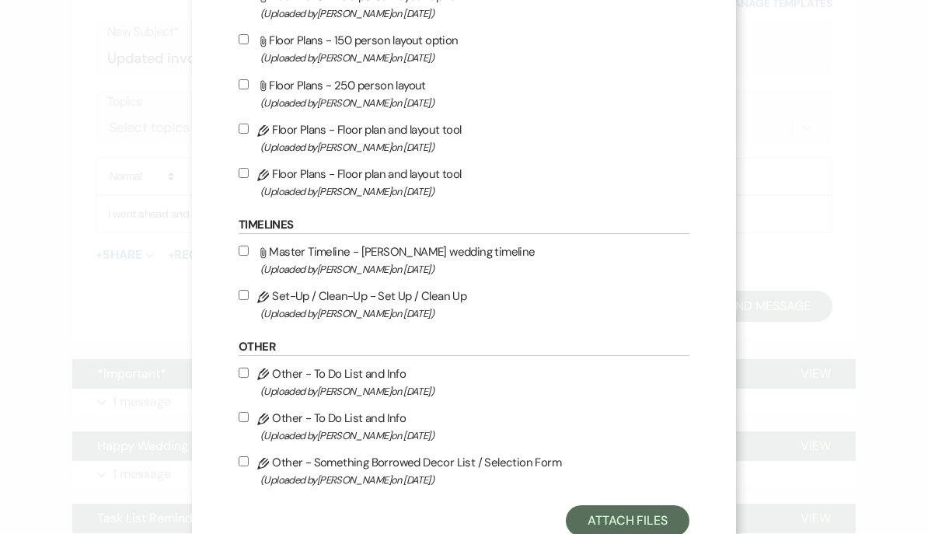
scroll to position [585, 0]
click at [628, 533] on button "Attach Files" at bounding box center [628, 521] width 124 height 31
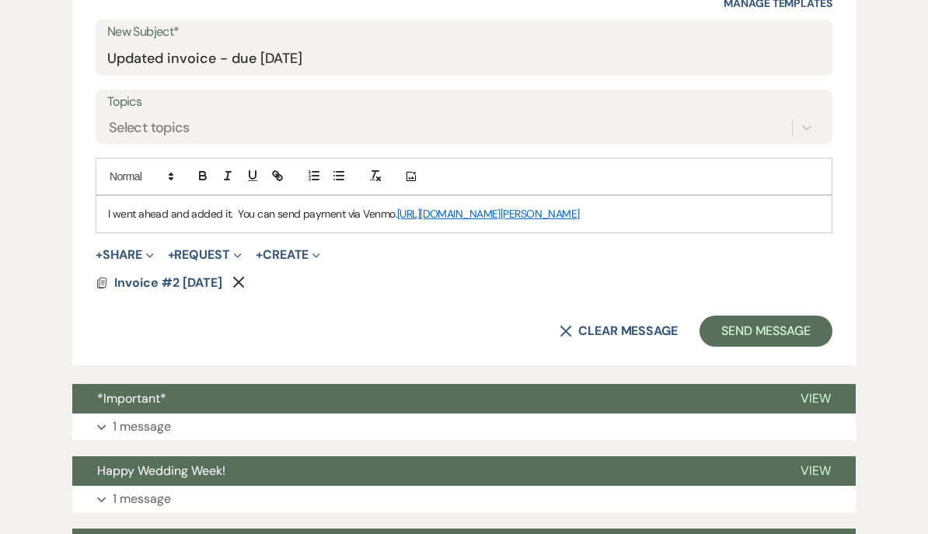
click at [29, 297] on div "Event Messages Log Log Message + New Message Communicate with clients by clicki…" at bounding box center [464, 521] width 886 height 1765
click at [775, 329] on button "Send Message" at bounding box center [765, 330] width 133 height 31
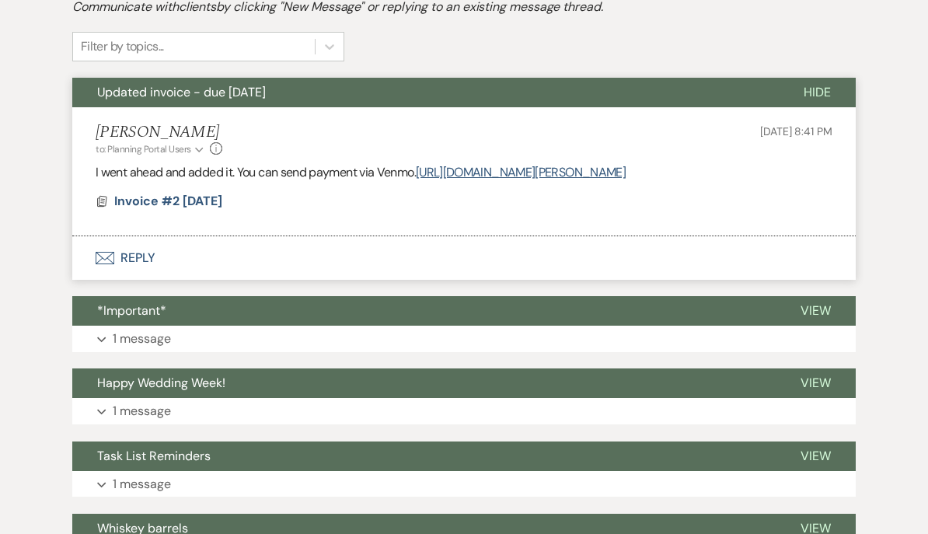
scroll to position [365, 0]
click at [677, 317] on button "*Important*" at bounding box center [423, 311] width 703 height 30
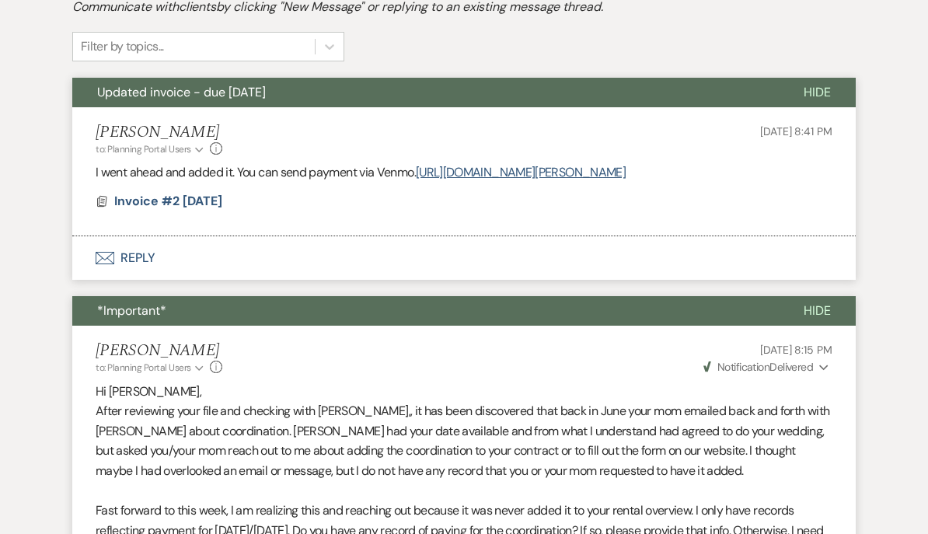
click at [819, 371] on icon "Expand" at bounding box center [823, 367] width 9 height 11
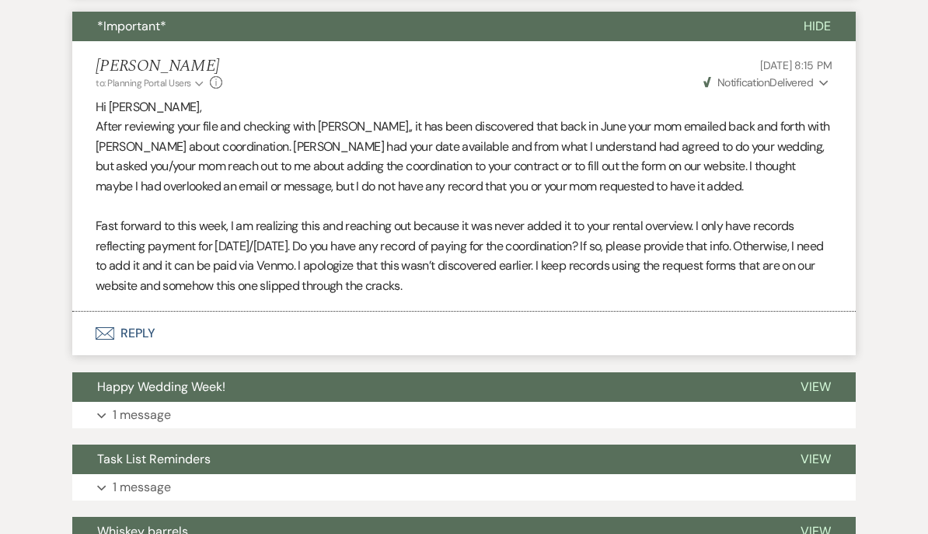
scroll to position [649, 0]
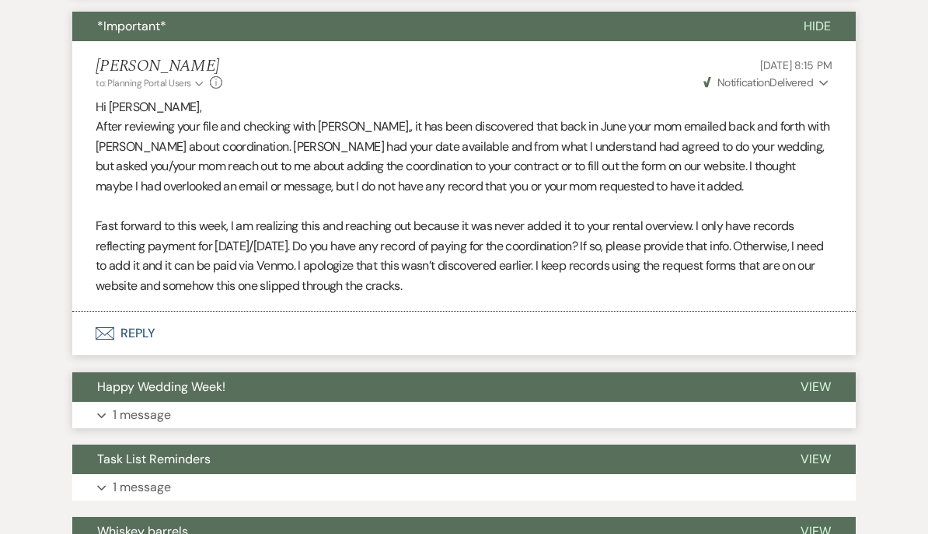
click at [805, 387] on span "View" at bounding box center [815, 386] width 30 height 16
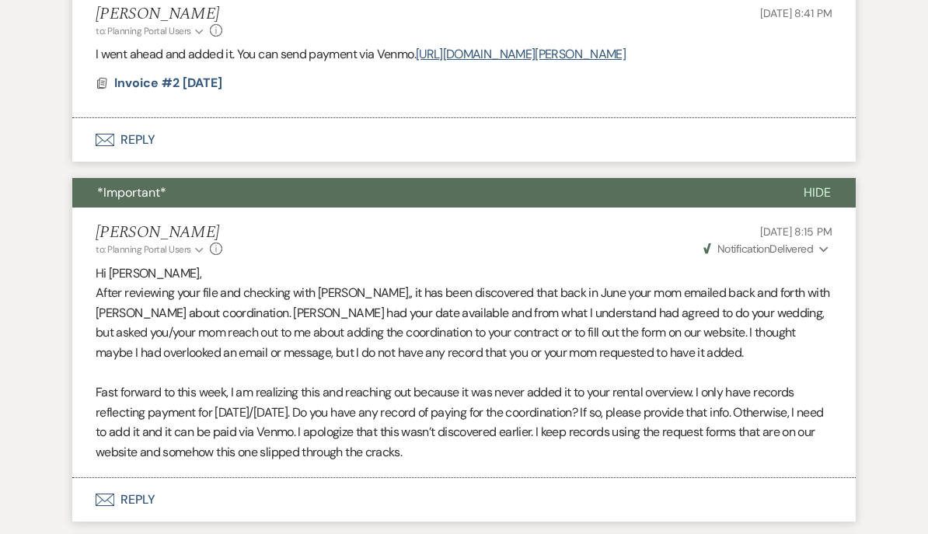
scroll to position [0, 0]
